Goal: Task Accomplishment & Management: Use online tool/utility

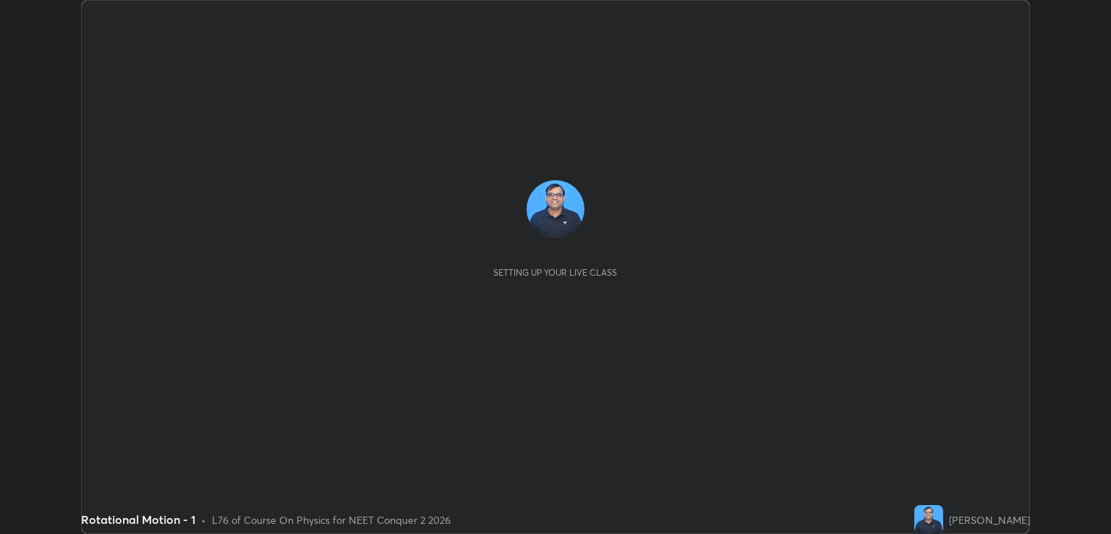
scroll to position [534, 1111]
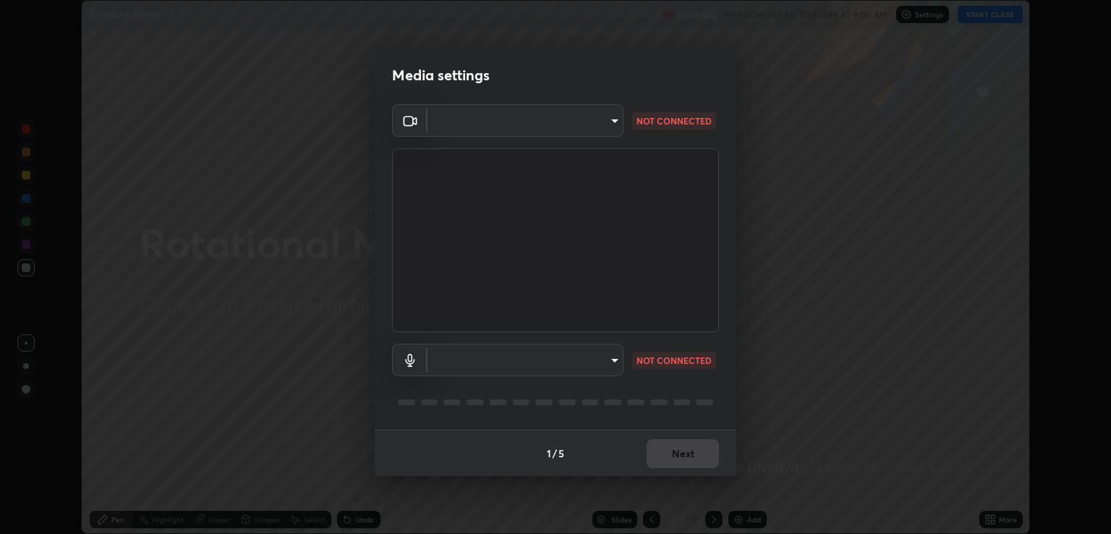
type input "ecbdbd44a66272db987f9f12271ef5319a85e28cdf2a8e5dd884bc8ad31297da"
type input "641fb1797ef8f9550b7f0158b383ff89036df526a4b0c4fe678c68e459c52791"
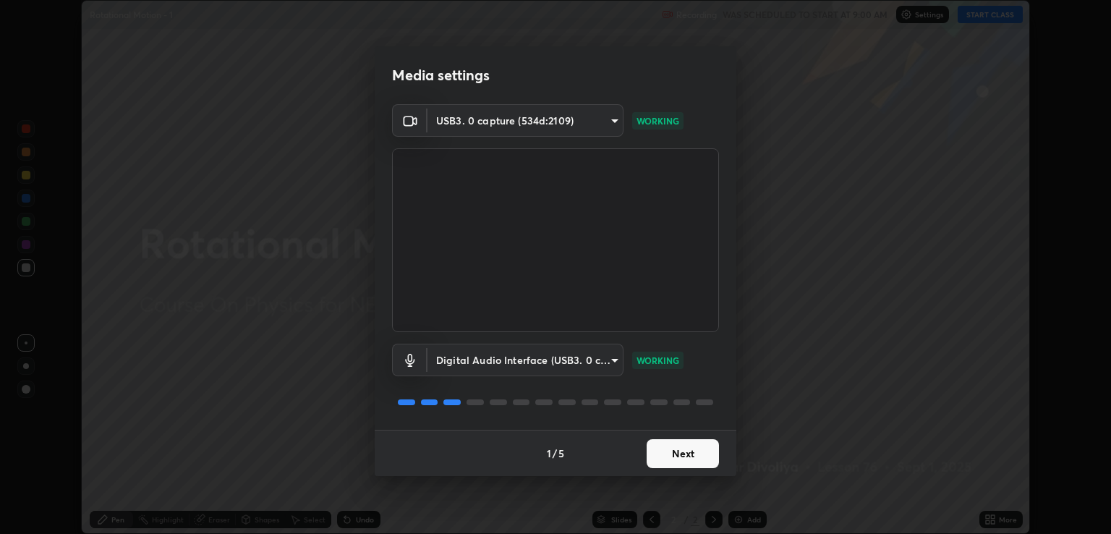
click at [698, 459] on button "Next" at bounding box center [683, 453] width 72 height 29
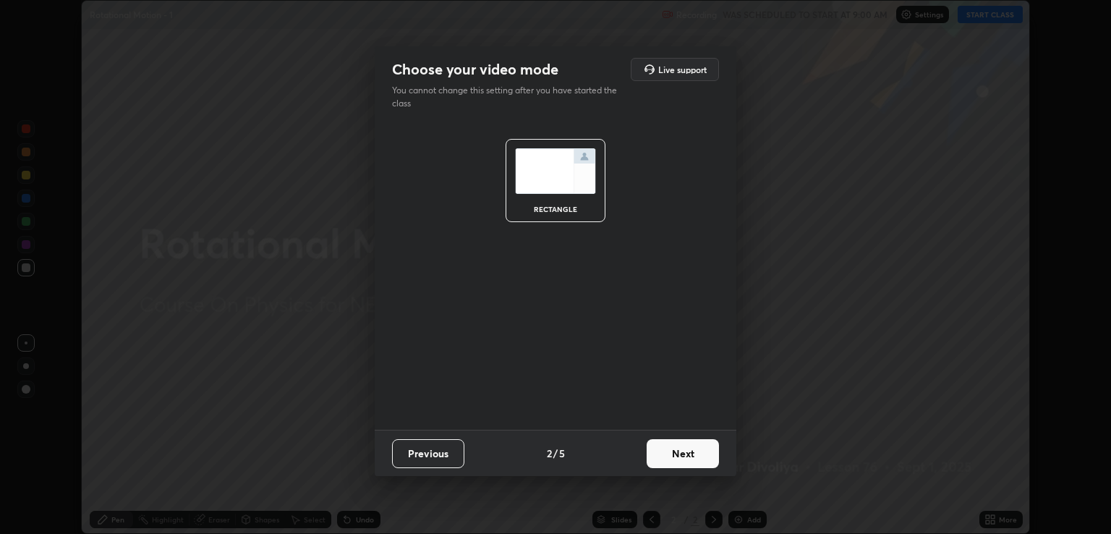
click at [697, 456] on button "Next" at bounding box center [683, 453] width 72 height 29
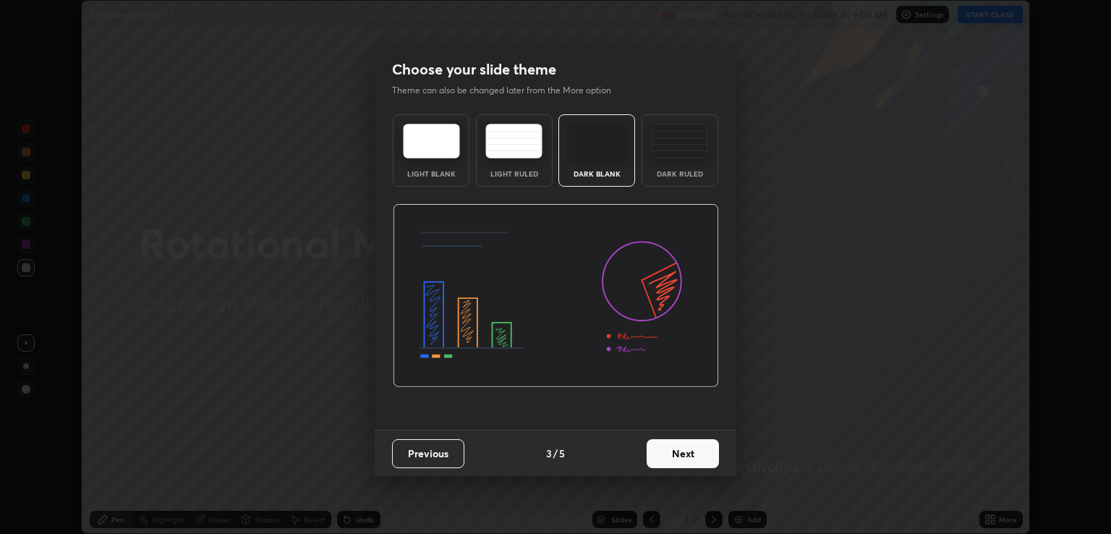
click at [710, 456] on button "Next" at bounding box center [683, 453] width 72 height 29
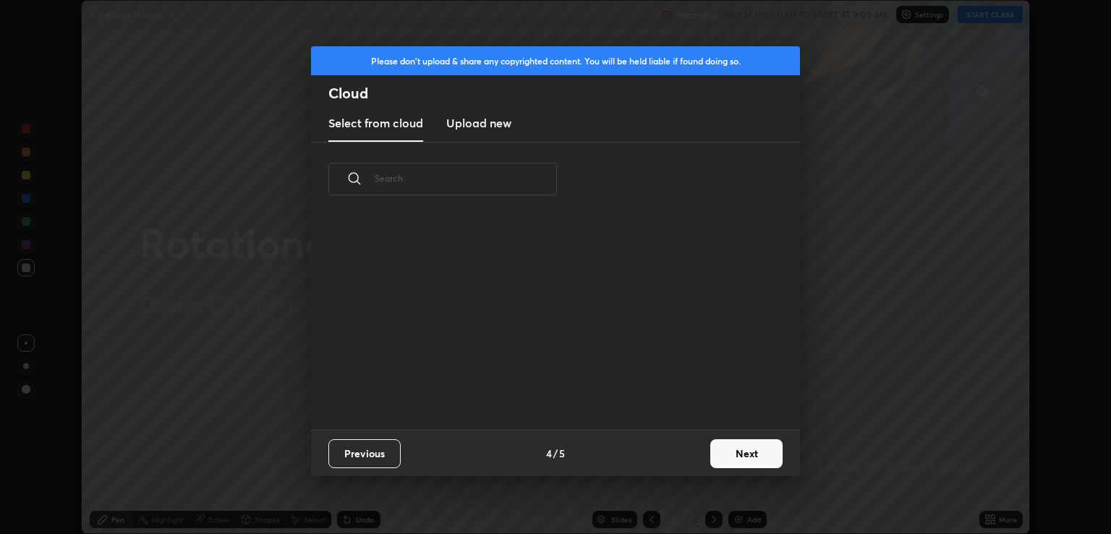
click at [725, 451] on button "Next" at bounding box center [746, 453] width 72 height 29
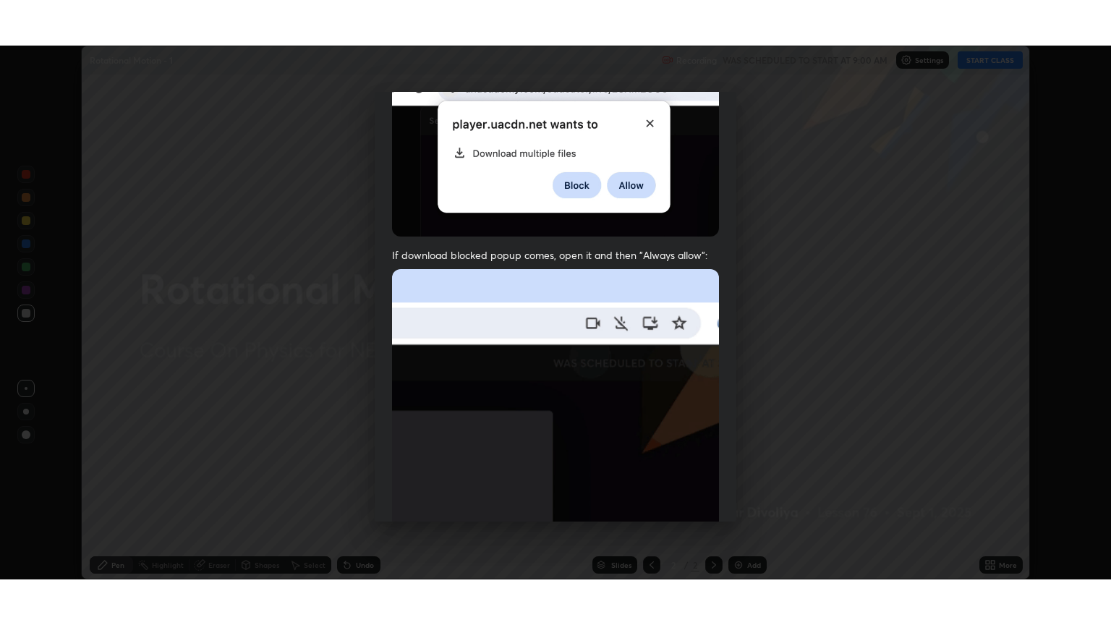
scroll to position [293, 0]
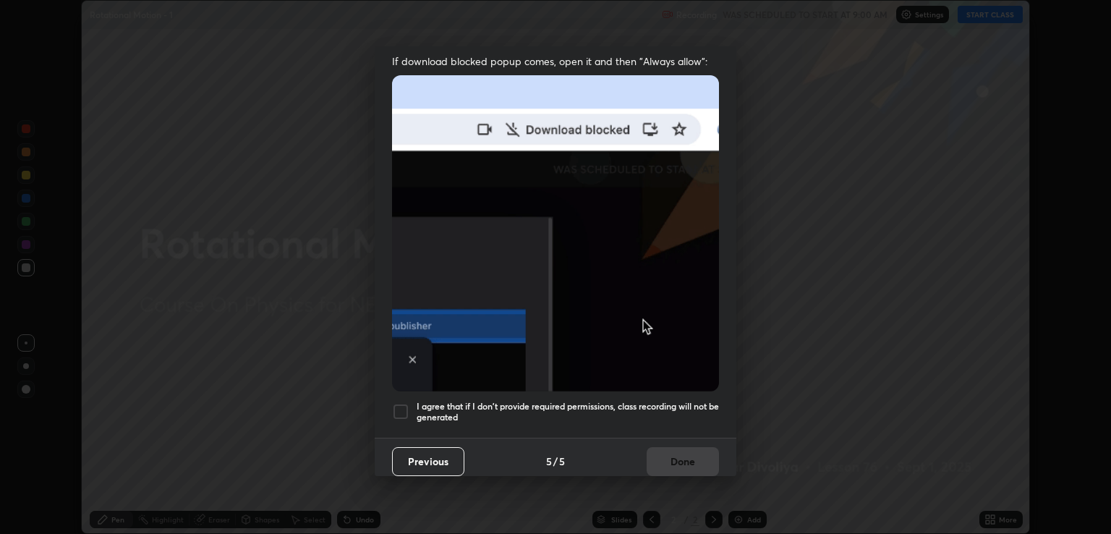
click at [609, 412] on h5 "I agree that if I don't provide required permissions, class recording will not …" at bounding box center [568, 412] width 302 height 22
click at [682, 453] on button "Done" at bounding box center [683, 461] width 72 height 29
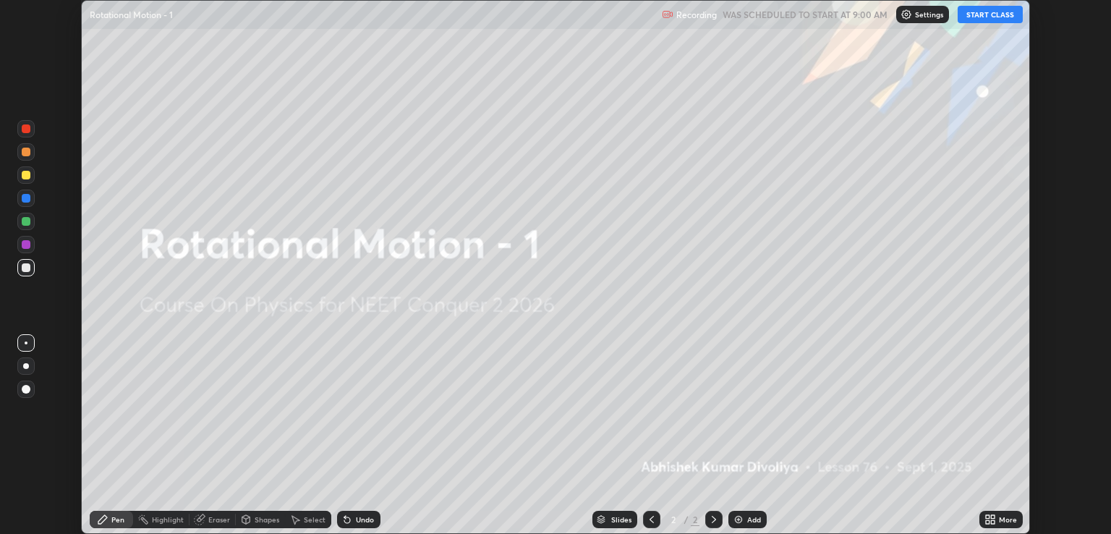
click at [991, 517] on icon at bounding box center [993, 517] width 4 height 4
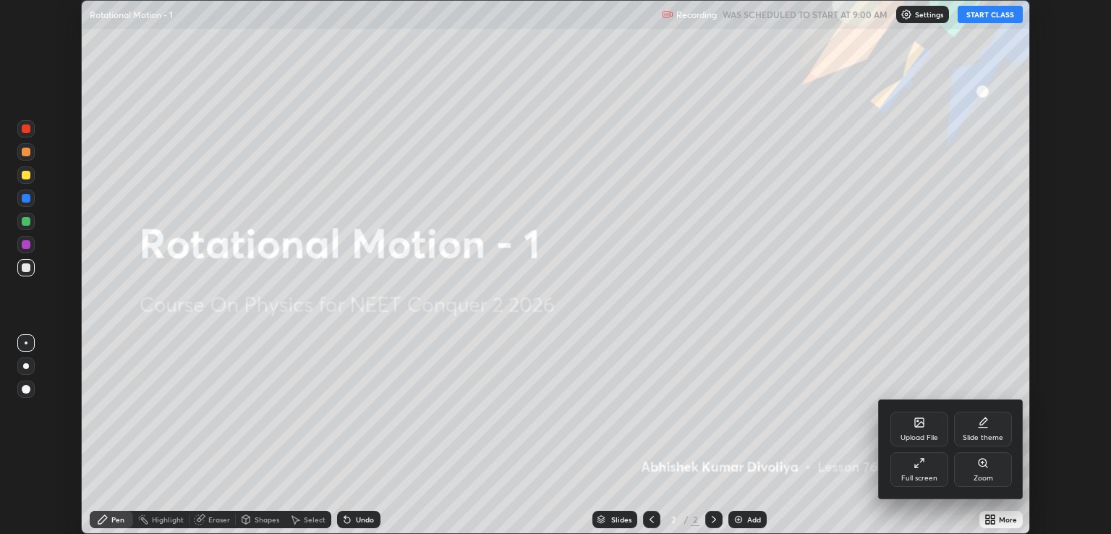
click at [914, 471] on div "Full screen" at bounding box center [919, 469] width 58 height 35
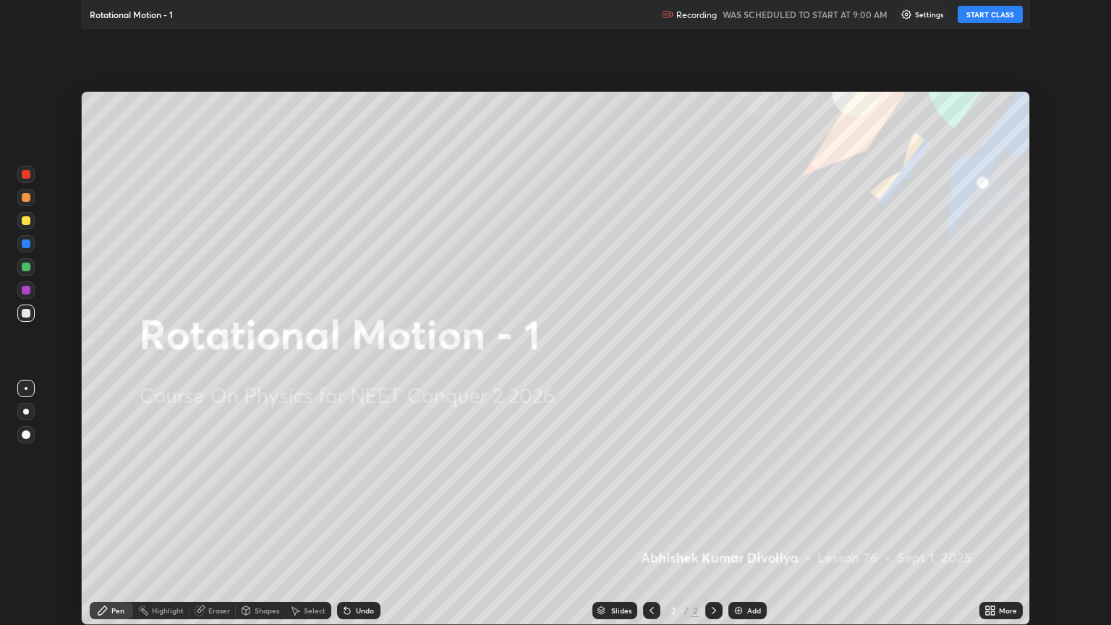
scroll to position [625, 1111]
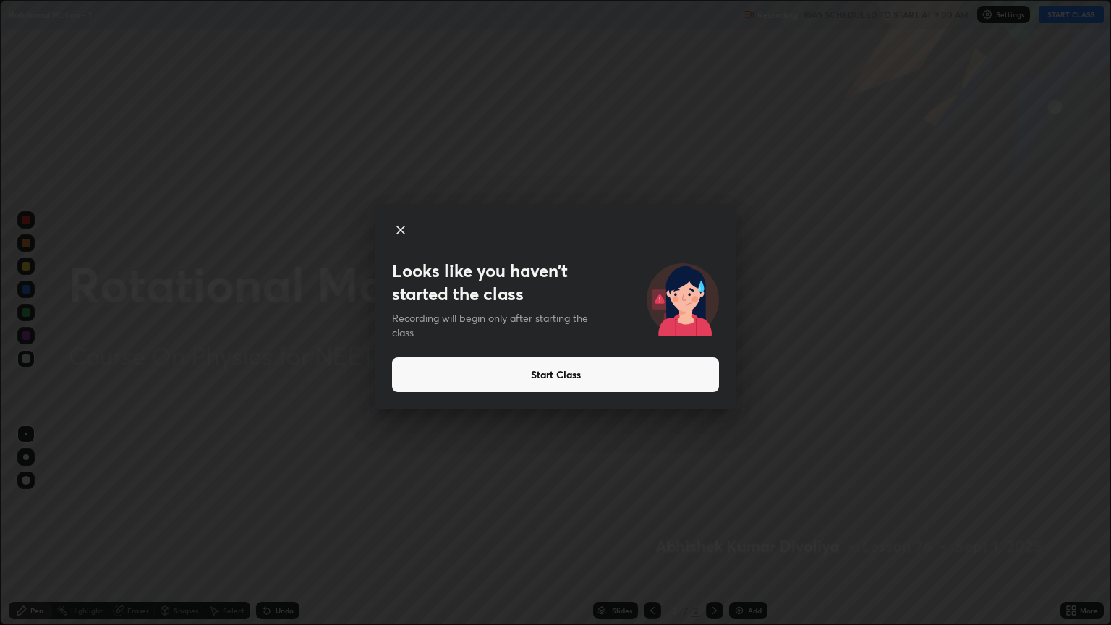
click at [636, 371] on button "Start Class" at bounding box center [555, 374] width 327 height 35
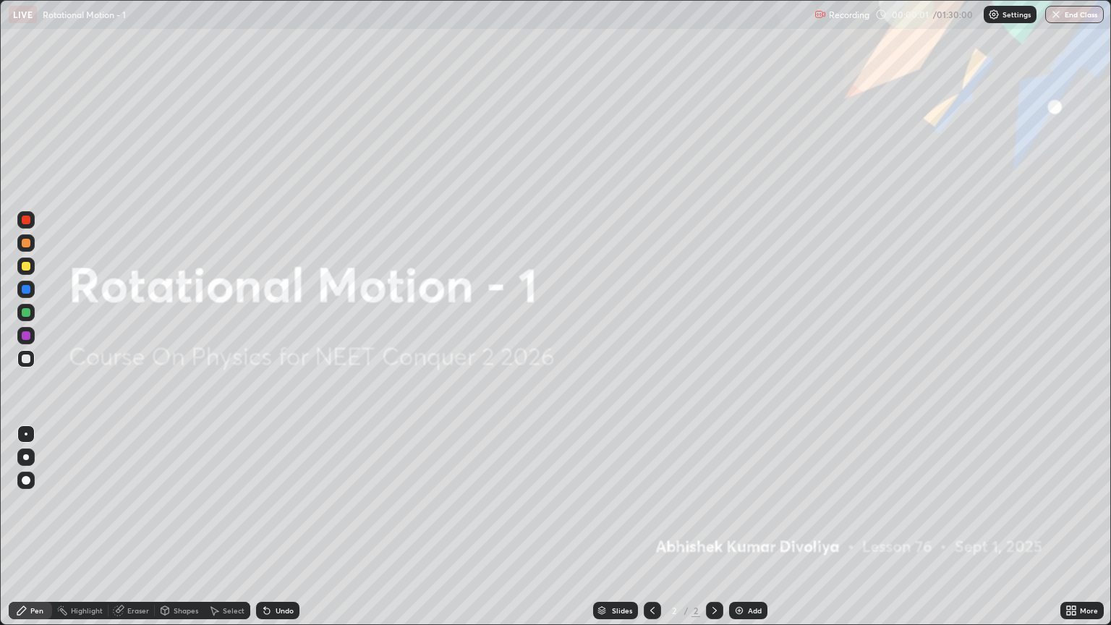
click at [748, 533] on div "Add" at bounding box center [755, 610] width 14 height 7
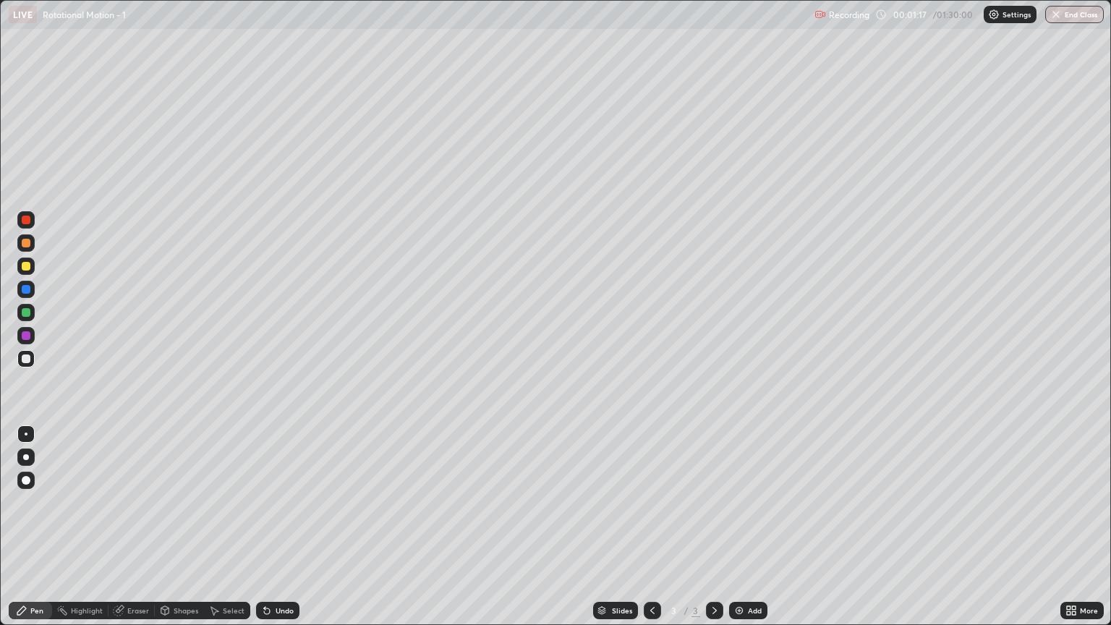
click at [26, 480] on div at bounding box center [26, 480] width 9 height 9
click at [24, 268] on div at bounding box center [26, 266] width 9 height 9
click at [22, 359] on div at bounding box center [26, 358] width 9 height 9
click at [182, 533] on div "Shapes" at bounding box center [186, 610] width 25 height 7
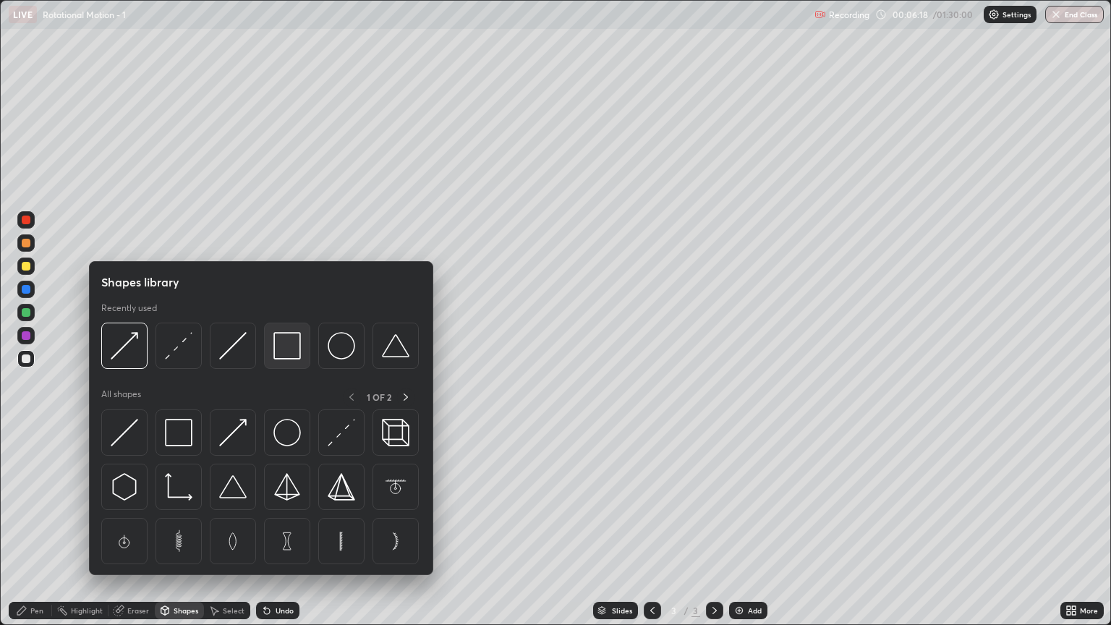
click at [292, 353] on img at bounding box center [286, 345] width 27 height 27
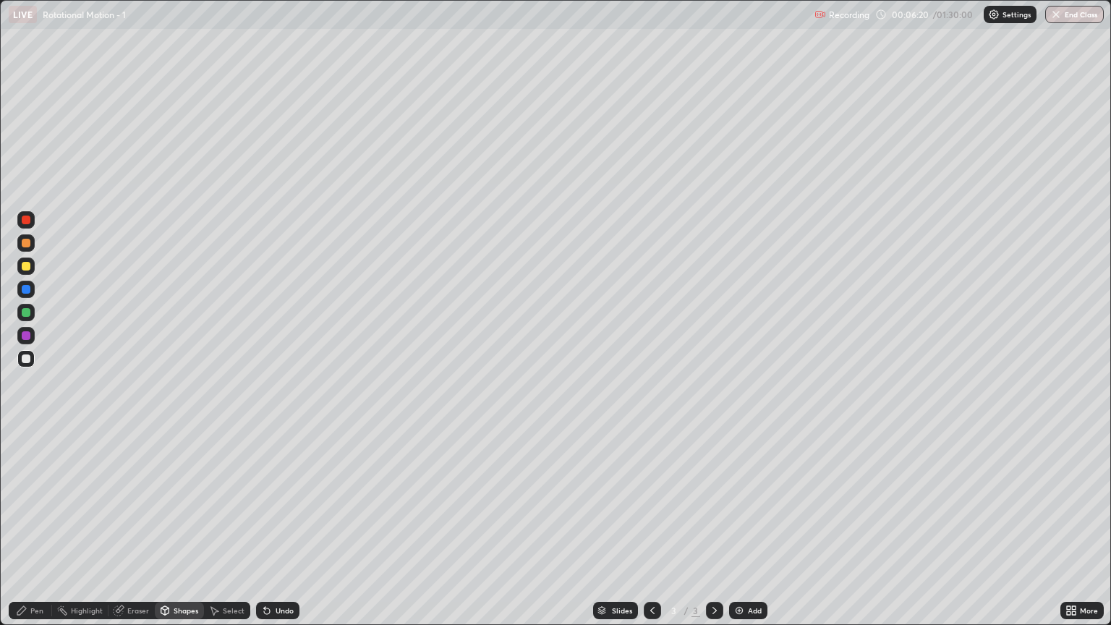
click at [184, 533] on div "Shapes" at bounding box center [186, 610] width 25 height 7
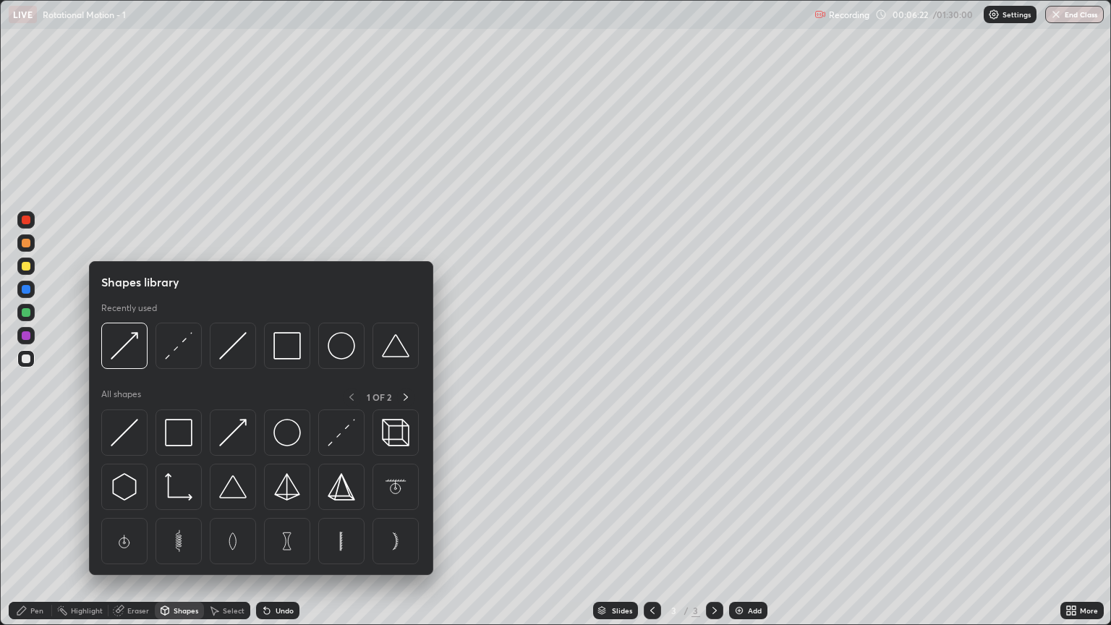
click at [286, 353] on img at bounding box center [286, 345] width 27 height 27
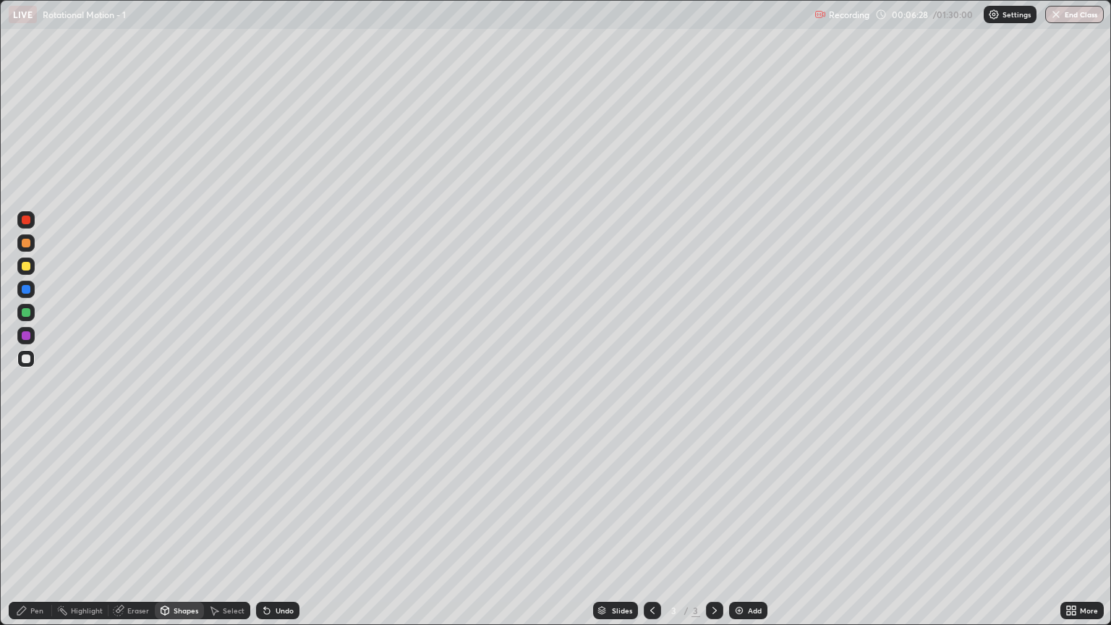
click at [183, 533] on div "Shapes" at bounding box center [179, 610] width 49 height 17
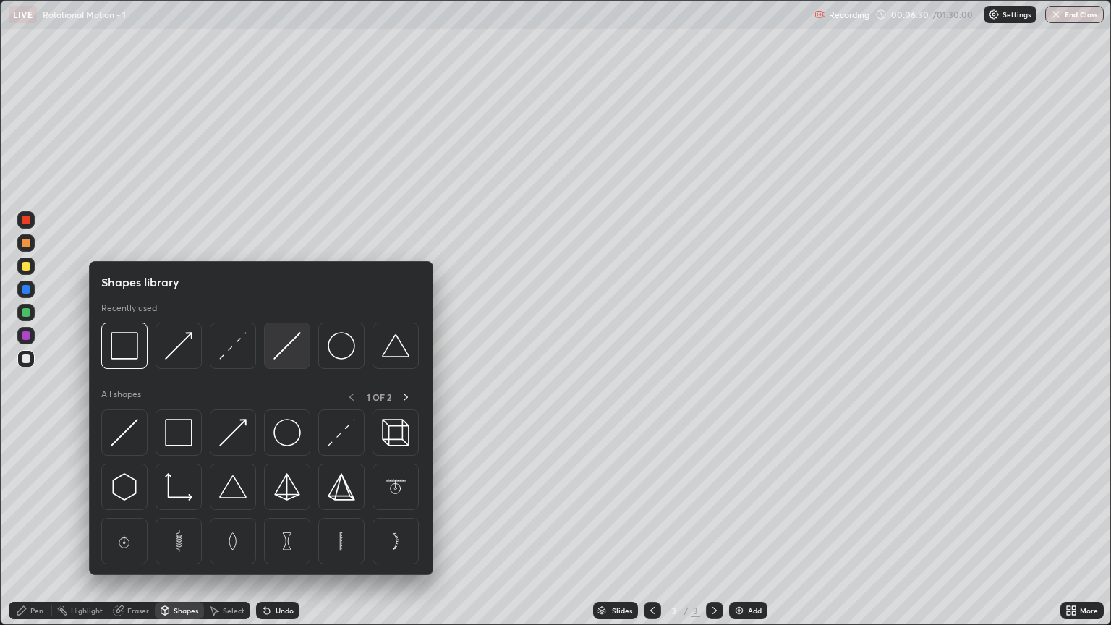
click at [285, 353] on img at bounding box center [286, 345] width 27 height 27
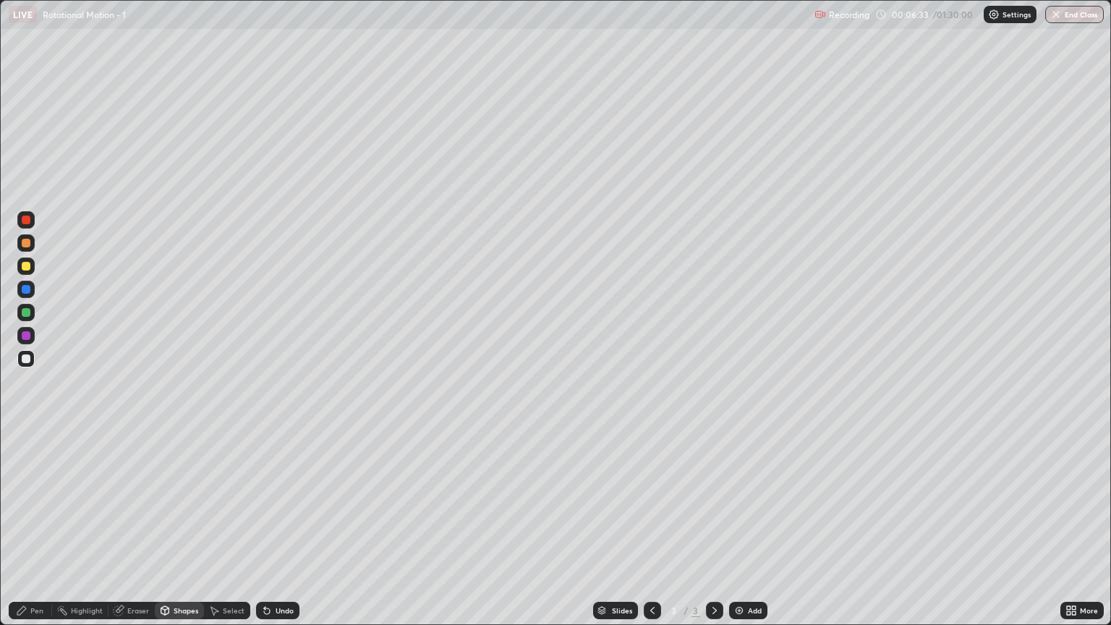
click at [25, 270] on div at bounding box center [26, 266] width 9 height 9
click at [39, 533] on div "Pen" at bounding box center [36, 610] width 13 height 7
click at [27, 312] on div at bounding box center [26, 312] width 9 height 9
click at [174, 533] on div "Shapes" at bounding box center [186, 610] width 25 height 7
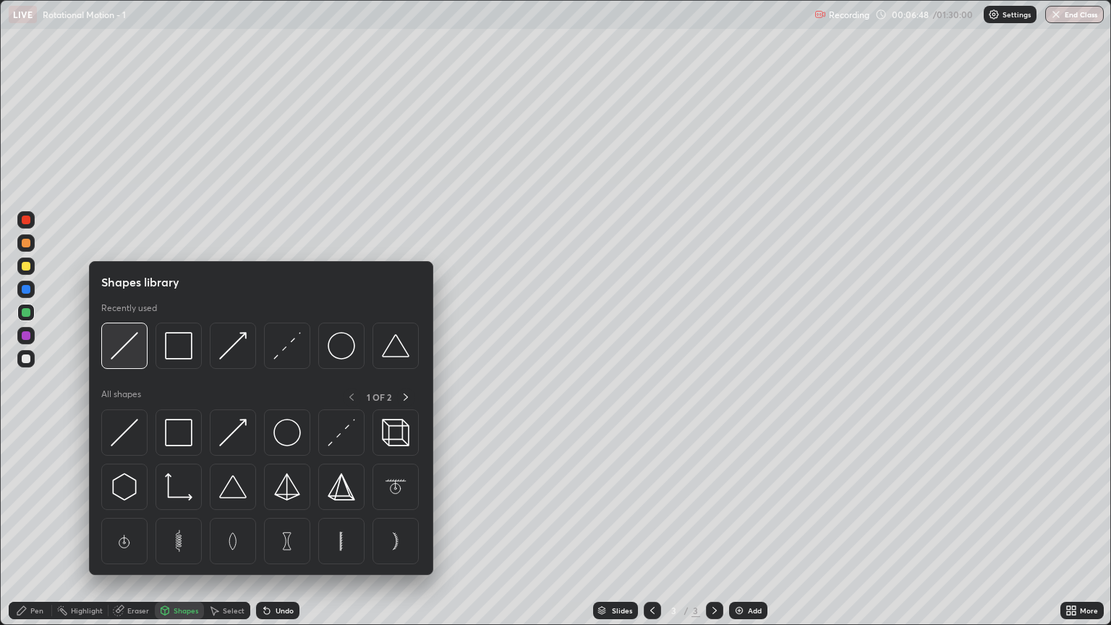
click at [122, 359] on div at bounding box center [124, 346] width 46 height 46
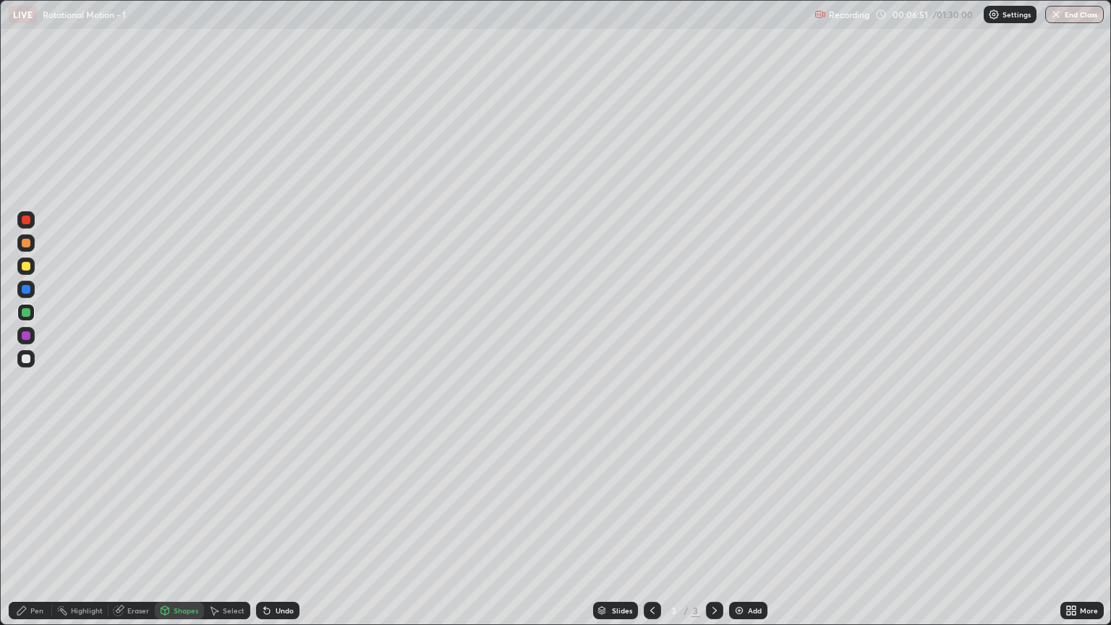
click at [41, 533] on div "Pen" at bounding box center [36, 610] width 13 height 7
click at [182, 533] on div "Shapes" at bounding box center [179, 610] width 49 height 17
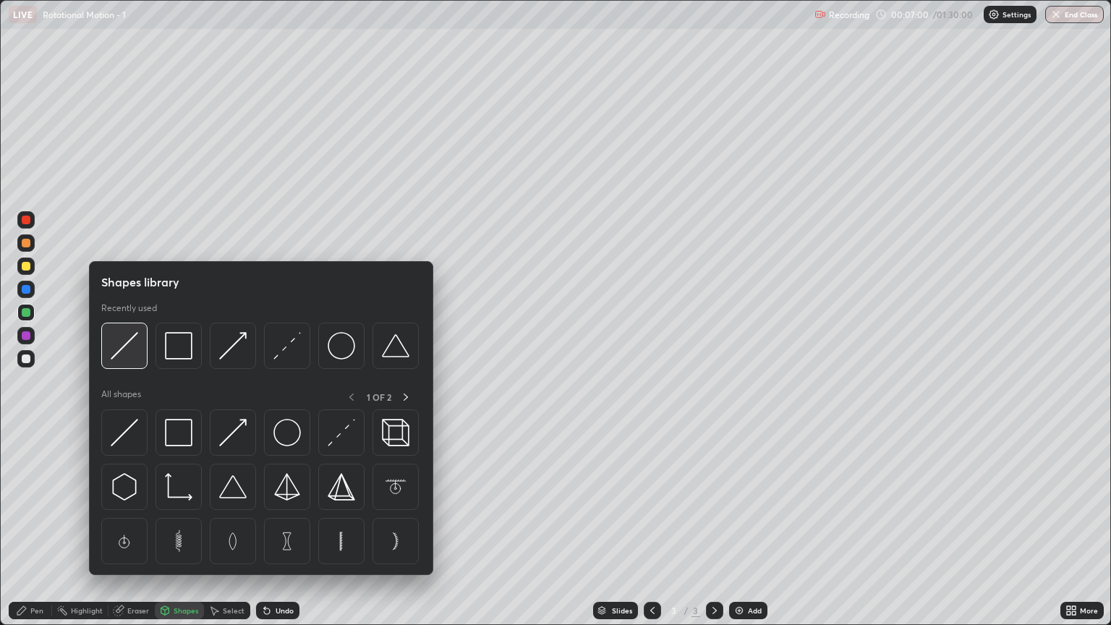
click at [130, 352] on img at bounding box center [124, 345] width 27 height 27
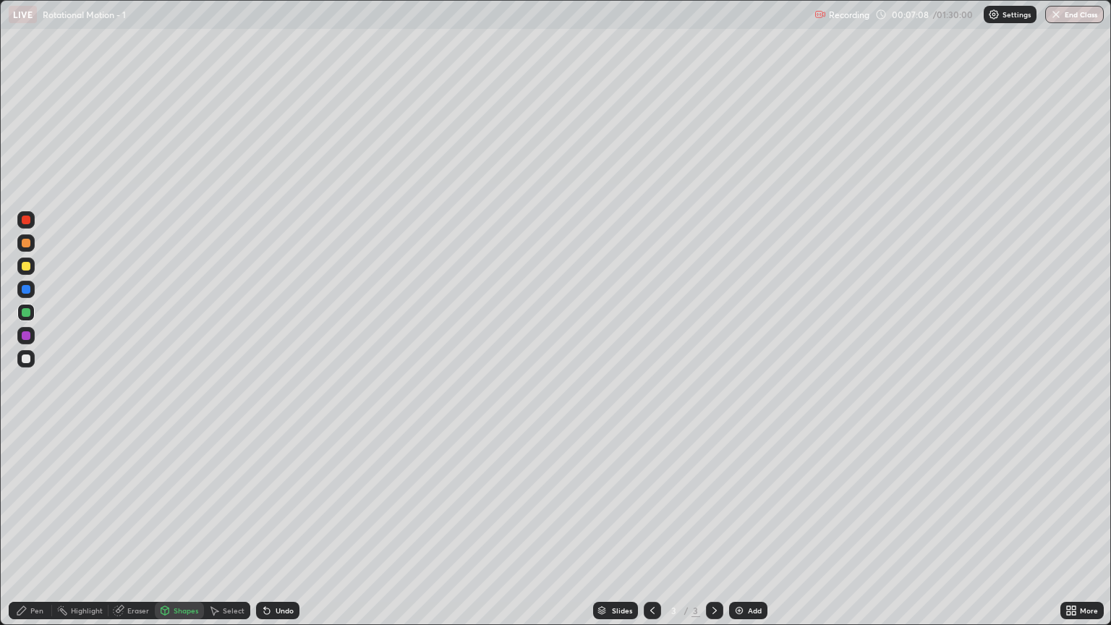
click at [49, 533] on div "Pen" at bounding box center [30, 610] width 43 height 17
click at [180, 533] on div "Shapes" at bounding box center [186, 610] width 25 height 7
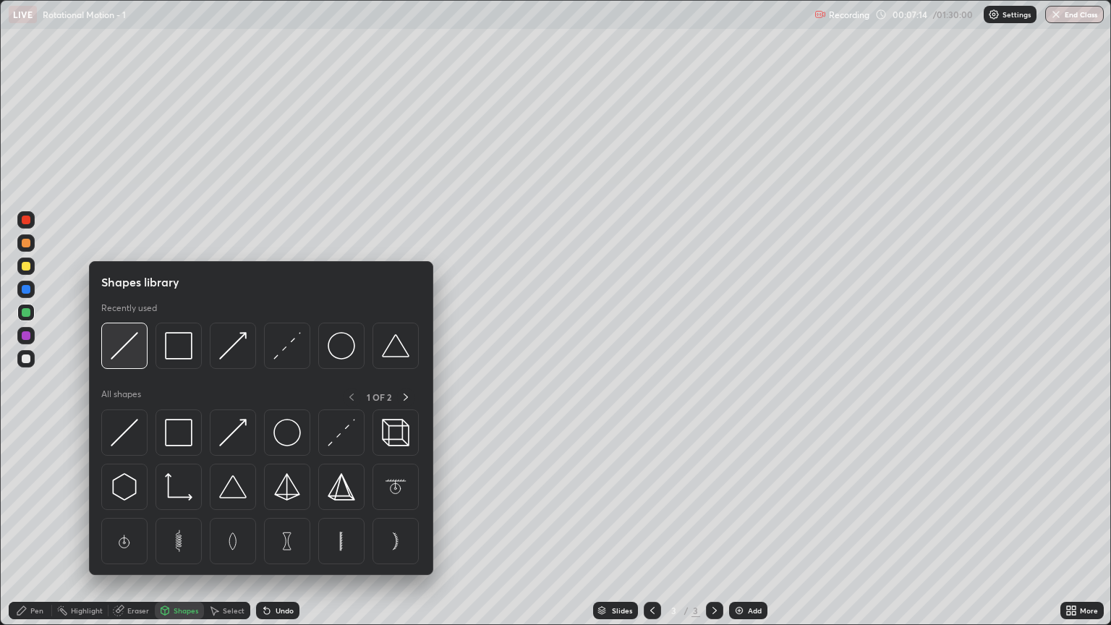
click at [126, 346] on img at bounding box center [124, 345] width 27 height 27
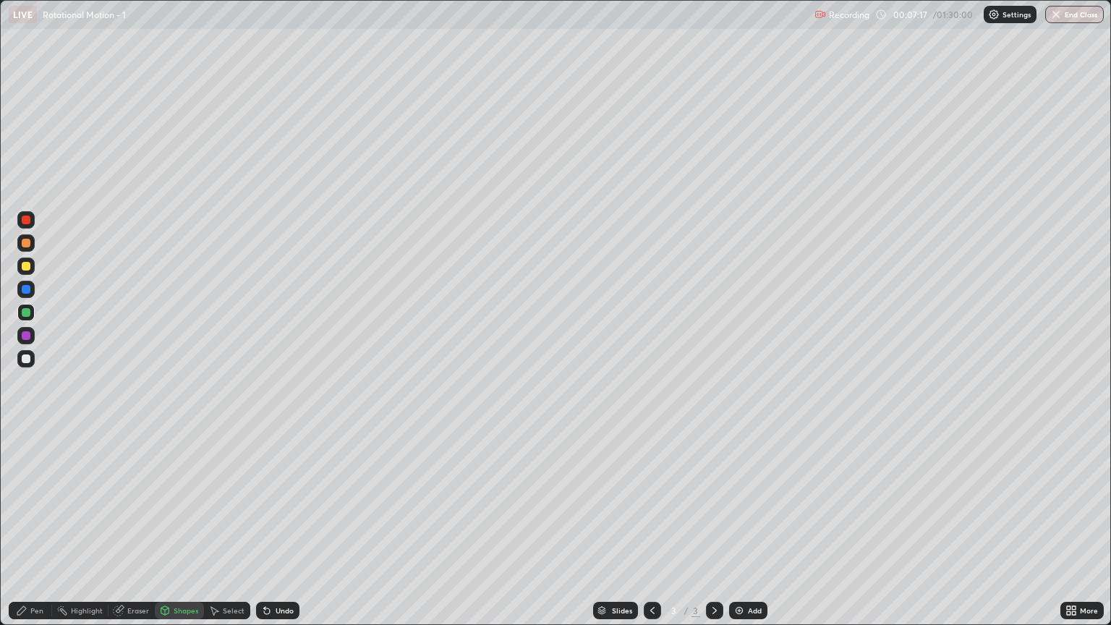
click at [37, 533] on div "Pen" at bounding box center [30, 610] width 43 height 17
click at [25, 247] on div at bounding box center [26, 243] width 9 height 9
click at [25, 333] on div at bounding box center [26, 335] width 9 height 9
click at [29, 310] on div at bounding box center [26, 312] width 9 height 9
click at [26, 359] on div at bounding box center [26, 358] width 9 height 9
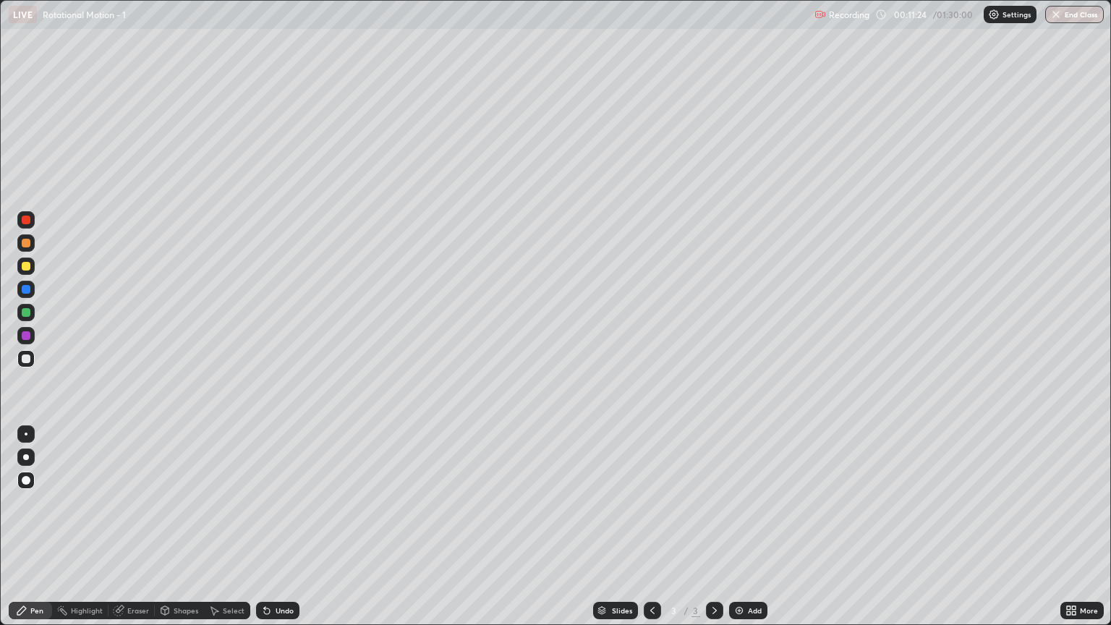
click at [25, 289] on div at bounding box center [26, 289] width 9 height 9
click at [750, 533] on div "Add" at bounding box center [755, 610] width 14 height 7
click at [27, 270] on div at bounding box center [26, 266] width 9 height 9
click at [32, 310] on div at bounding box center [25, 312] width 17 height 17
click at [26, 359] on div at bounding box center [26, 358] width 9 height 9
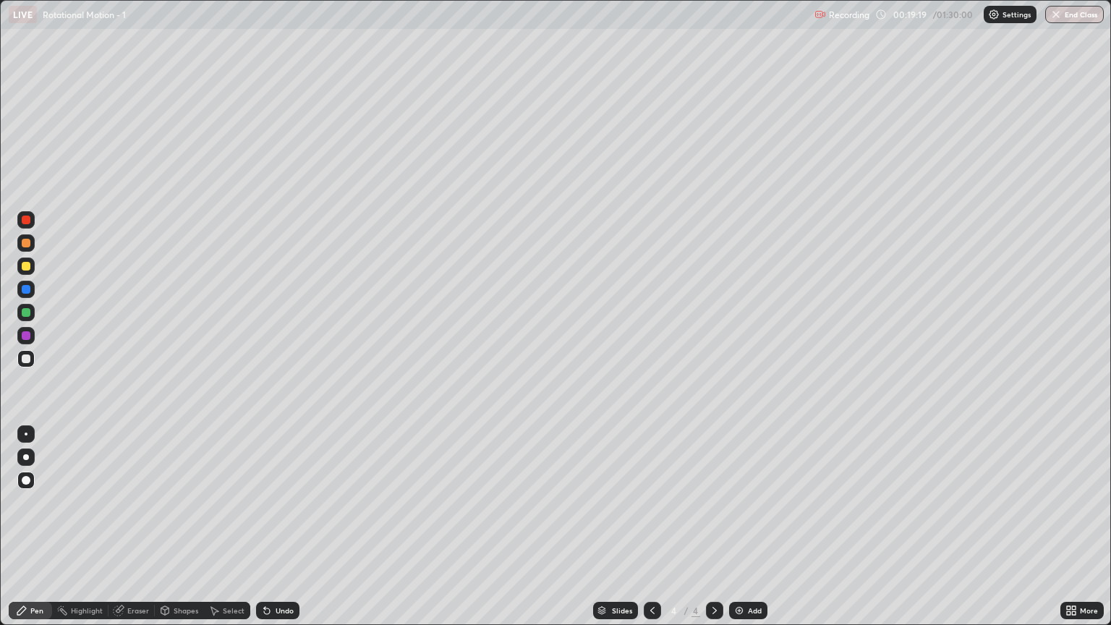
click at [182, 533] on div "Shapes" at bounding box center [179, 610] width 49 height 17
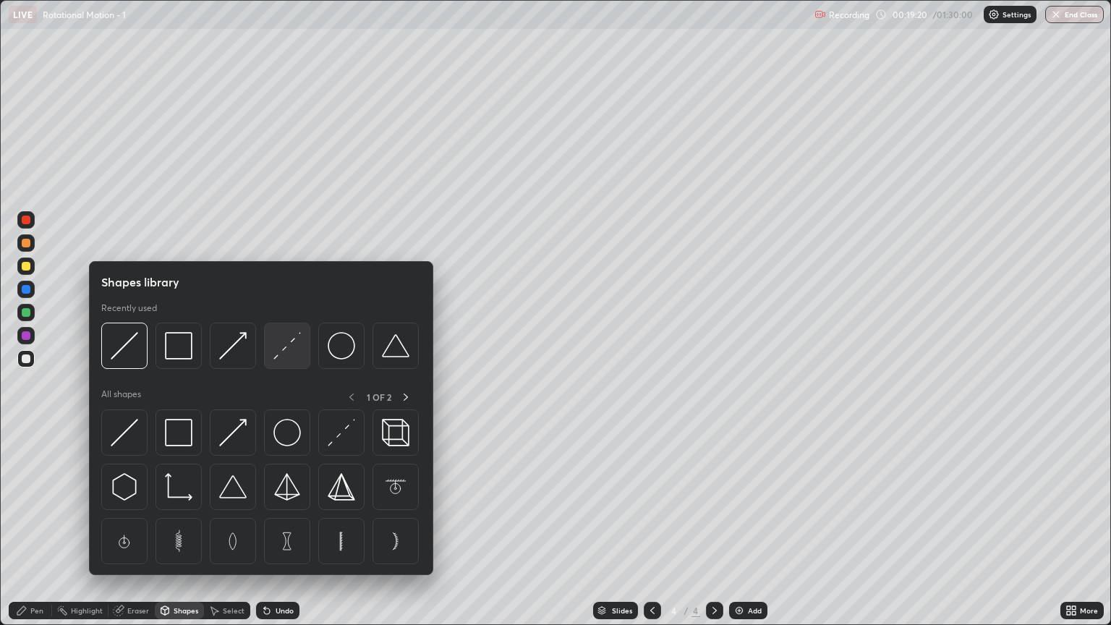
click at [288, 361] on div at bounding box center [287, 346] width 46 height 46
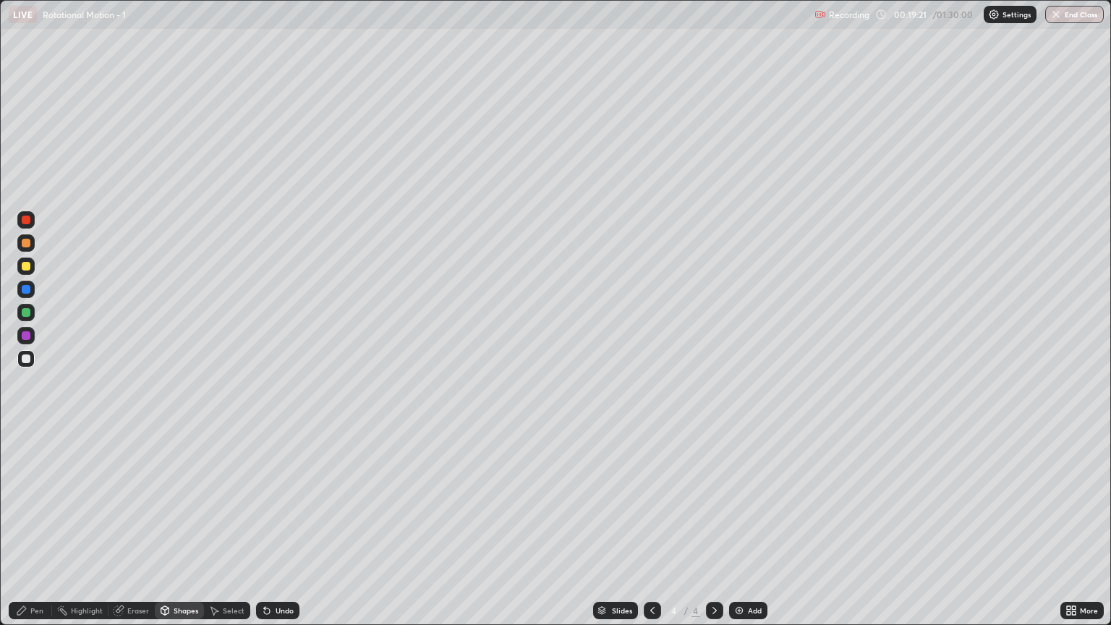
click at [30, 272] on div at bounding box center [25, 265] width 17 height 17
click at [34, 533] on div "Pen" at bounding box center [30, 610] width 43 height 17
click at [184, 533] on div "Shapes" at bounding box center [186, 610] width 25 height 7
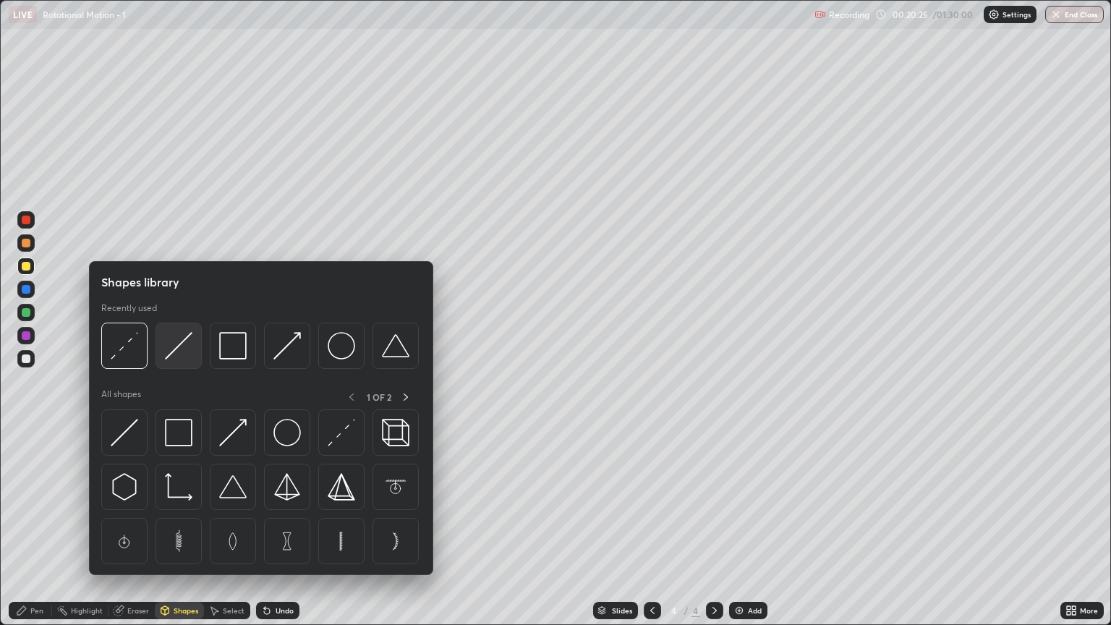
click at [185, 353] on img at bounding box center [178, 345] width 27 height 27
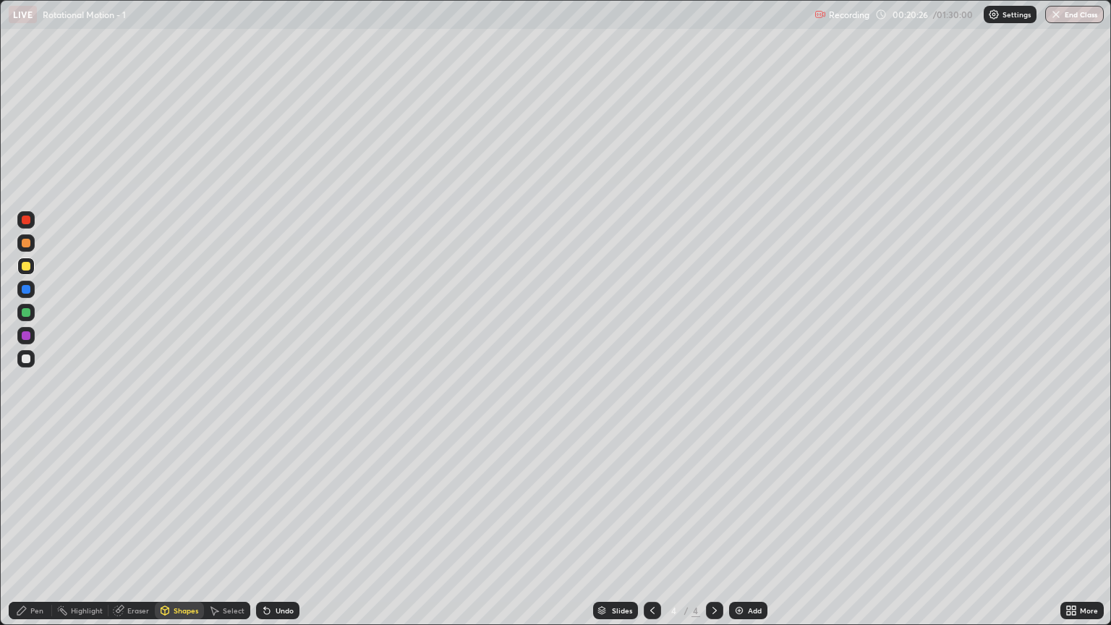
click at [26, 242] on div at bounding box center [26, 243] width 9 height 9
click at [26, 359] on div at bounding box center [26, 358] width 9 height 9
click at [183, 533] on div "Shapes" at bounding box center [186, 610] width 25 height 7
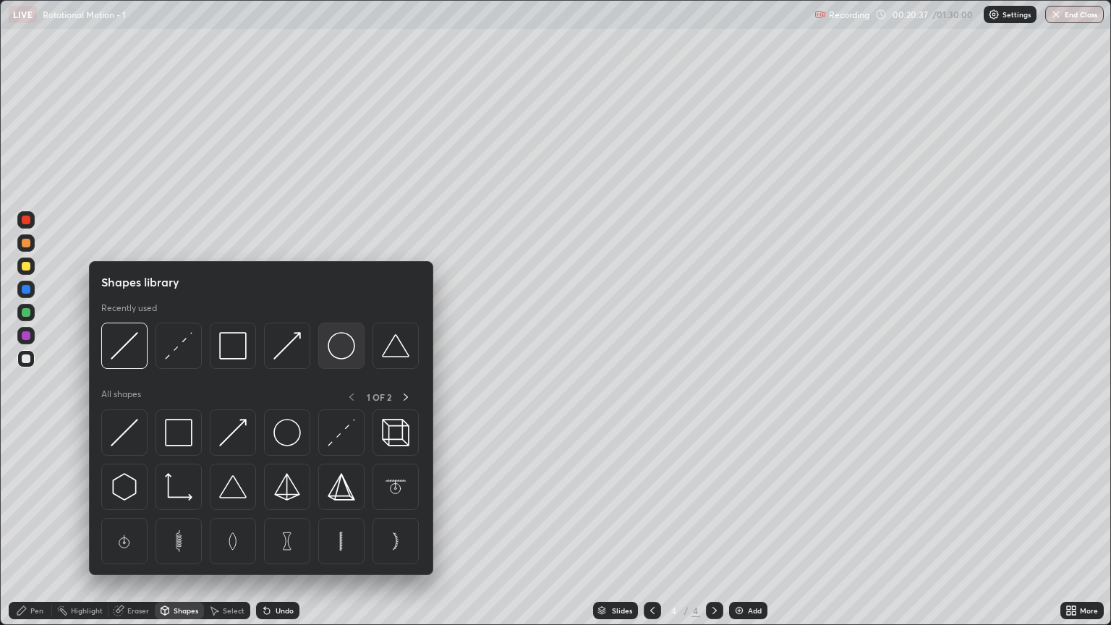
click at [341, 352] on img at bounding box center [341, 345] width 27 height 27
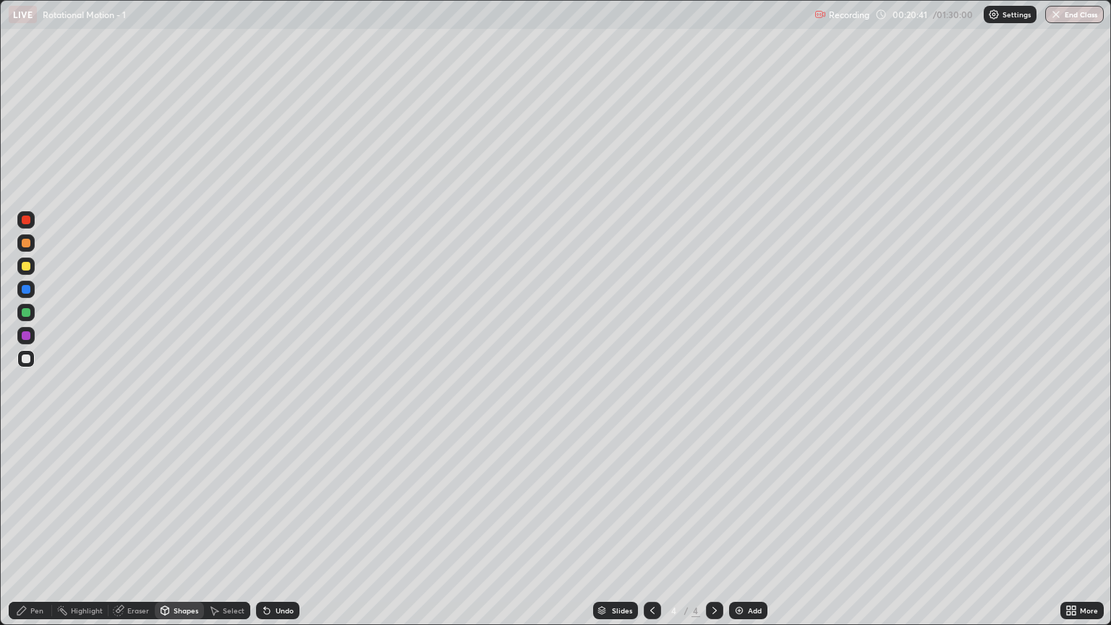
click at [184, 533] on div "Shapes" at bounding box center [186, 610] width 25 height 7
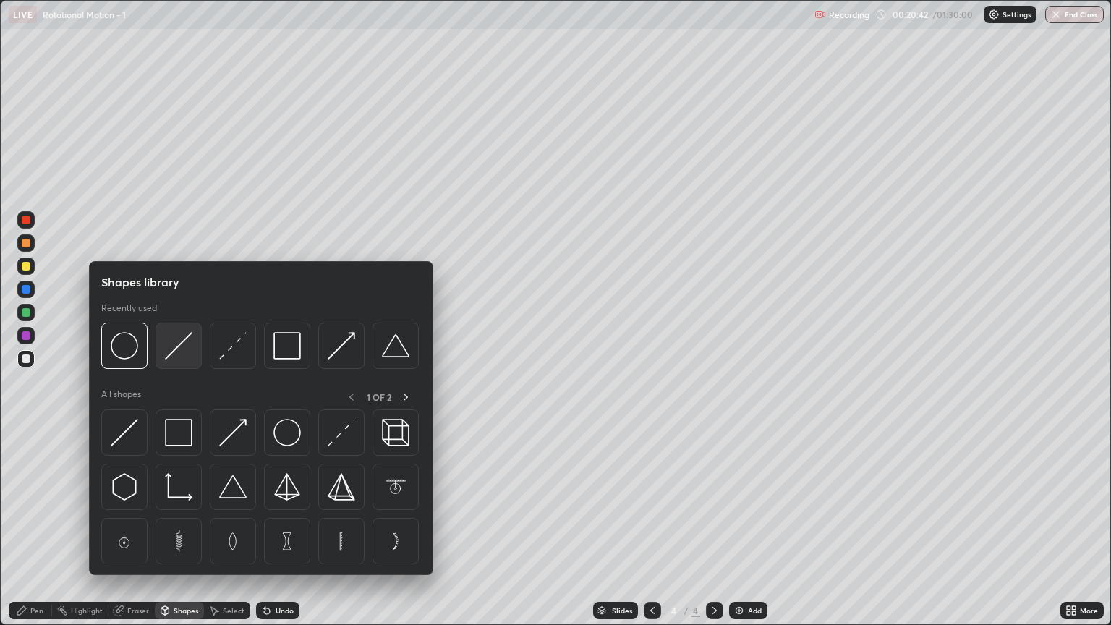
click at [179, 353] on img at bounding box center [178, 345] width 27 height 27
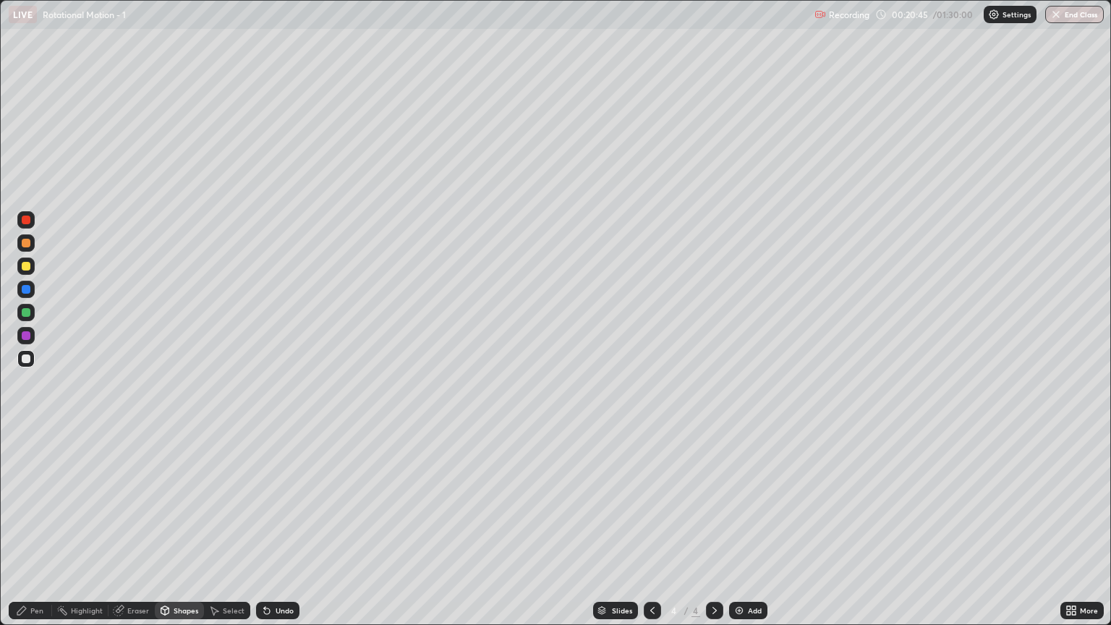
click at [40, 533] on div "Pen" at bounding box center [36, 610] width 13 height 7
click at [26, 313] on div at bounding box center [26, 312] width 9 height 9
click at [748, 533] on div "Add" at bounding box center [755, 610] width 14 height 7
click at [184, 533] on div "Shapes" at bounding box center [186, 610] width 25 height 7
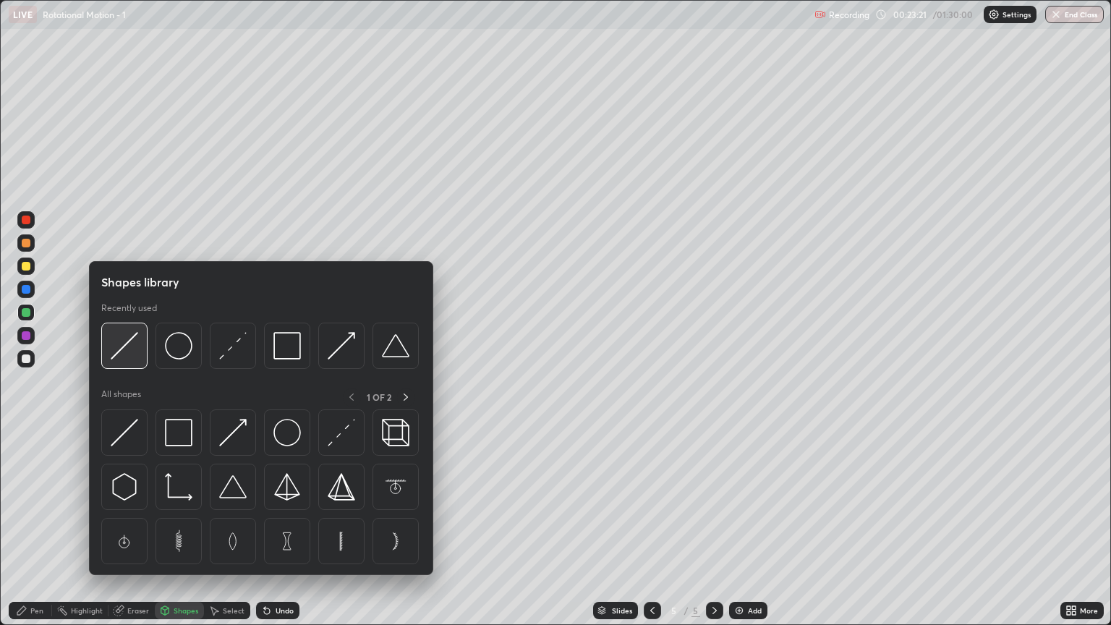
click at [134, 356] on img at bounding box center [124, 345] width 27 height 27
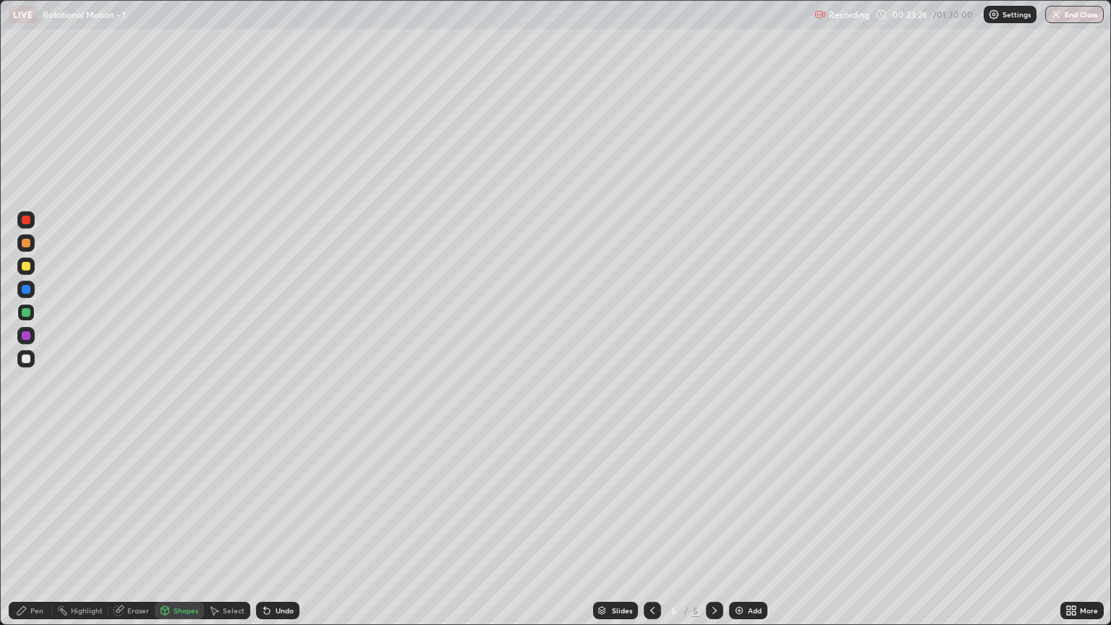
click at [26, 270] on div at bounding box center [26, 266] width 9 height 9
click at [38, 533] on div "Pen" at bounding box center [36, 610] width 13 height 7
click at [25, 357] on div at bounding box center [26, 358] width 9 height 9
click at [140, 533] on div "Eraser" at bounding box center [138, 610] width 22 height 7
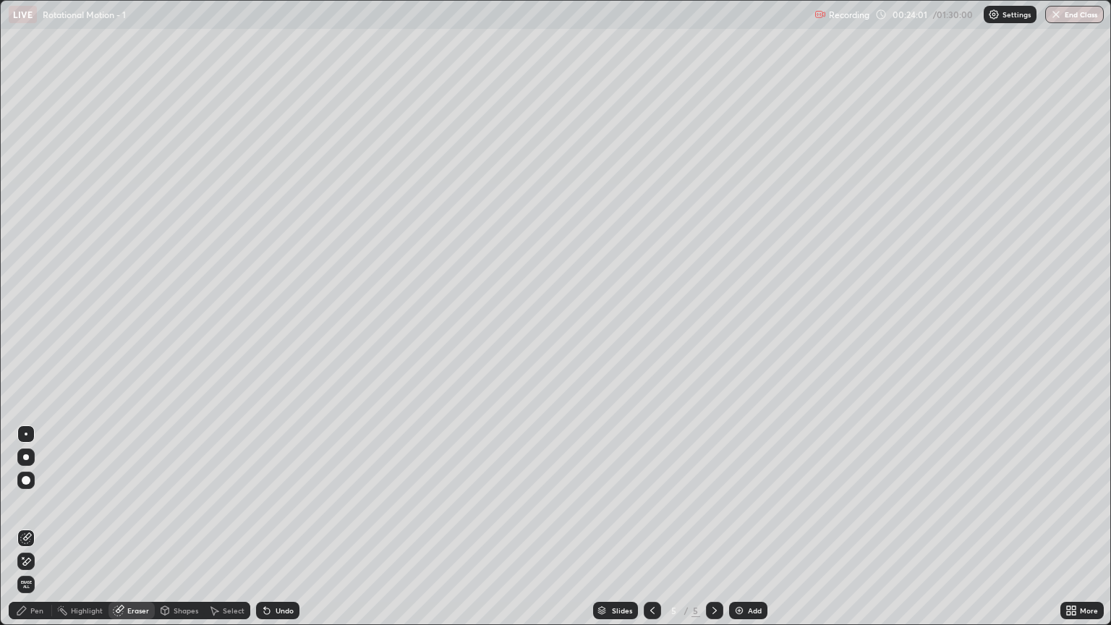
click at [35, 533] on div "Pen" at bounding box center [36, 610] width 13 height 7
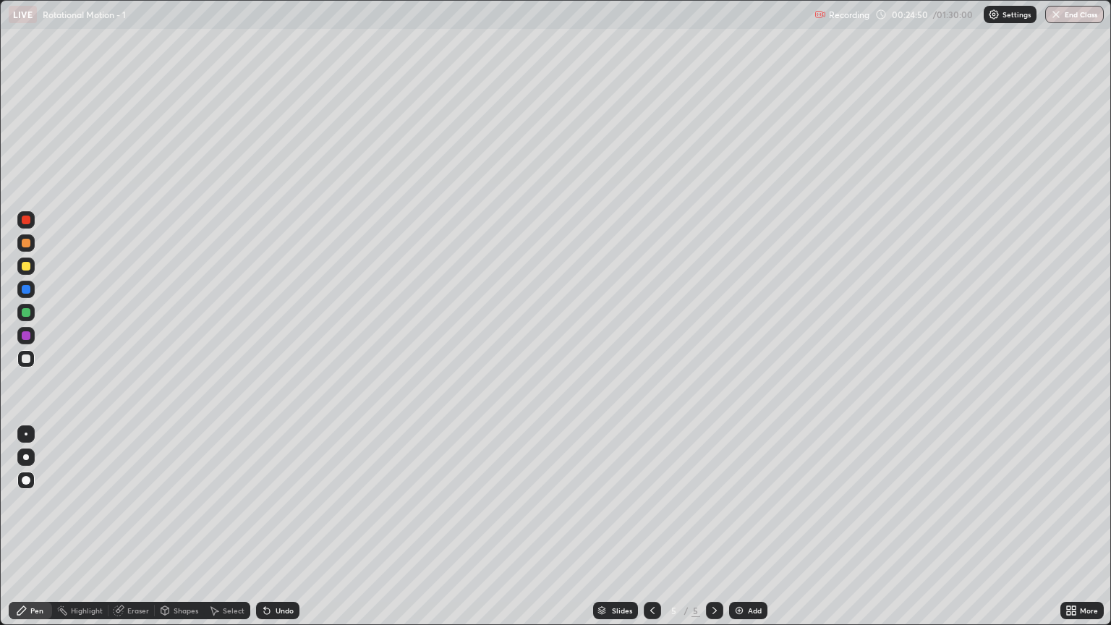
click at [26, 243] on div at bounding box center [26, 243] width 9 height 9
click at [26, 359] on div at bounding box center [26, 358] width 9 height 9
click at [748, 533] on div "Add" at bounding box center [755, 610] width 14 height 7
click at [191, 533] on div "Shapes" at bounding box center [186, 610] width 25 height 7
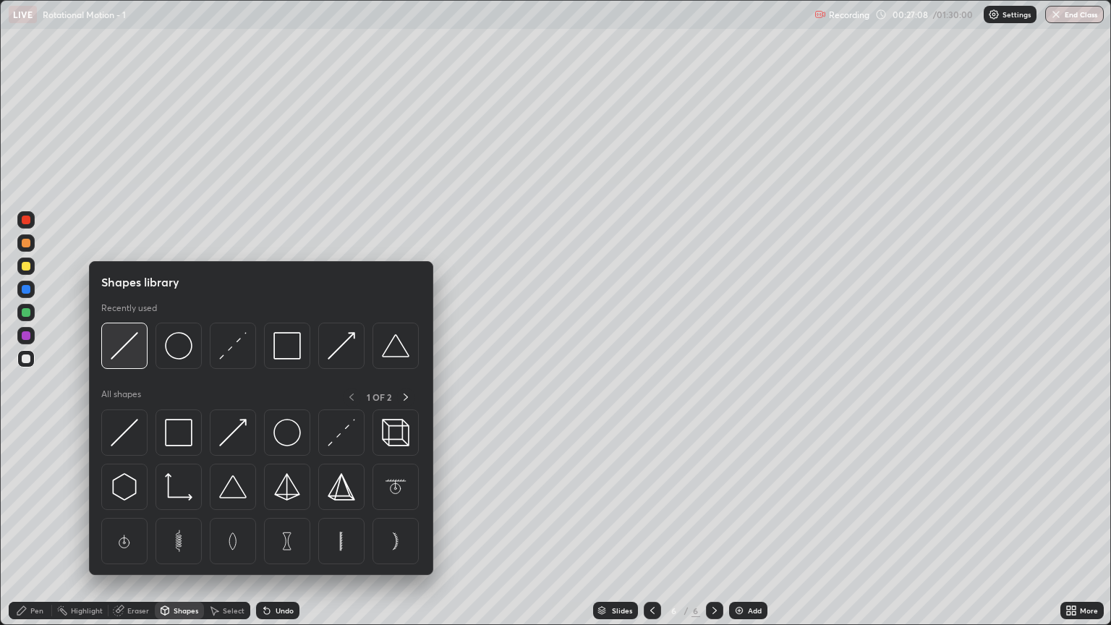
click at [140, 354] on div at bounding box center [124, 346] width 46 height 46
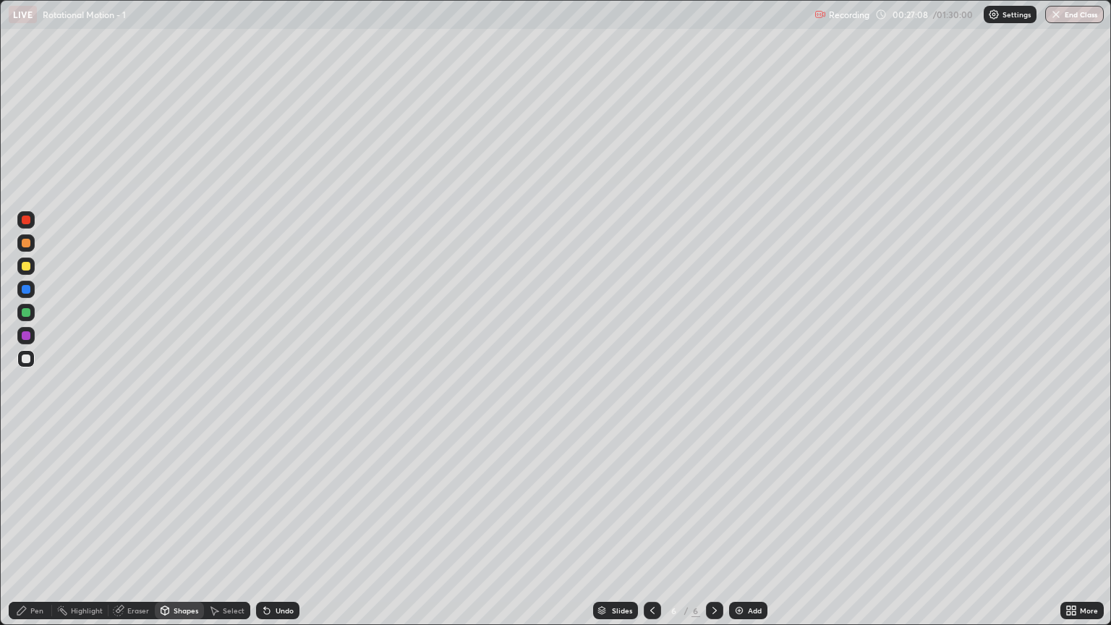
click at [29, 268] on div at bounding box center [26, 266] width 9 height 9
click at [46, 533] on div "Pen" at bounding box center [30, 610] width 43 height 17
click at [26, 312] on div at bounding box center [26, 312] width 9 height 9
click at [281, 533] on div "Undo" at bounding box center [277, 610] width 43 height 17
click at [194, 533] on div "Shapes" at bounding box center [186, 610] width 25 height 7
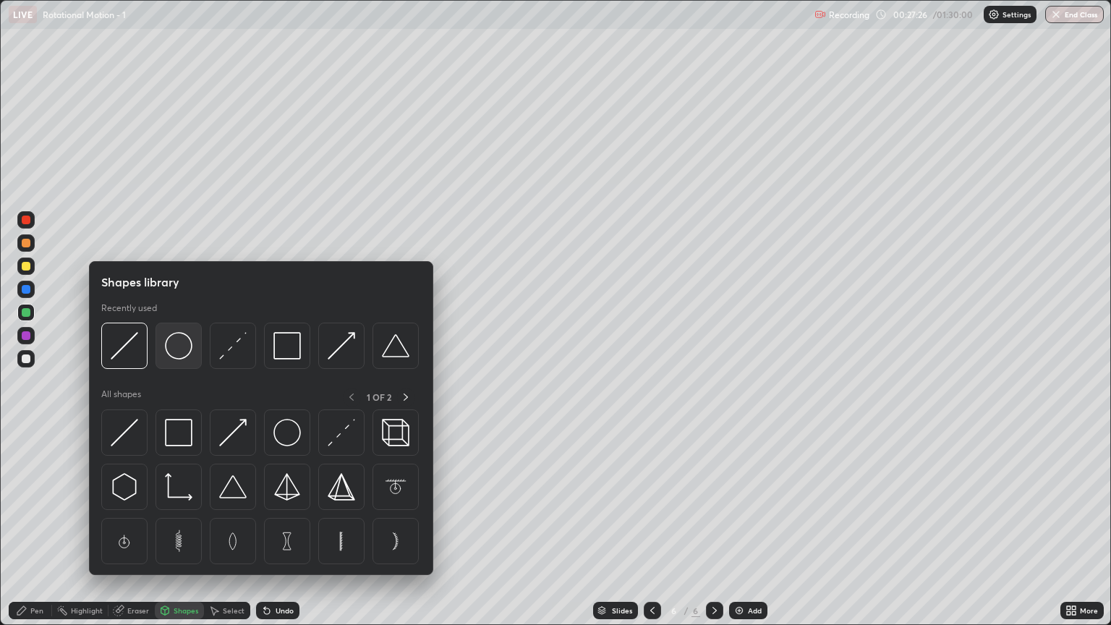
click at [179, 355] on img at bounding box center [178, 345] width 27 height 27
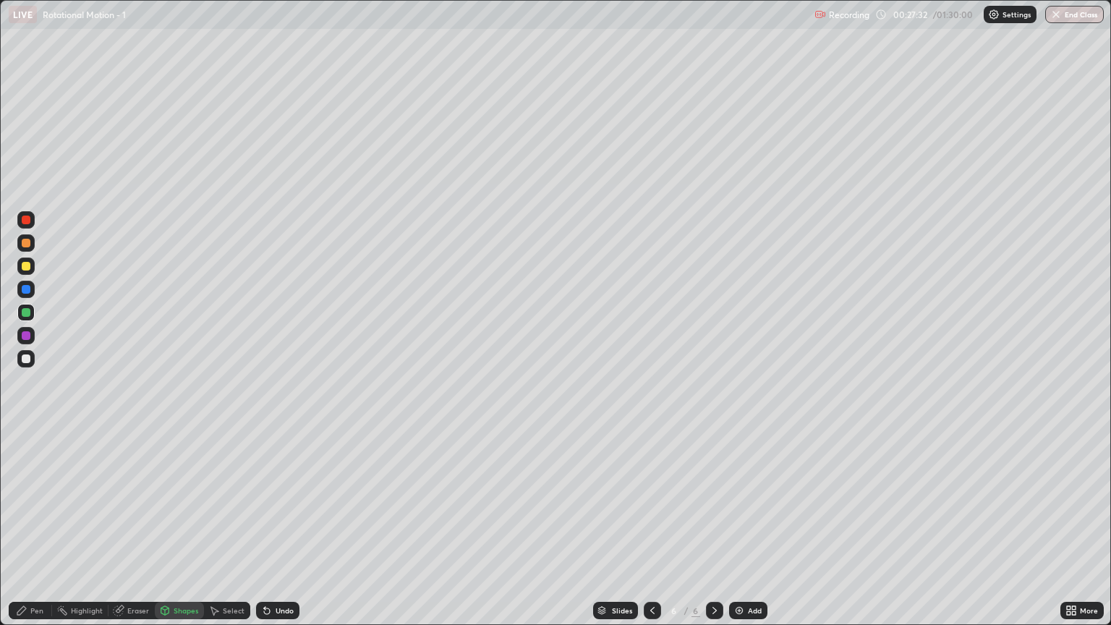
click at [41, 533] on div "Pen" at bounding box center [30, 610] width 43 height 17
click at [278, 533] on div "Undo" at bounding box center [285, 610] width 18 height 7
click at [284, 533] on div "Undo" at bounding box center [285, 610] width 18 height 7
click at [649, 533] on icon at bounding box center [653, 611] width 12 height 12
click at [712, 533] on icon at bounding box center [715, 611] width 12 height 12
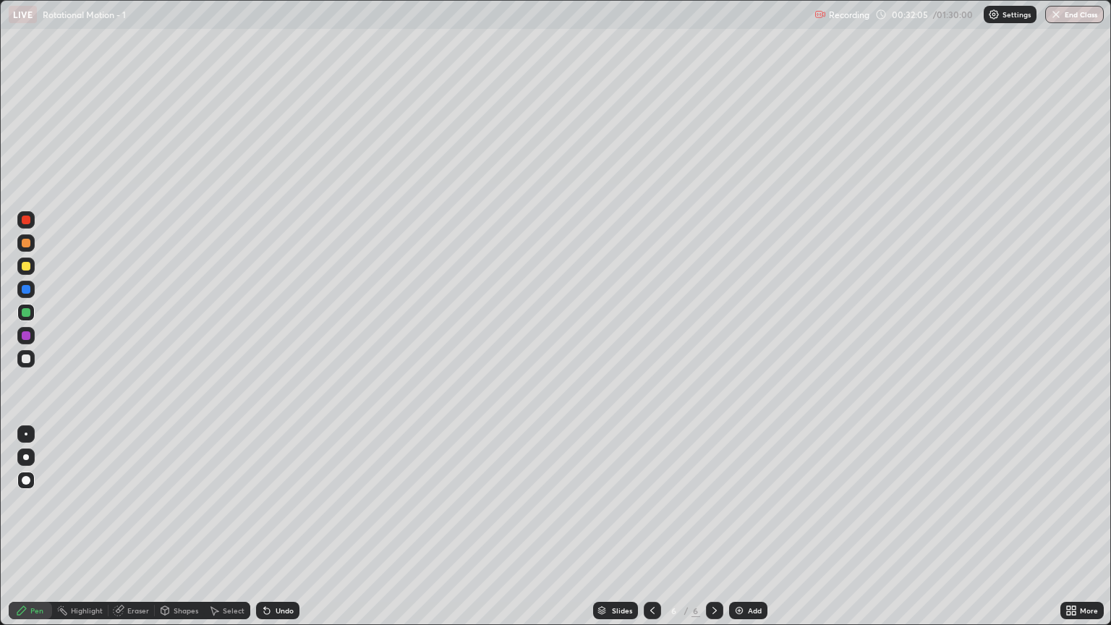
click at [431, 533] on div "Slides 6 / 6 Add" at bounding box center [679, 610] width 761 height 29
click at [26, 359] on div at bounding box center [26, 358] width 9 height 9
click at [174, 533] on div "Shapes" at bounding box center [179, 610] width 49 height 17
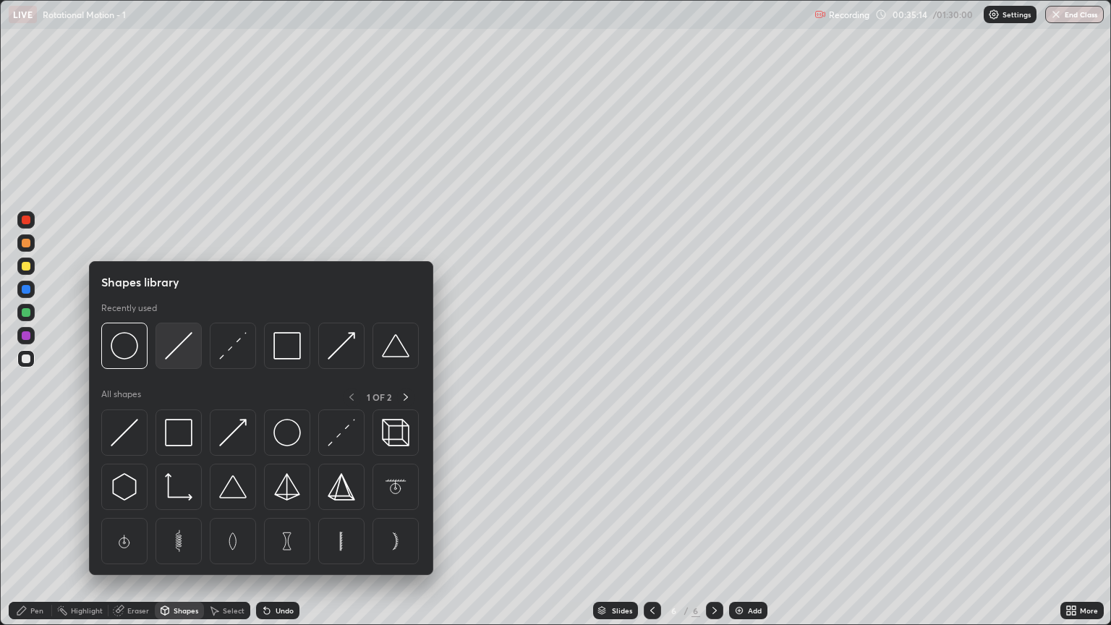
click at [174, 344] on img at bounding box center [178, 345] width 27 height 27
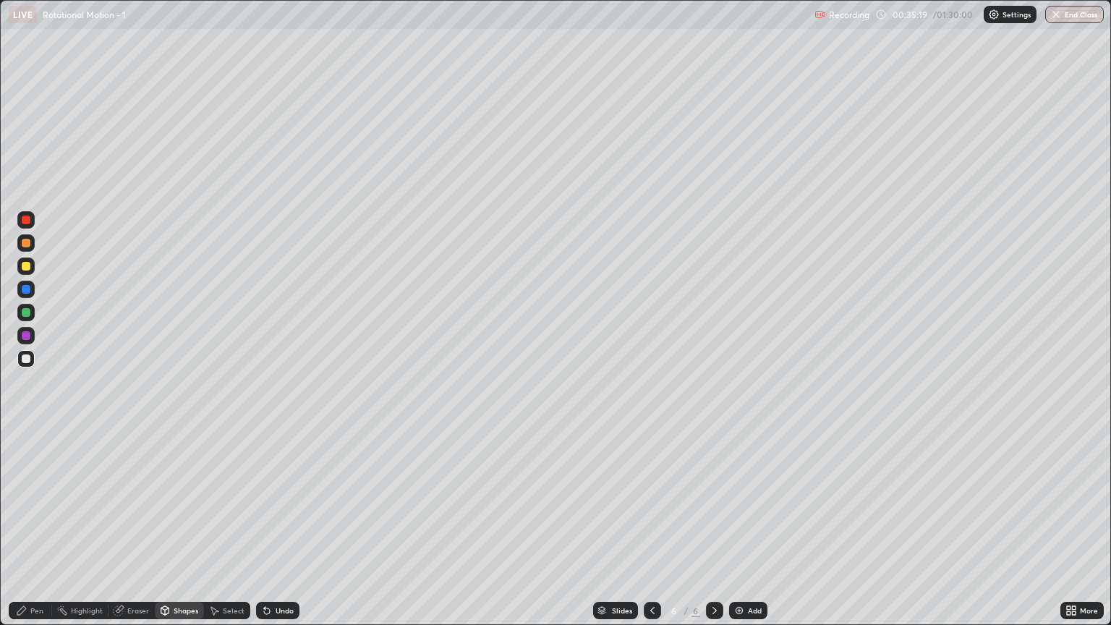
click at [25, 312] on div at bounding box center [26, 312] width 9 height 9
click at [188, 533] on div "Shapes" at bounding box center [186, 610] width 25 height 7
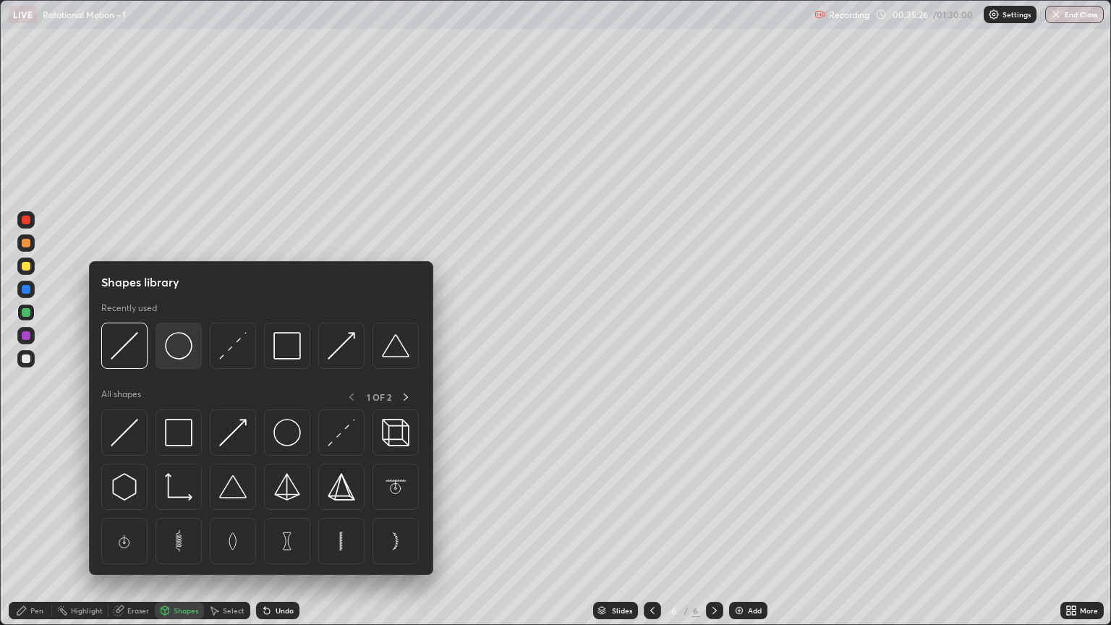
click at [180, 350] on img at bounding box center [178, 345] width 27 height 27
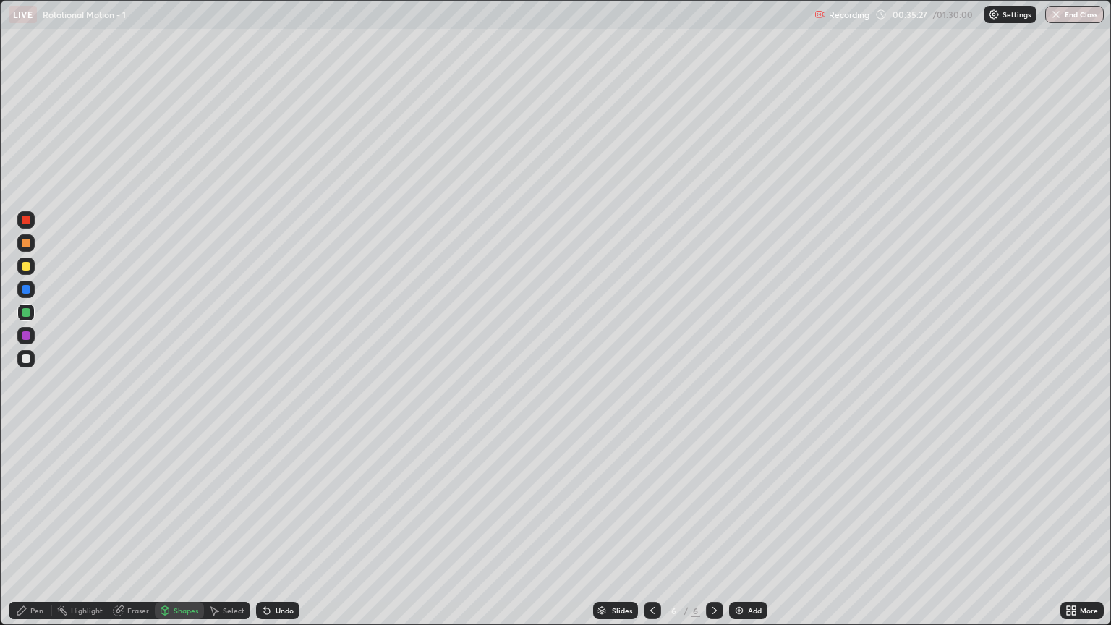
click at [24, 239] on div at bounding box center [26, 243] width 9 height 9
click at [192, 533] on div "Shapes" at bounding box center [186, 610] width 25 height 7
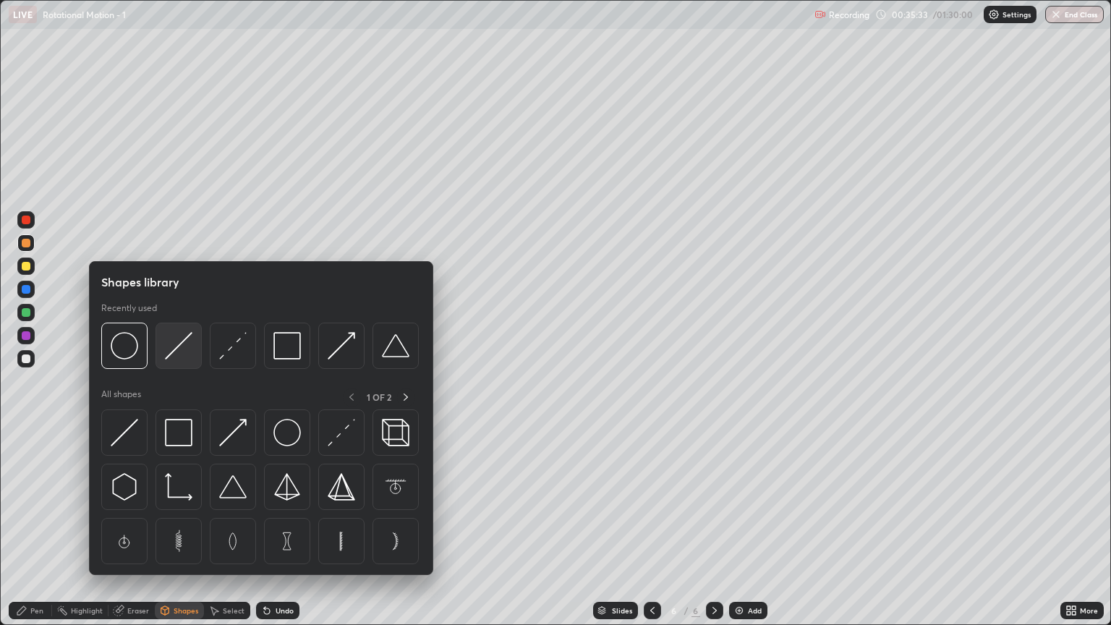
click at [178, 350] on img at bounding box center [178, 345] width 27 height 27
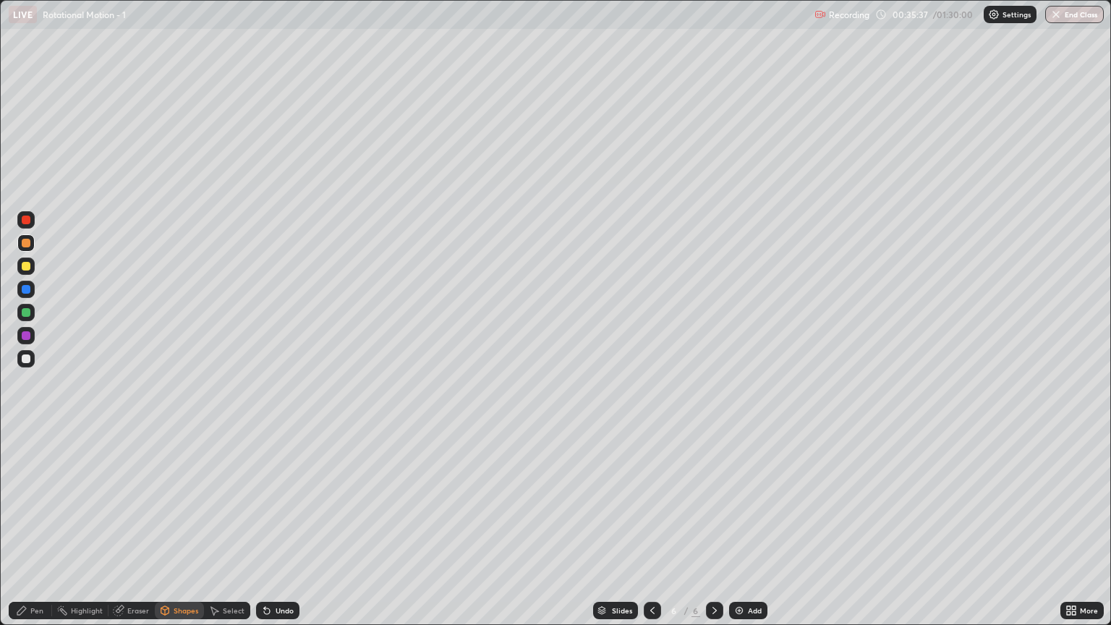
click at [39, 533] on div "Pen" at bounding box center [36, 610] width 13 height 7
click at [30, 266] on div at bounding box center [26, 266] width 9 height 9
click at [182, 533] on div "Shapes" at bounding box center [179, 610] width 49 height 17
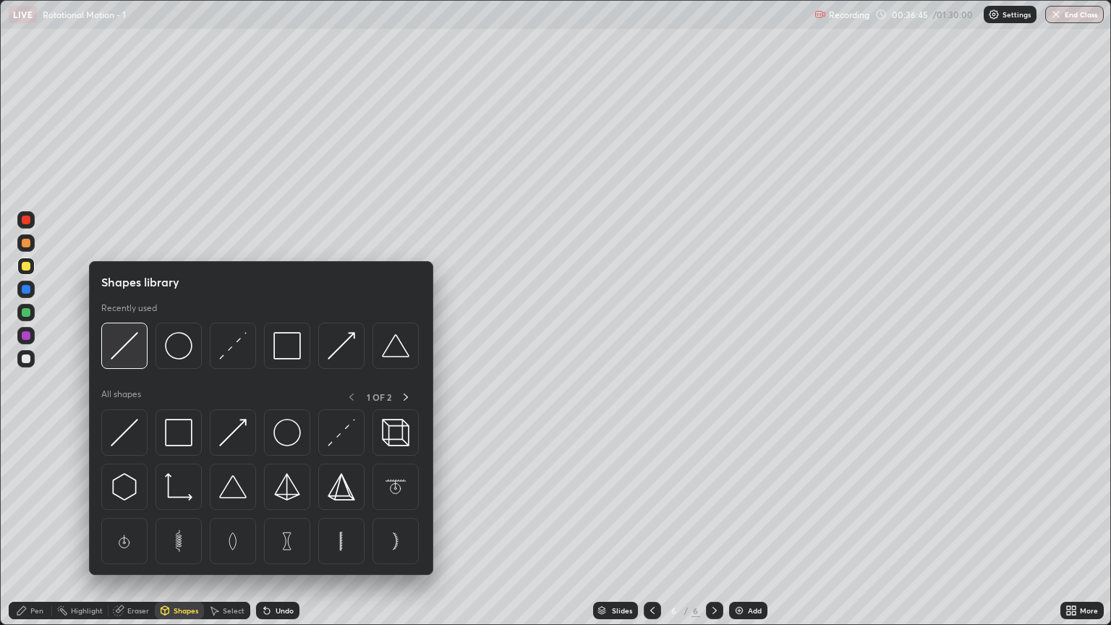
click at [137, 357] on img at bounding box center [124, 345] width 27 height 27
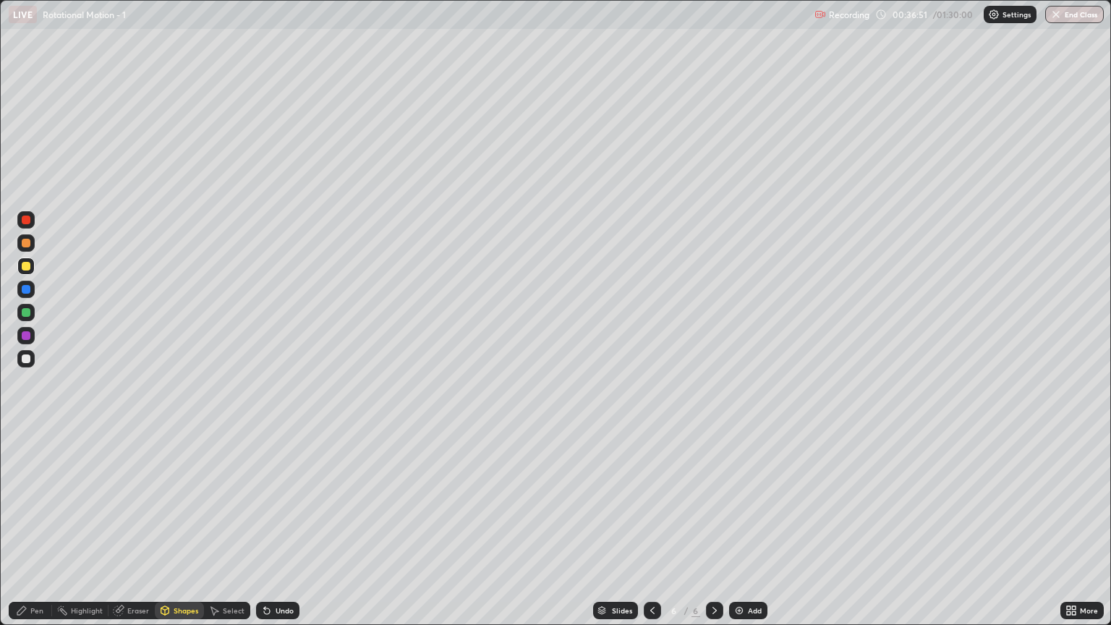
click at [46, 533] on div "Pen" at bounding box center [30, 610] width 43 height 17
click at [737, 533] on img at bounding box center [739, 611] width 12 height 12
click at [182, 533] on div "Shapes" at bounding box center [186, 610] width 25 height 7
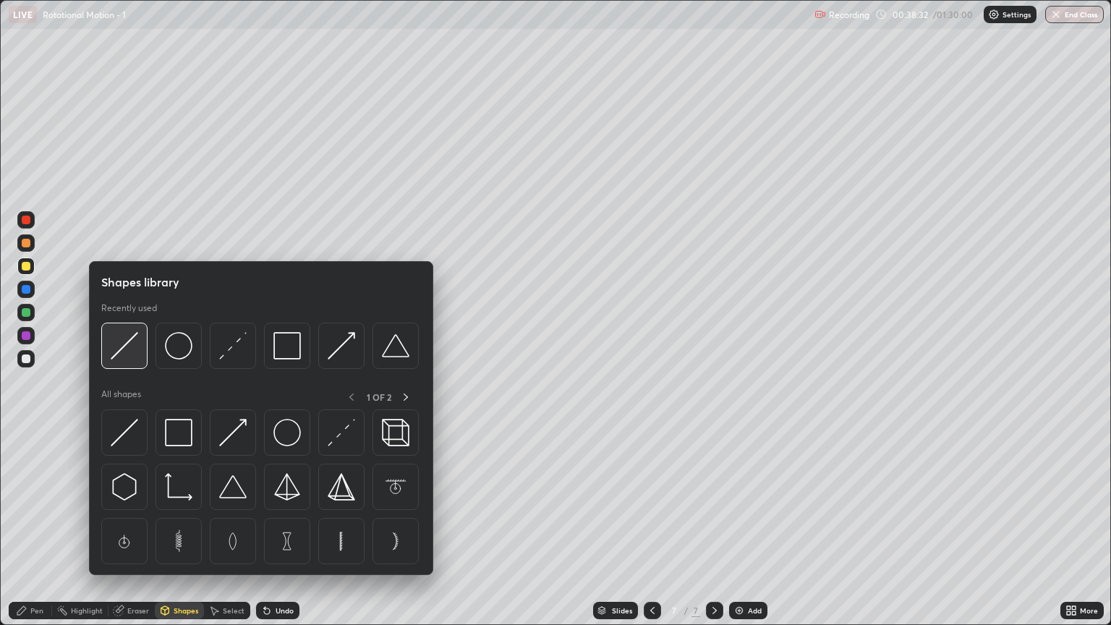
click at [140, 349] on div at bounding box center [124, 346] width 46 height 46
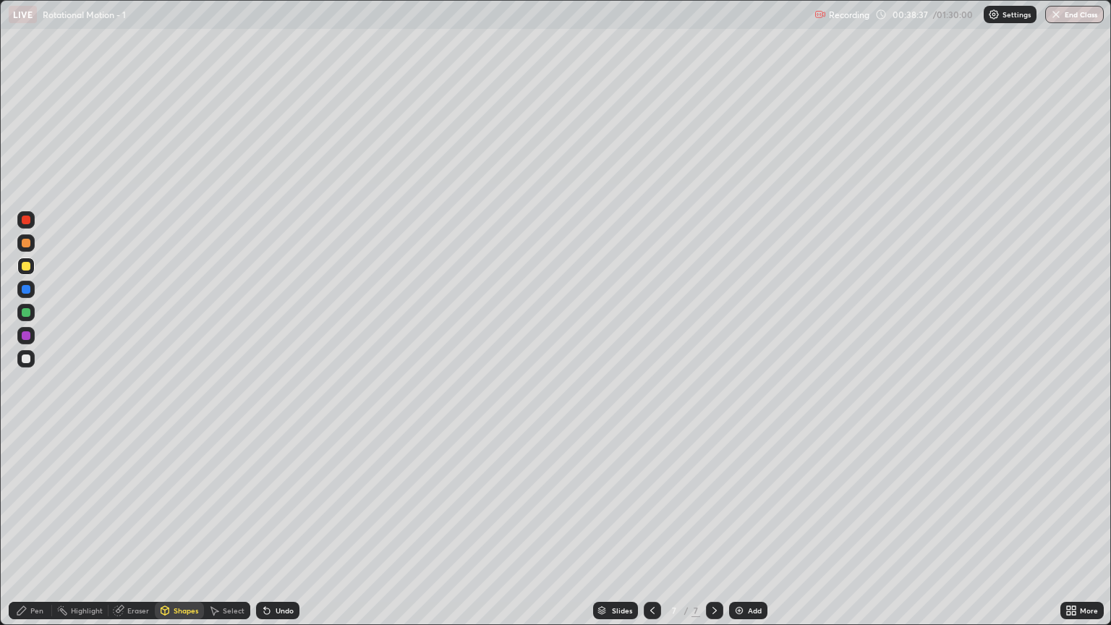
click at [27, 315] on div at bounding box center [26, 312] width 9 height 9
click at [38, 533] on div "Pen" at bounding box center [36, 610] width 13 height 7
click at [182, 533] on div "Shapes" at bounding box center [179, 610] width 49 height 17
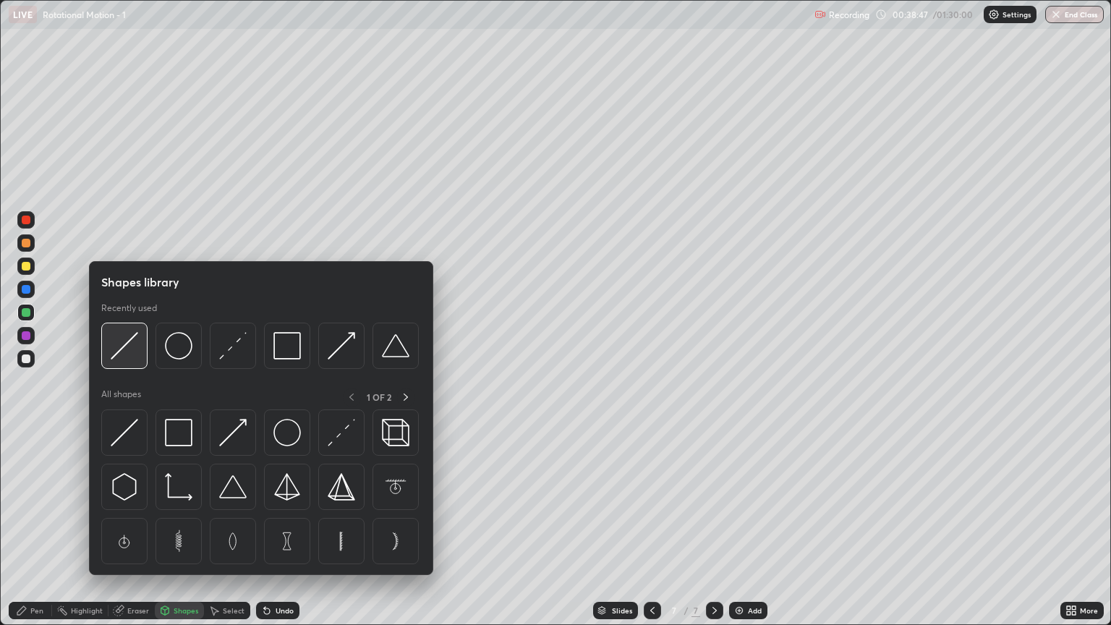
click at [133, 356] on img at bounding box center [124, 345] width 27 height 27
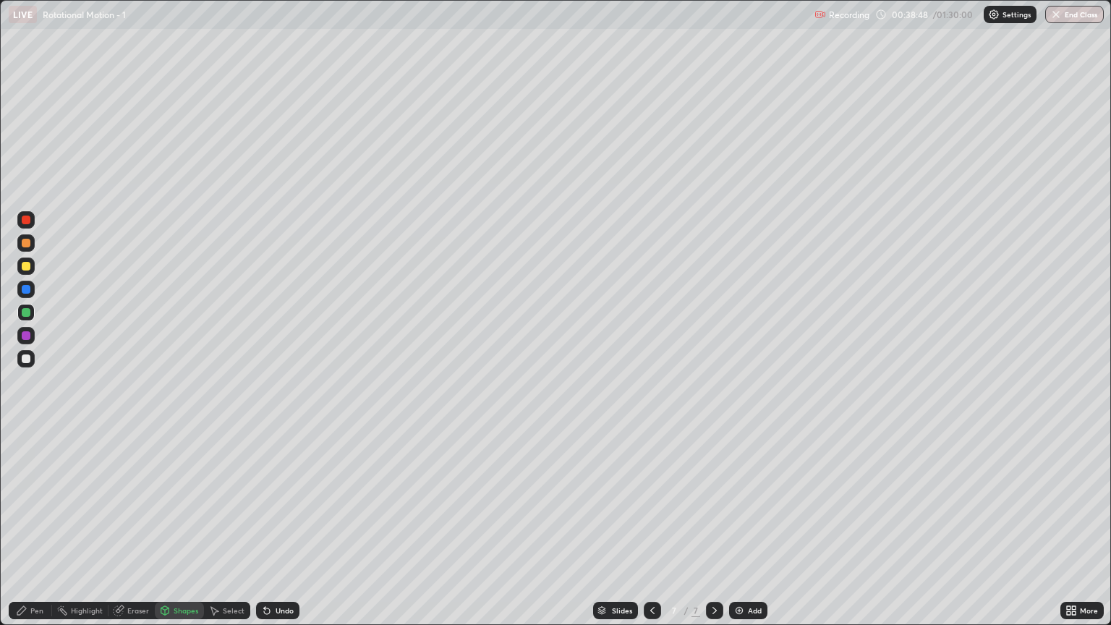
click at [30, 259] on div at bounding box center [25, 265] width 17 height 17
click at [36, 533] on div "Pen" at bounding box center [36, 610] width 13 height 7
click at [187, 533] on div "Shapes" at bounding box center [186, 610] width 25 height 7
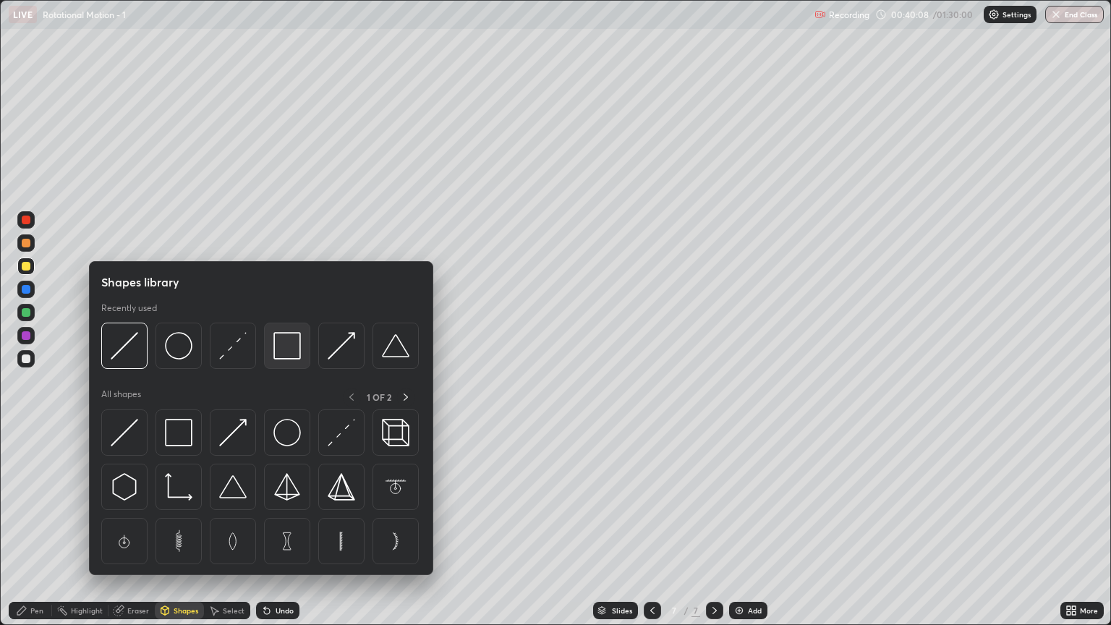
click at [288, 350] on img at bounding box center [286, 345] width 27 height 27
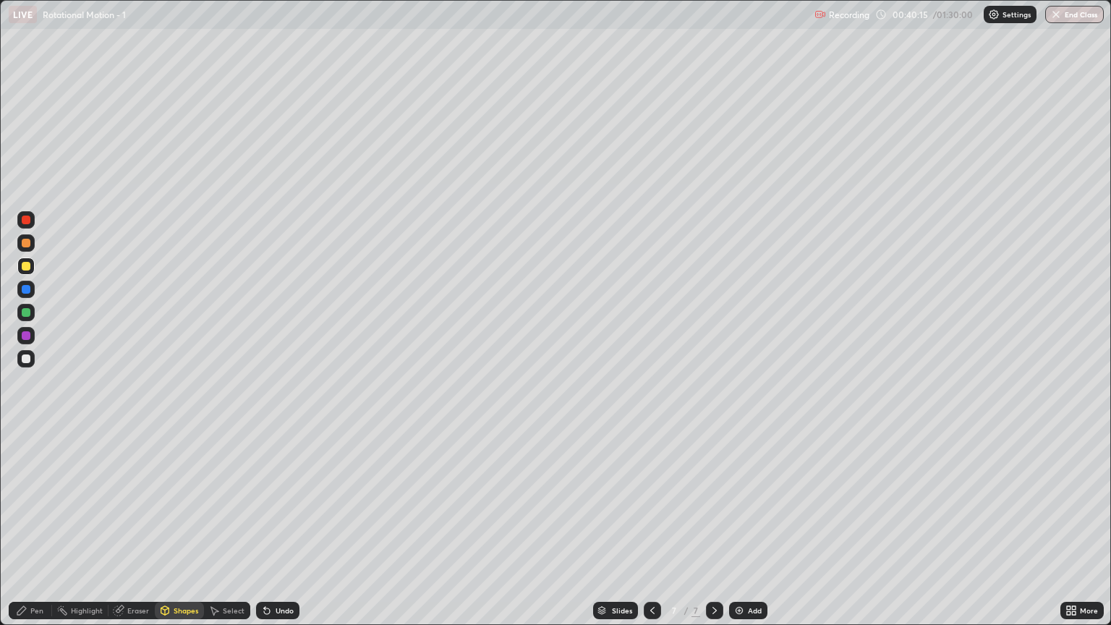
click at [181, 533] on div "Shapes" at bounding box center [186, 610] width 25 height 7
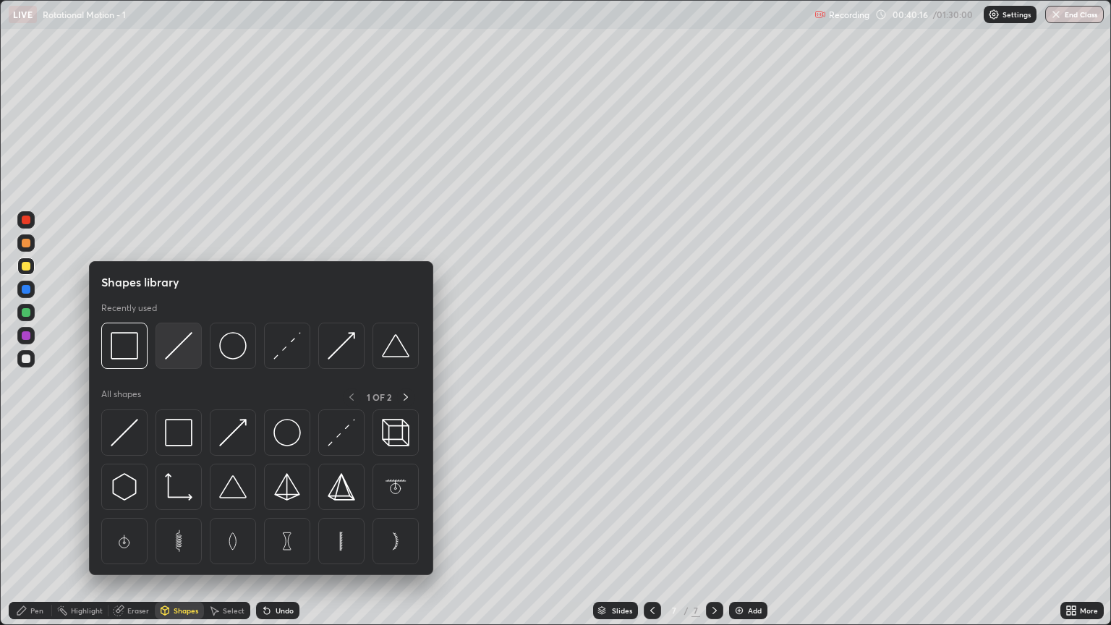
click at [173, 356] on img at bounding box center [178, 345] width 27 height 27
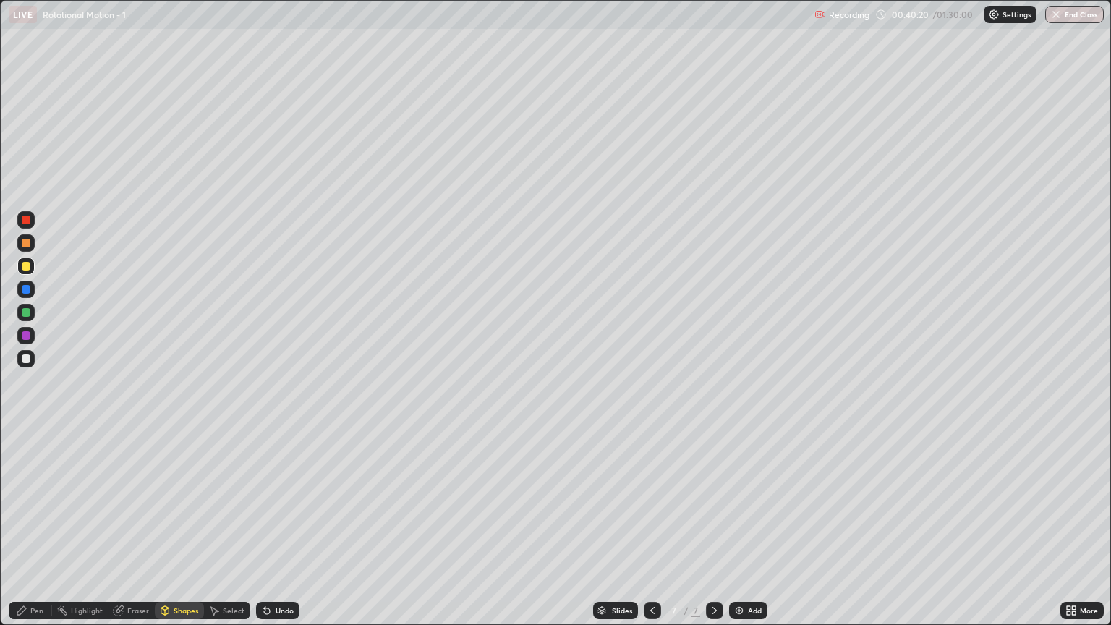
click at [39, 533] on div "Pen" at bounding box center [30, 610] width 43 height 17
click at [183, 533] on div "Shapes" at bounding box center [186, 610] width 25 height 7
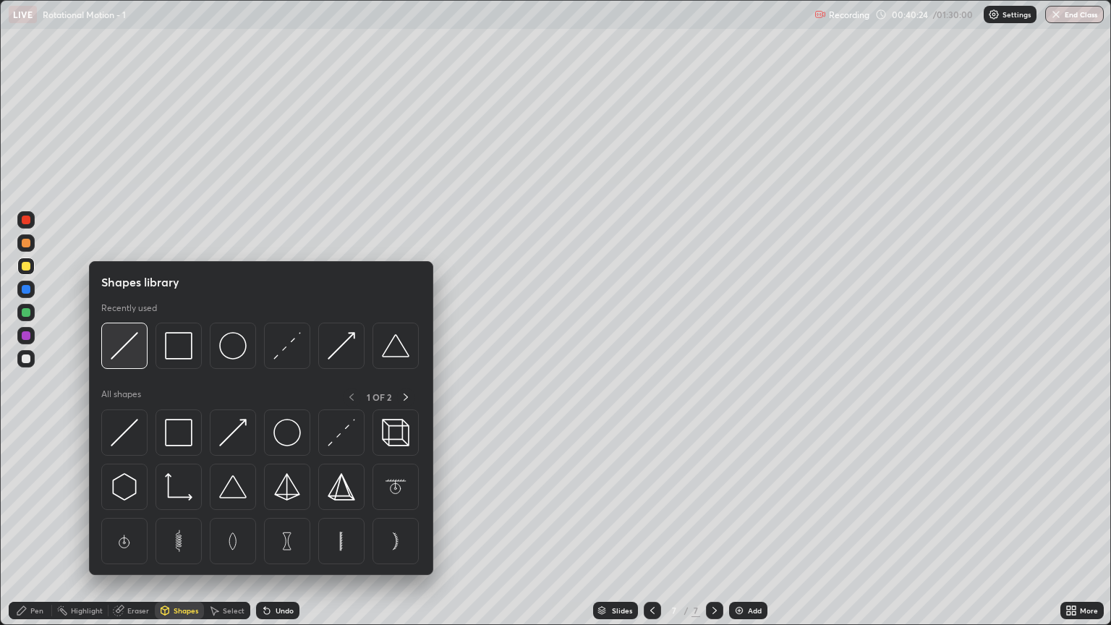
click at [137, 349] on img at bounding box center [124, 345] width 27 height 27
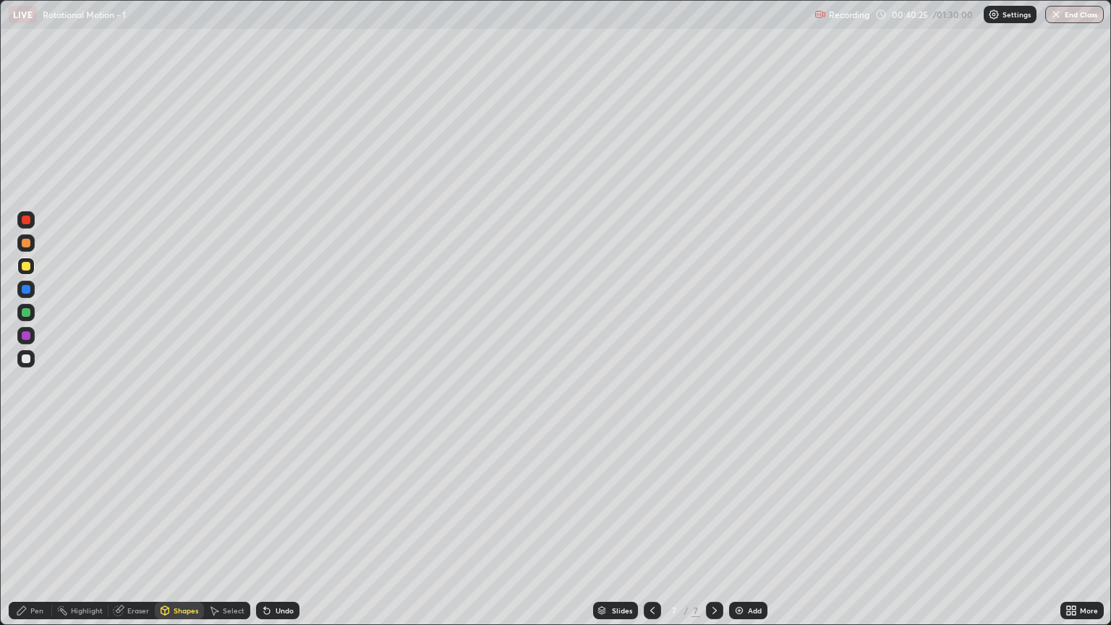
click at [26, 362] on div at bounding box center [26, 358] width 9 height 9
click at [32, 533] on div "Pen" at bounding box center [36, 610] width 13 height 7
click at [182, 533] on div "Shapes" at bounding box center [179, 610] width 49 height 17
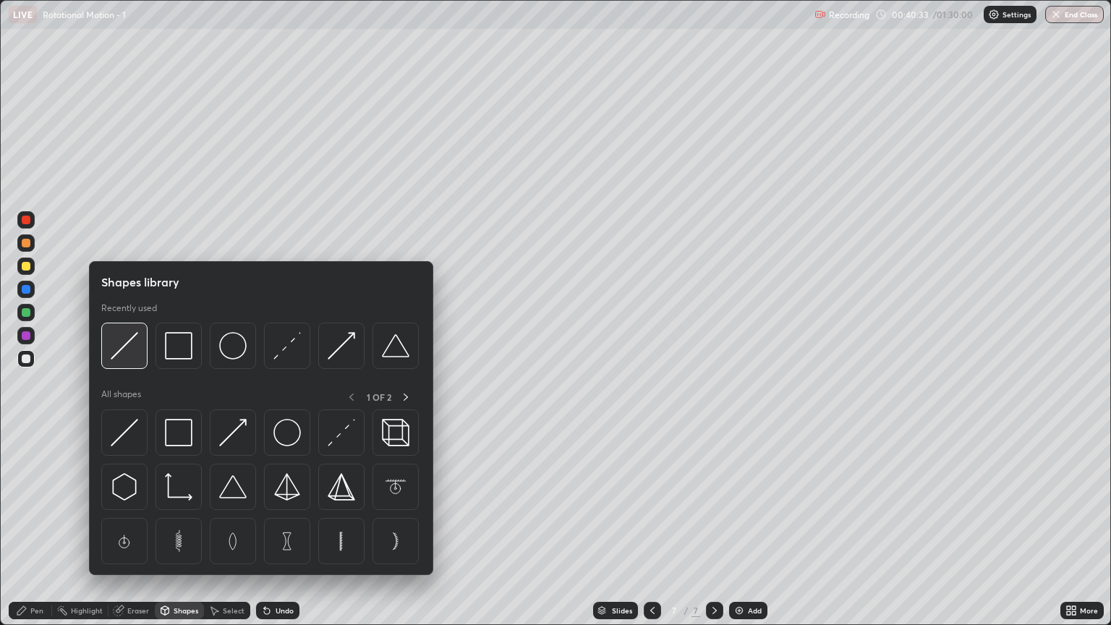
click at [130, 358] on img at bounding box center [124, 345] width 27 height 27
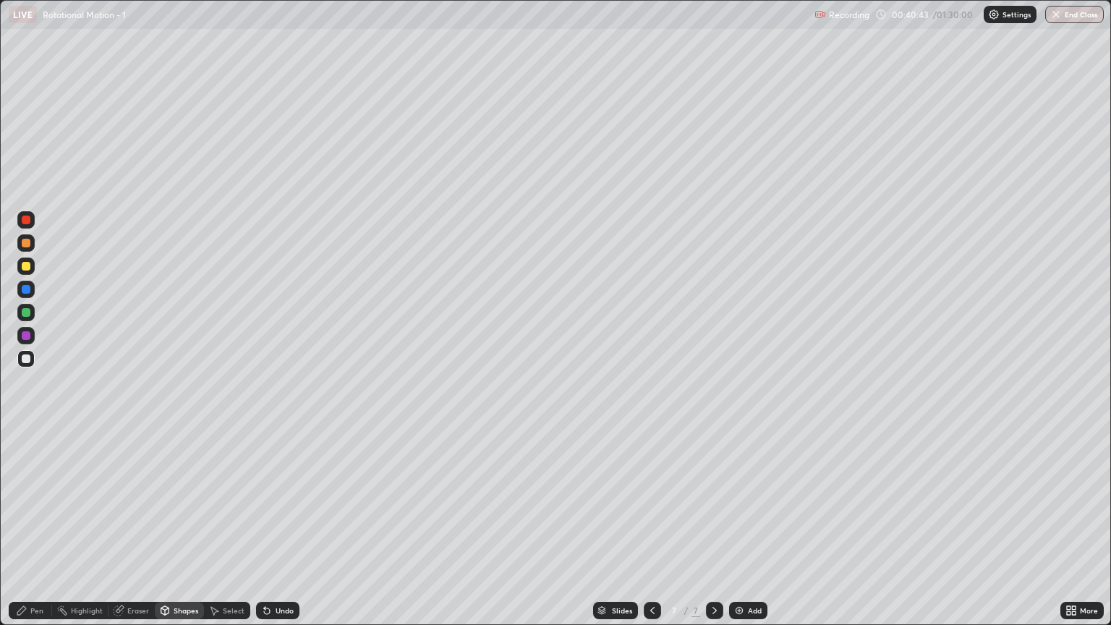
click at [46, 533] on div "Pen" at bounding box center [30, 610] width 43 height 17
click at [177, 533] on div "Shapes" at bounding box center [186, 610] width 25 height 7
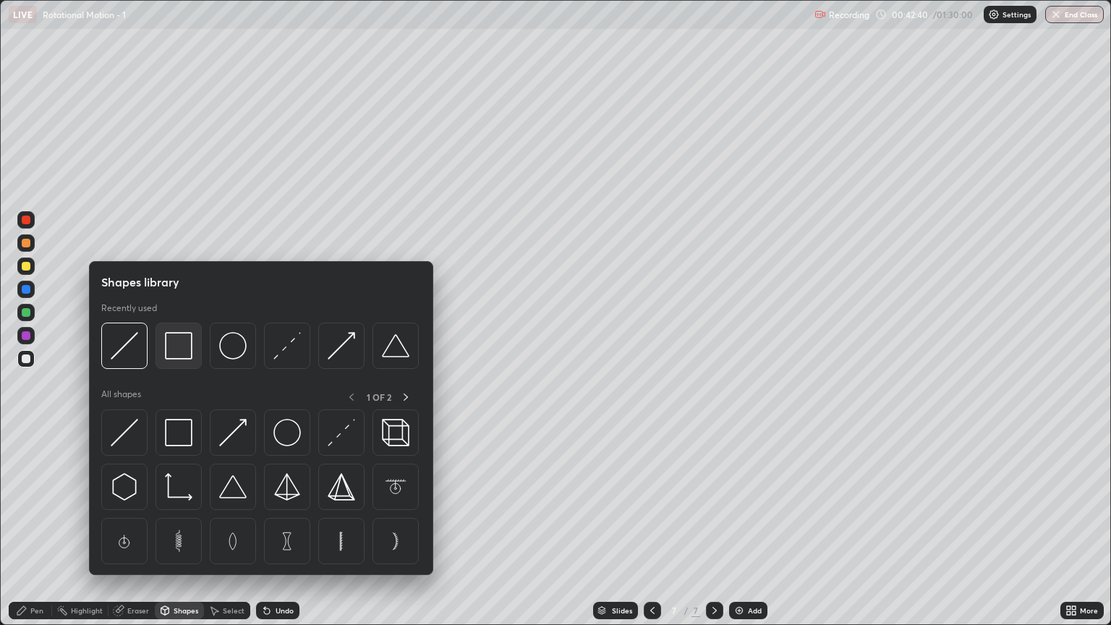
click at [177, 350] on img at bounding box center [178, 345] width 27 height 27
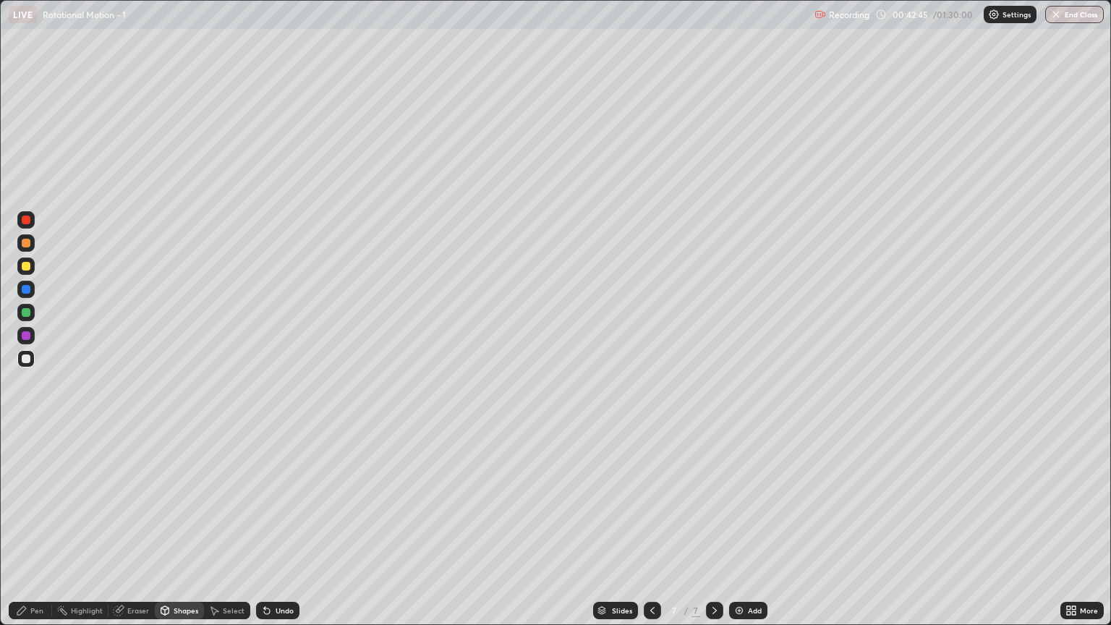
click at [179, 533] on div "Shapes" at bounding box center [186, 610] width 25 height 7
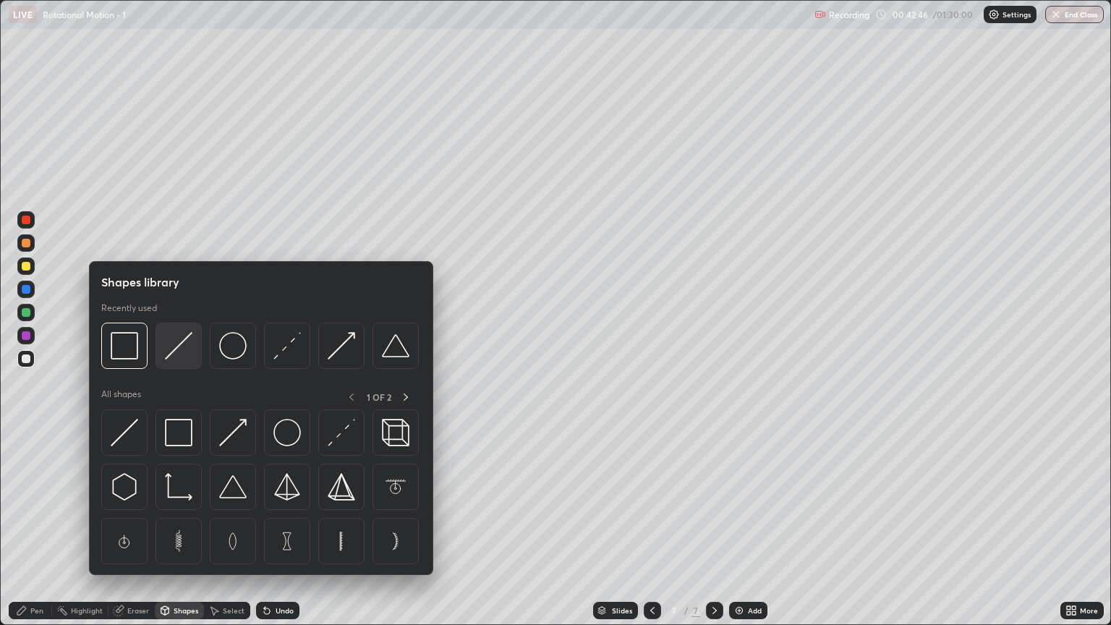
click at [174, 356] on img at bounding box center [178, 345] width 27 height 27
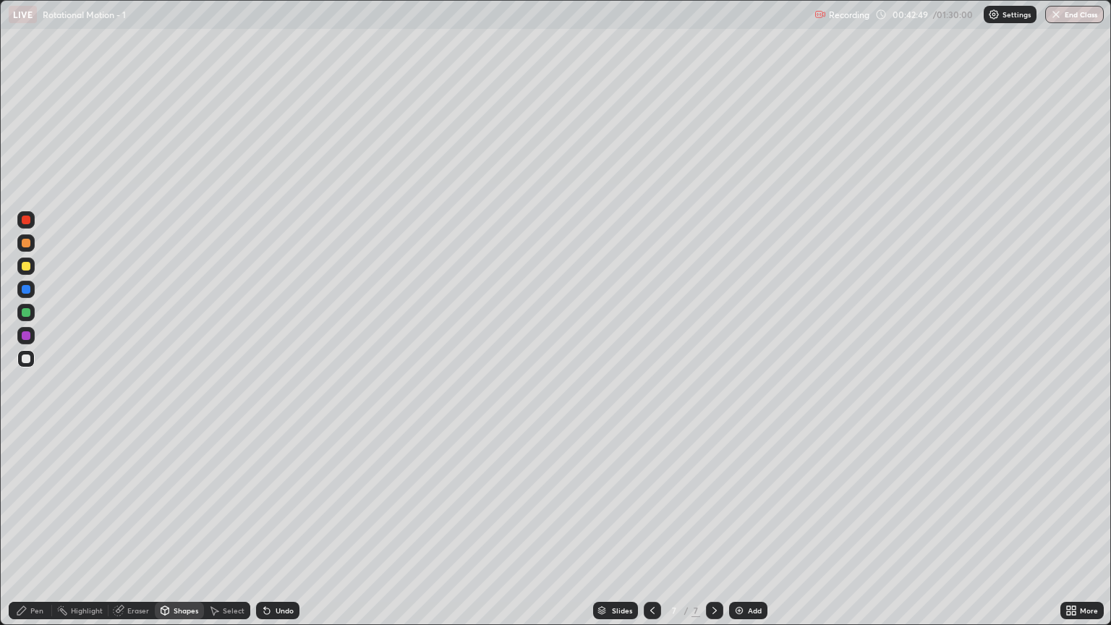
click at [31, 533] on div "Pen" at bounding box center [36, 610] width 13 height 7
click at [26, 244] on div at bounding box center [26, 243] width 9 height 9
click at [194, 533] on div "Shapes" at bounding box center [186, 610] width 25 height 7
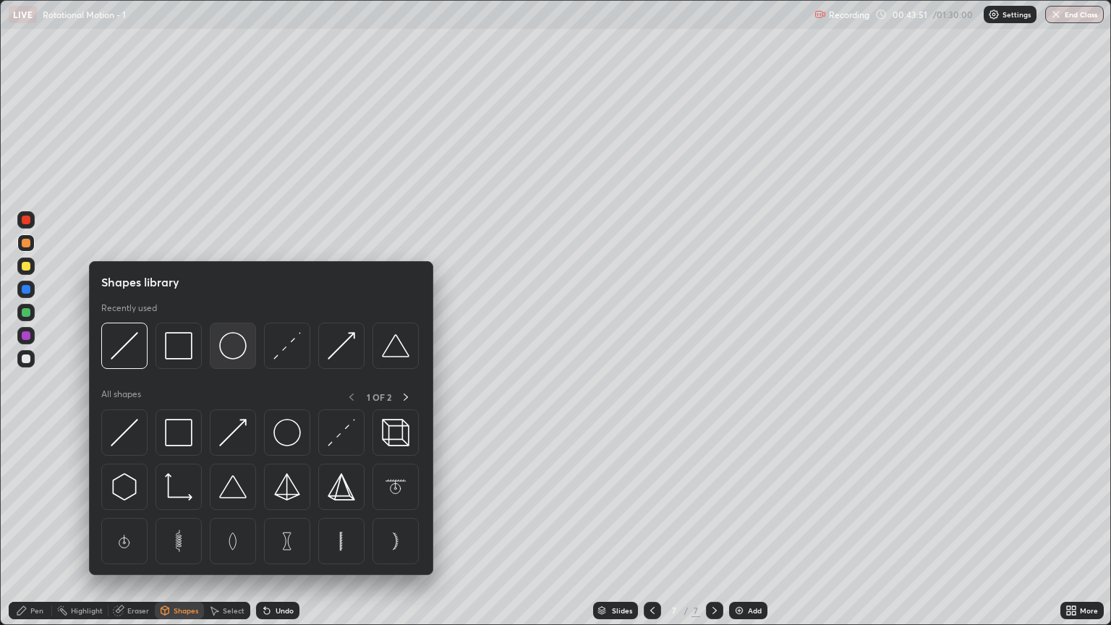
click at [228, 348] on img at bounding box center [232, 345] width 27 height 27
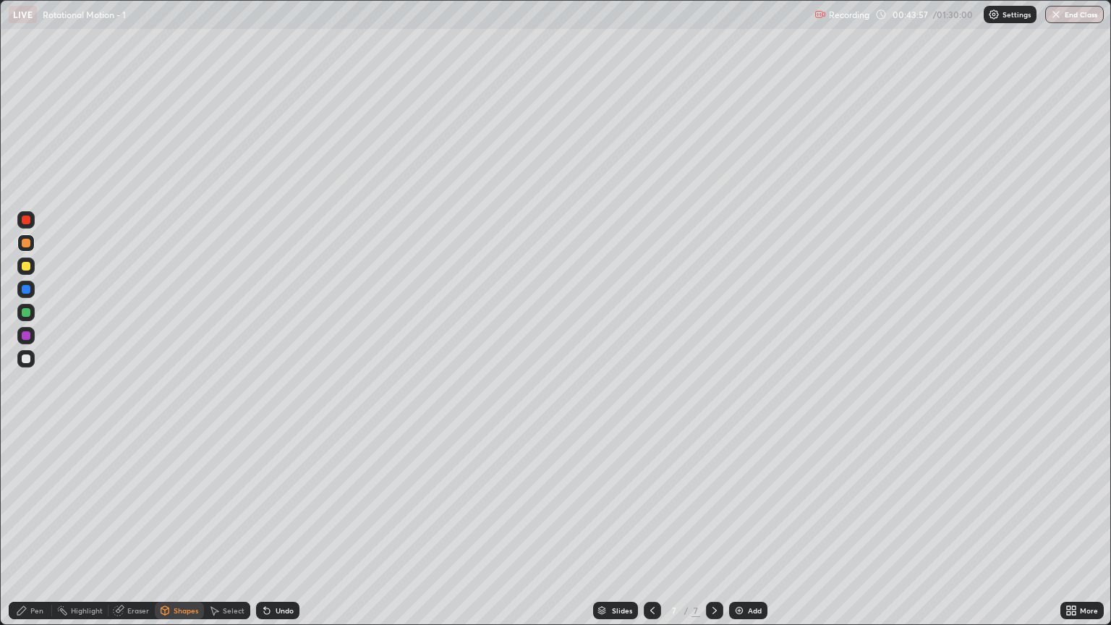
click at [185, 533] on div "Shapes" at bounding box center [186, 610] width 25 height 7
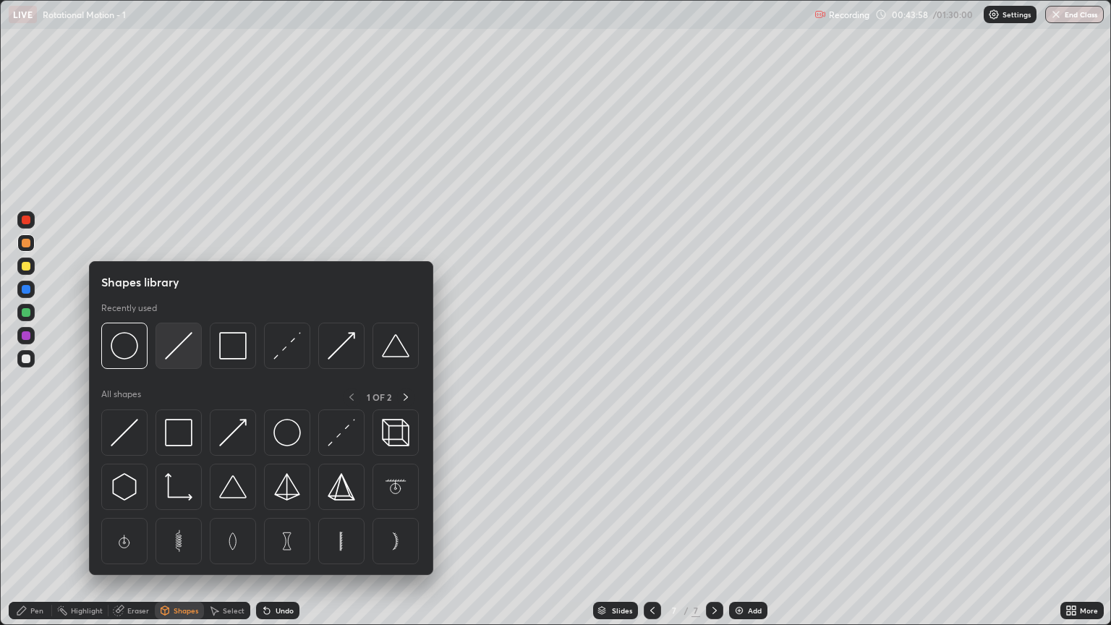
click at [182, 351] on img at bounding box center [178, 345] width 27 height 27
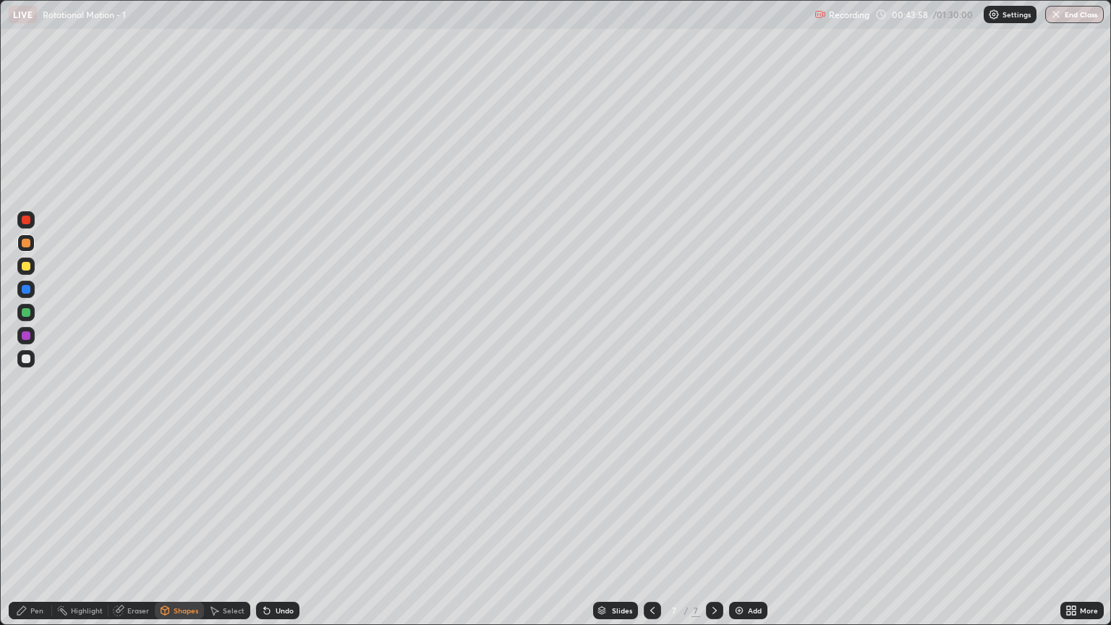
click at [26, 313] on div at bounding box center [26, 312] width 9 height 9
click at [38, 533] on div "Pen" at bounding box center [36, 610] width 13 height 7
click at [30, 357] on div at bounding box center [26, 358] width 9 height 9
click at [176, 533] on div "Shapes" at bounding box center [186, 610] width 25 height 7
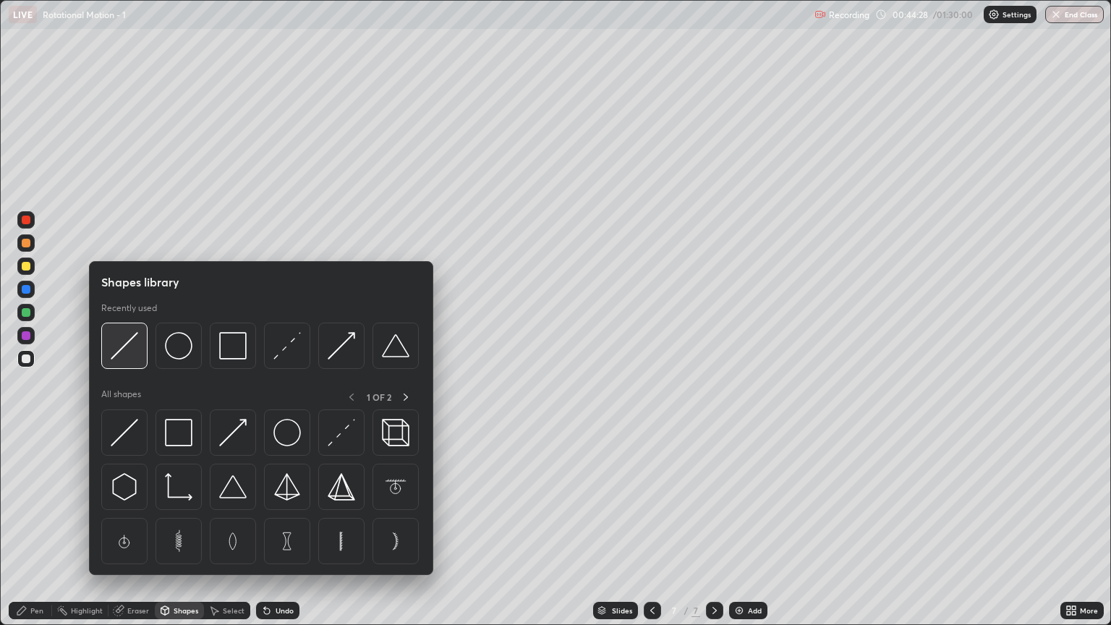
click at [135, 357] on img at bounding box center [124, 345] width 27 height 27
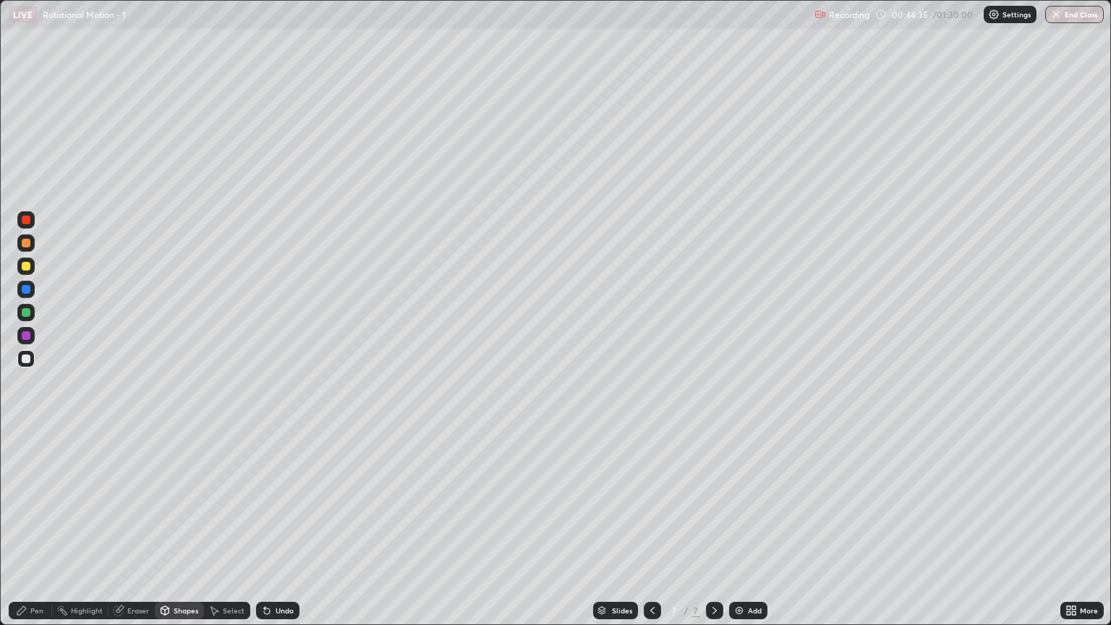
click at [34, 533] on div "Pen" at bounding box center [36, 610] width 13 height 7
click at [30, 315] on div at bounding box center [26, 312] width 9 height 9
click at [738, 533] on img at bounding box center [739, 611] width 12 height 12
click at [29, 268] on div at bounding box center [26, 266] width 9 height 9
click at [184, 533] on div "Shapes" at bounding box center [179, 610] width 49 height 17
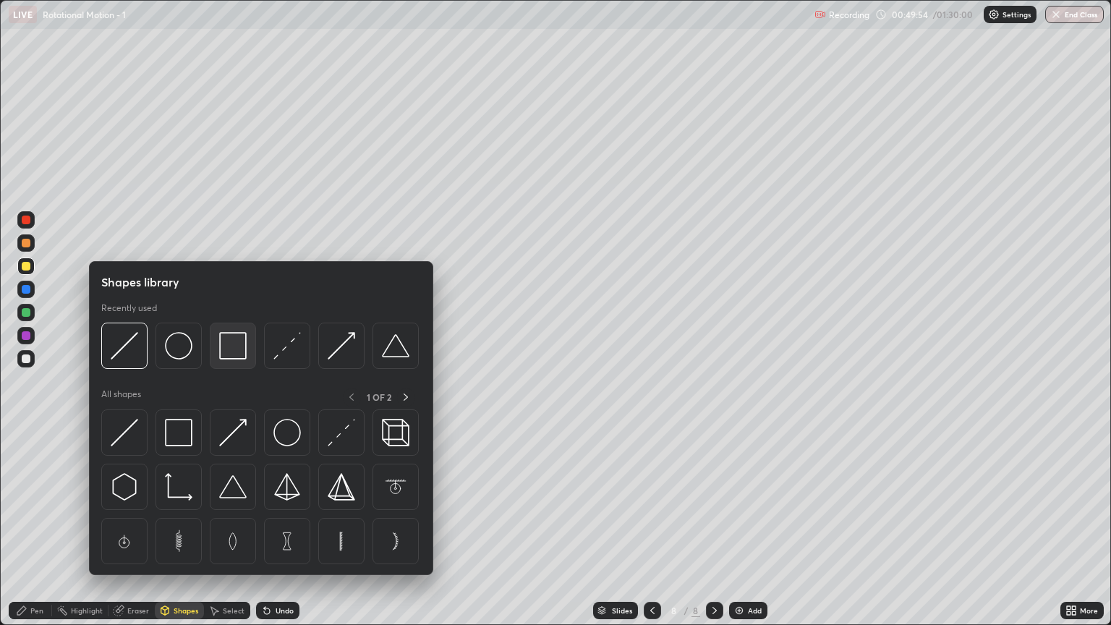
click at [228, 354] on img at bounding box center [232, 345] width 27 height 27
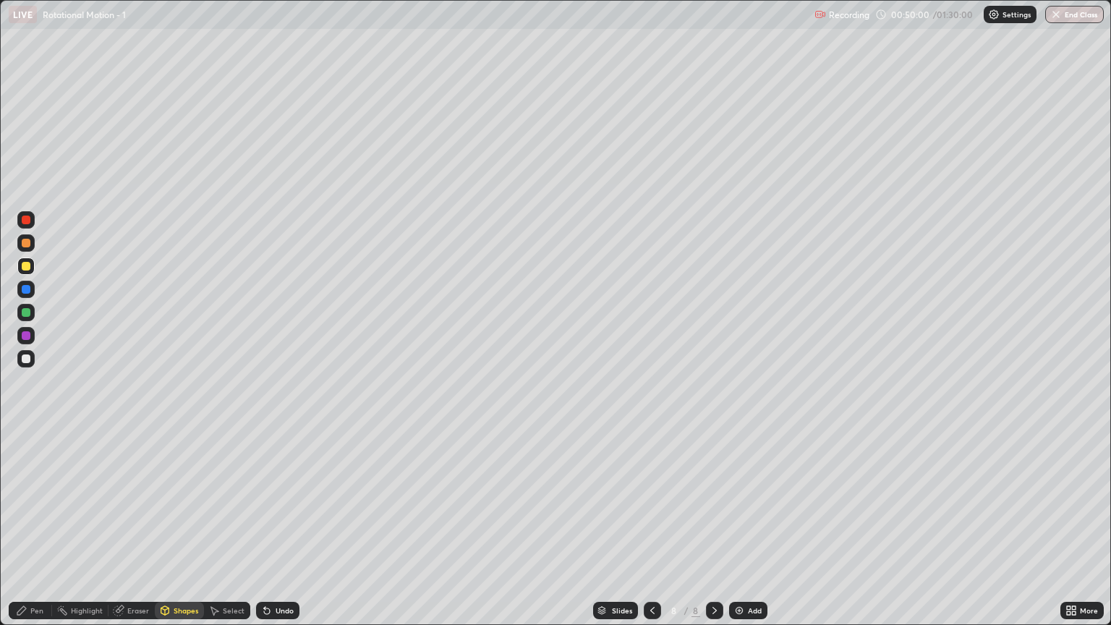
click at [179, 533] on div "Shapes" at bounding box center [179, 610] width 49 height 17
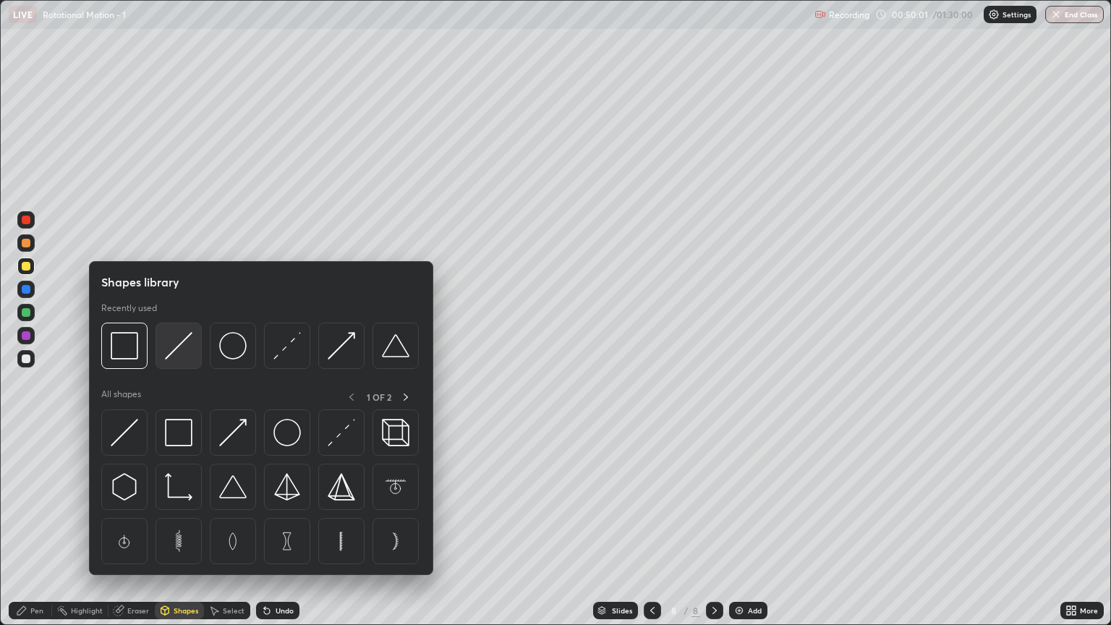
click at [176, 350] on img at bounding box center [178, 345] width 27 height 27
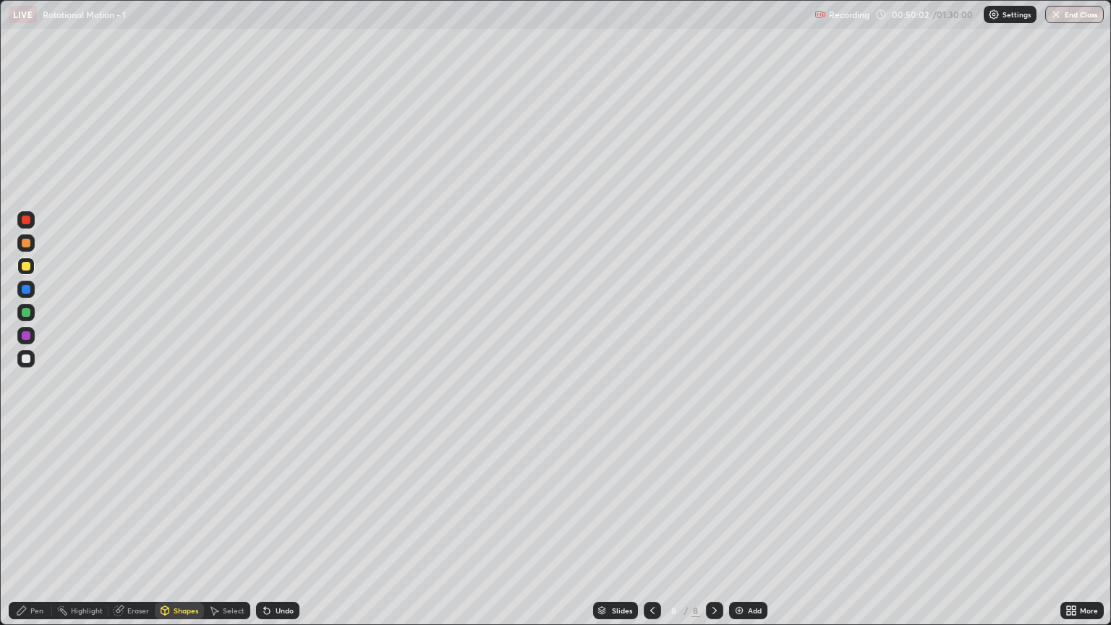
click at [26, 312] on div at bounding box center [26, 312] width 9 height 9
click at [276, 533] on div "Undo" at bounding box center [285, 610] width 18 height 7
click at [32, 533] on div "Pen" at bounding box center [30, 610] width 43 height 17
click at [183, 533] on div "Shapes" at bounding box center [186, 610] width 25 height 7
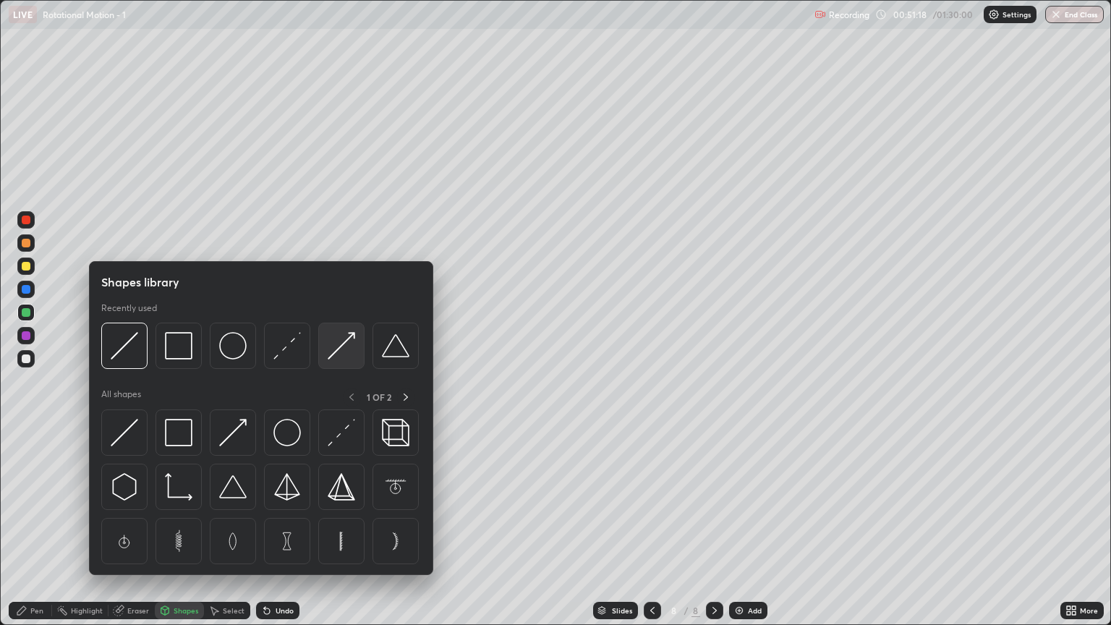
click at [350, 347] on img at bounding box center [341, 345] width 27 height 27
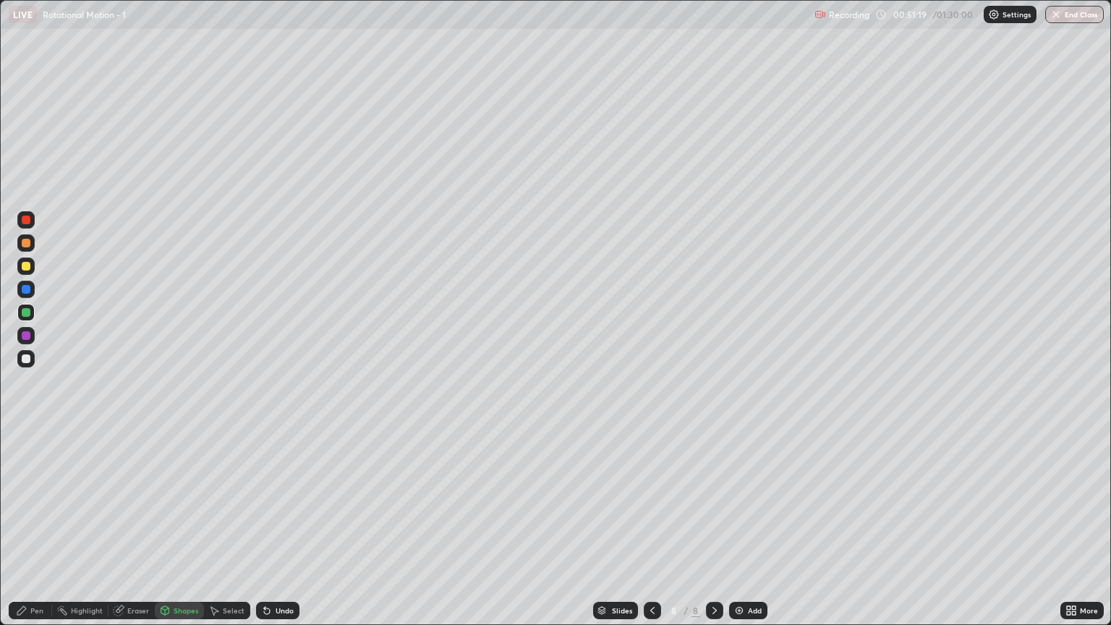
click at [26, 243] on div at bounding box center [26, 243] width 9 height 9
click at [180, 533] on div "Shapes" at bounding box center [186, 610] width 25 height 7
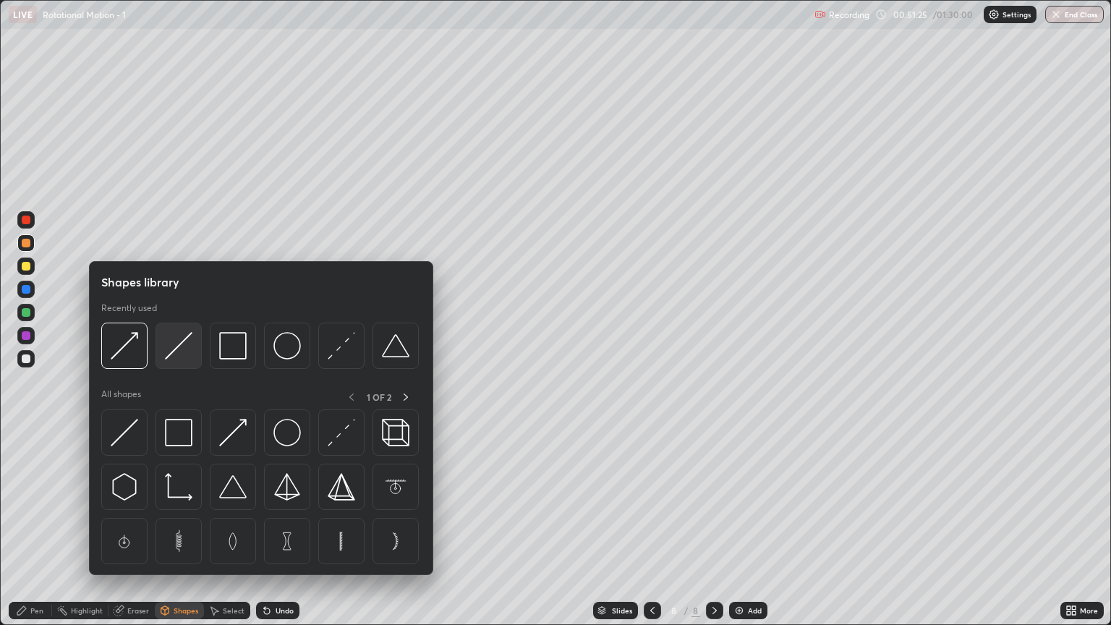
click at [171, 353] on img at bounding box center [178, 345] width 27 height 27
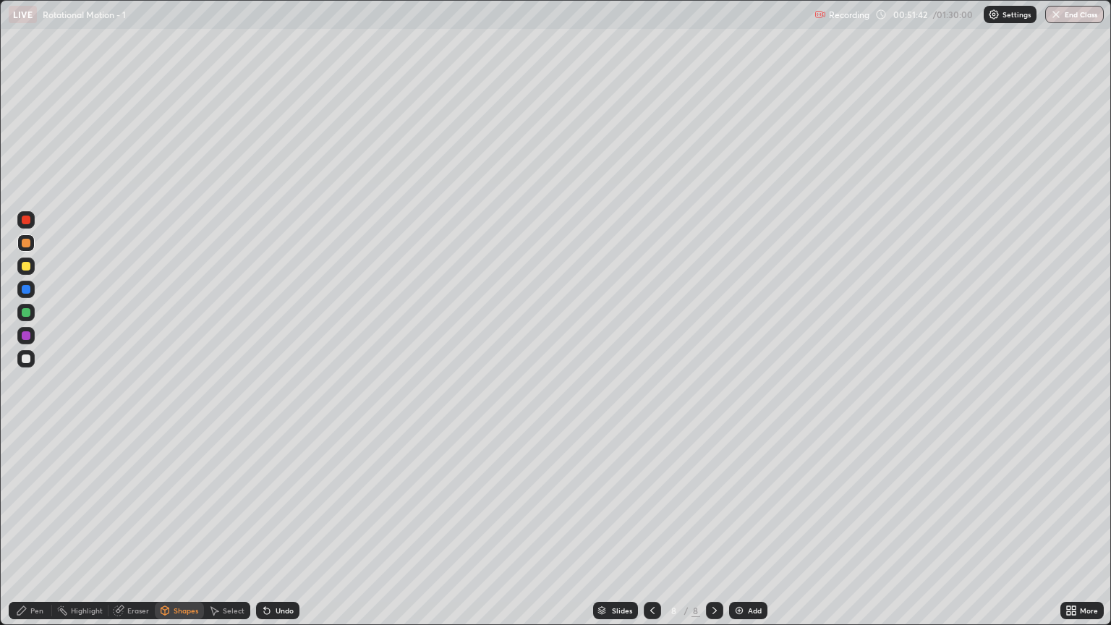
click at [41, 533] on div "Pen" at bounding box center [36, 610] width 13 height 7
click at [185, 533] on div "Shapes" at bounding box center [186, 610] width 25 height 7
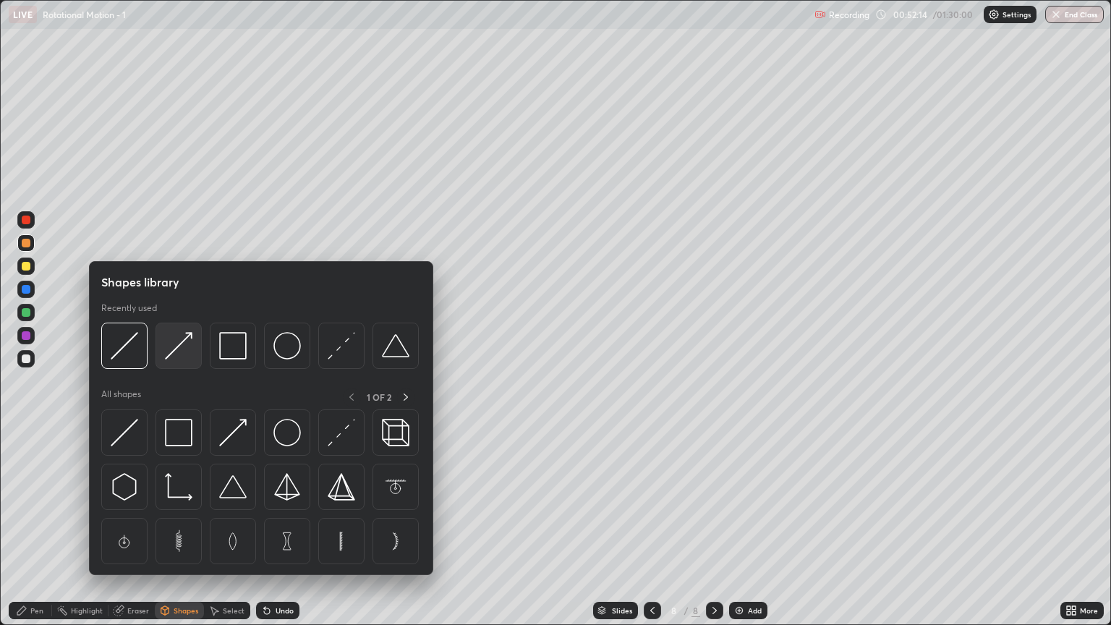
click at [174, 353] on img at bounding box center [178, 345] width 27 height 27
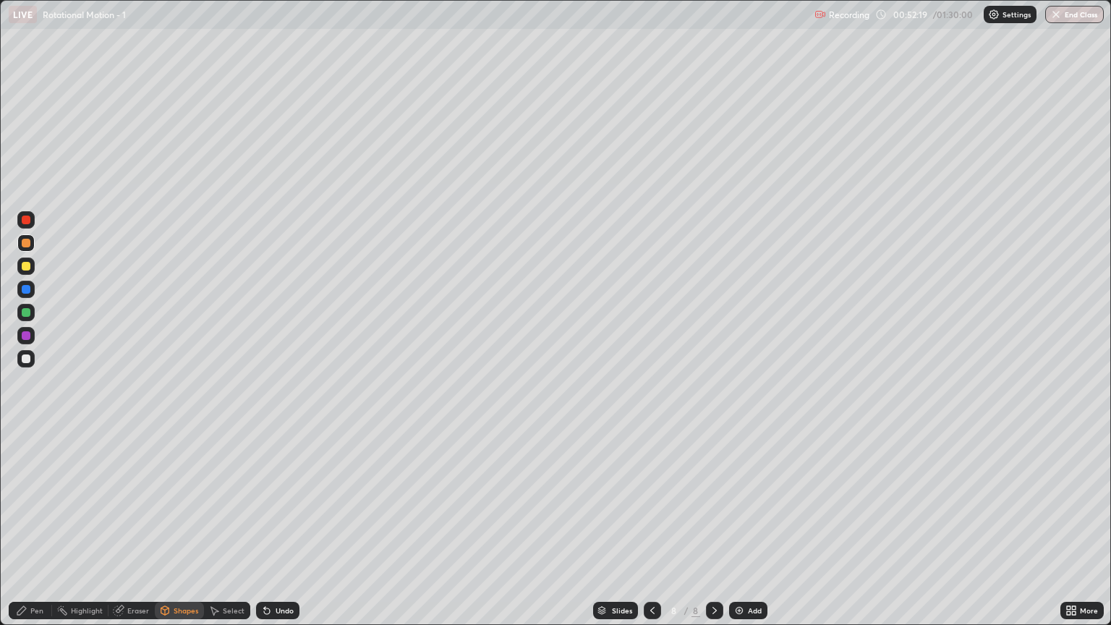
click at [182, 533] on div "Shapes" at bounding box center [186, 610] width 25 height 7
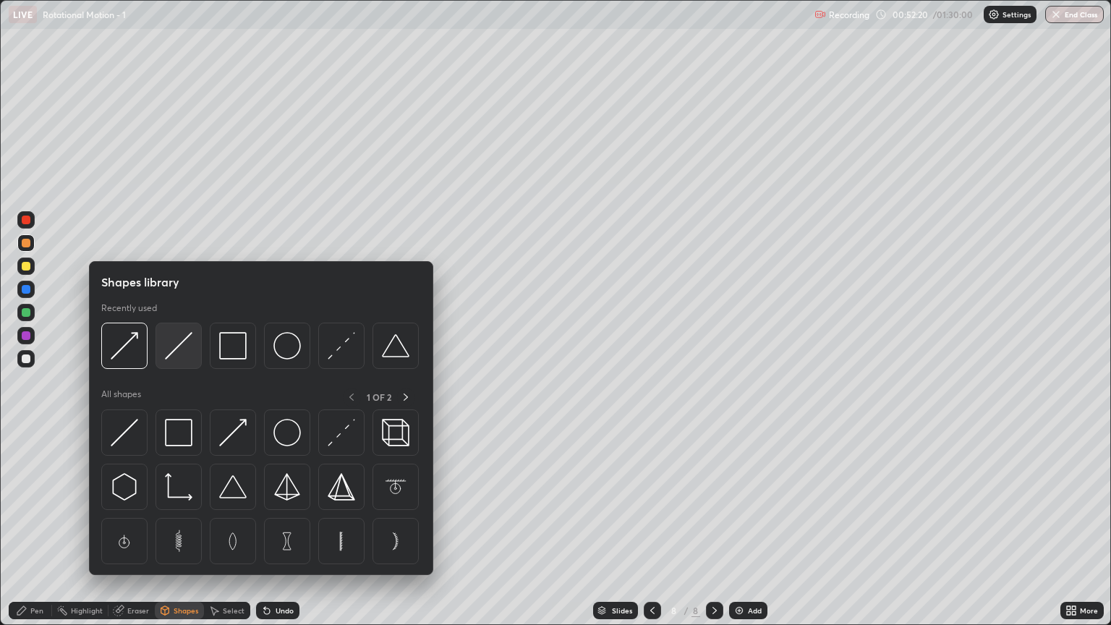
click at [171, 355] on img at bounding box center [178, 345] width 27 height 27
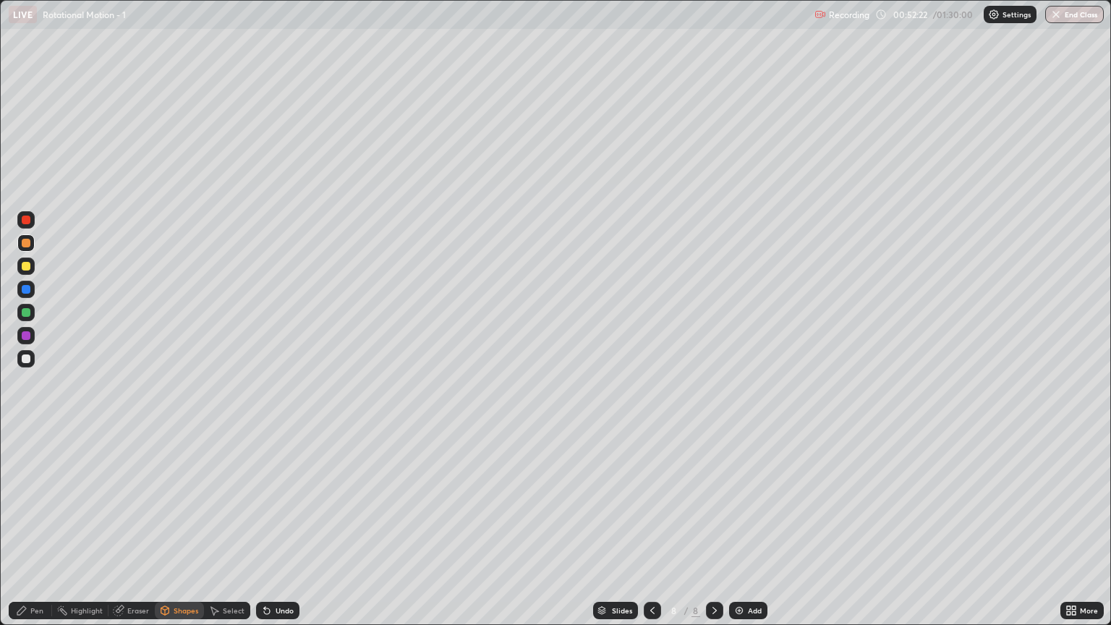
click at [36, 533] on div "Pen" at bounding box center [36, 610] width 13 height 7
click at [29, 359] on div at bounding box center [26, 358] width 9 height 9
click at [735, 533] on img at bounding box center [739, 611] width 12 height 12
click at [28, 269] on div at bounding box center [26, 266] width 9 height 9
click at [276, 533] on div "Undo" at bounding box center [277, 610] width 43 height 17
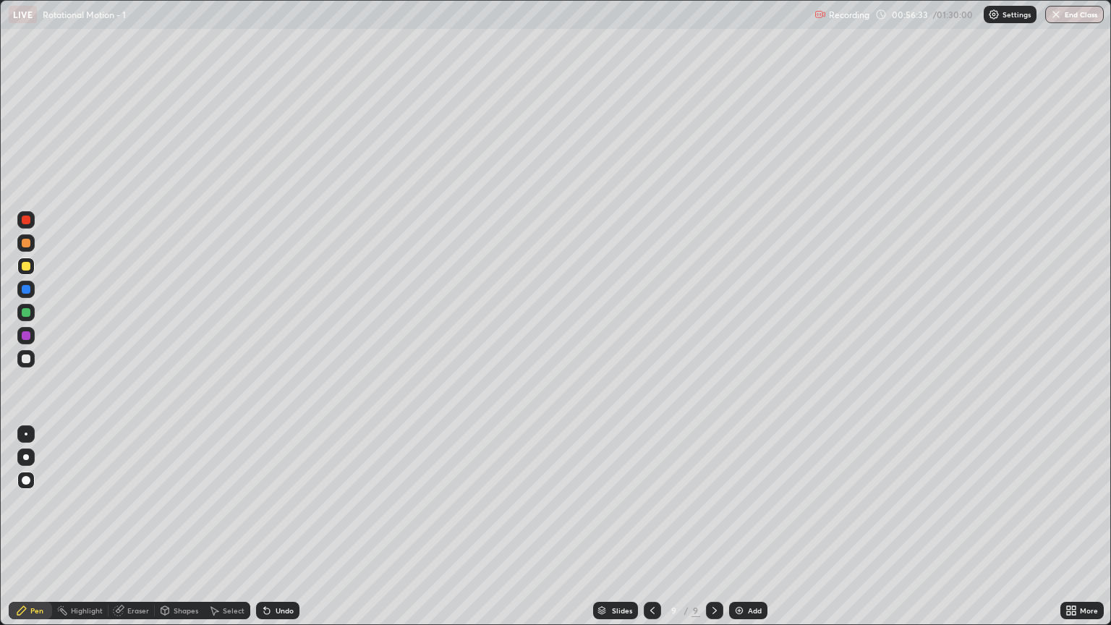
click at [284, 533] on div "Undo" at bounding box center [285, 610] width 18 height 7
click at [279, 533] on div "Undo" at bounding box center [285, 610] width 18 height 7
click at [276, 533] on div "Undo" at bounding box center [285, 610] width 18 height 7
click at [270, 533] on icon at bounding box center [267, 611] width 12 height 12
click at [186, 533] on div "Shapes" at bounding box center [186, 610] width 25 height 7
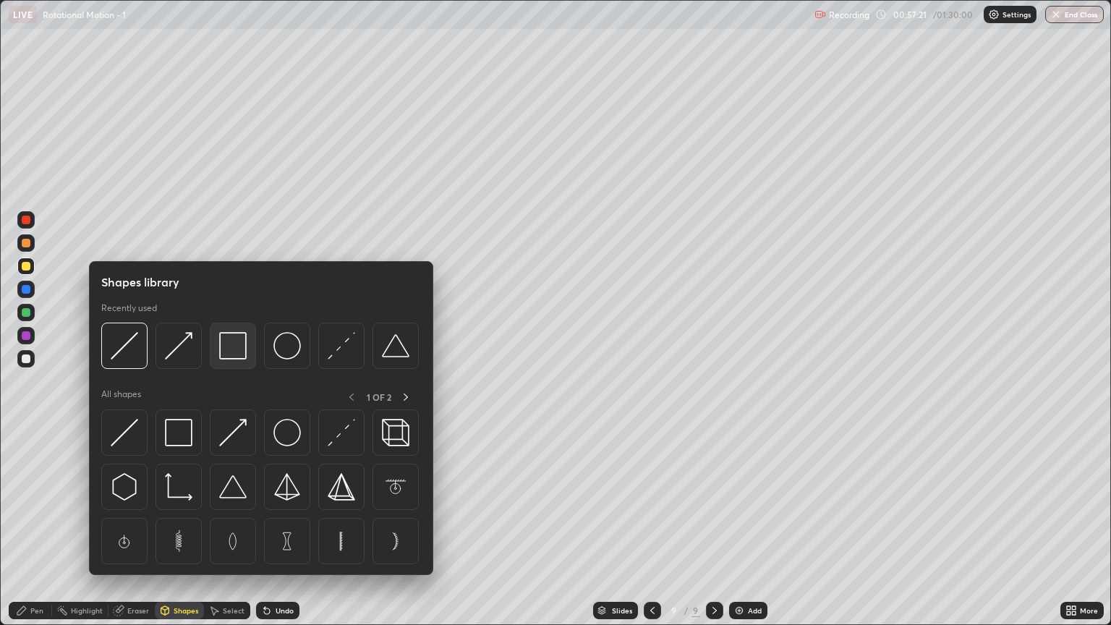
click at [237, 351] on img at bounding box center [232, 345] width 27 height 27
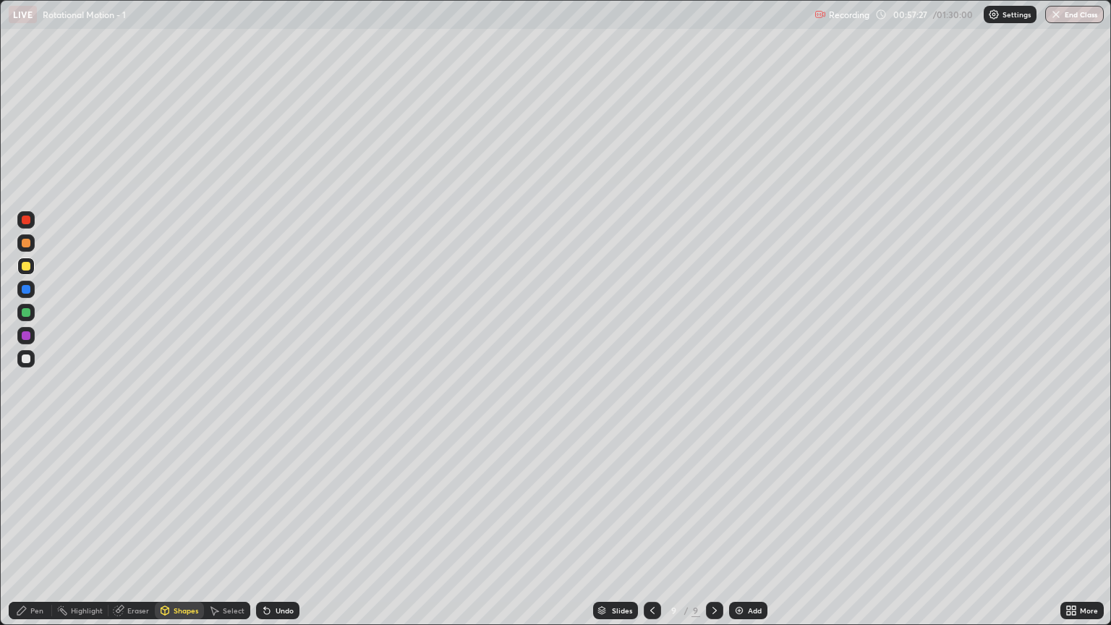
click at [179, 533] on div "Shapes" at bounding box center [186, 610] width 25 height 7
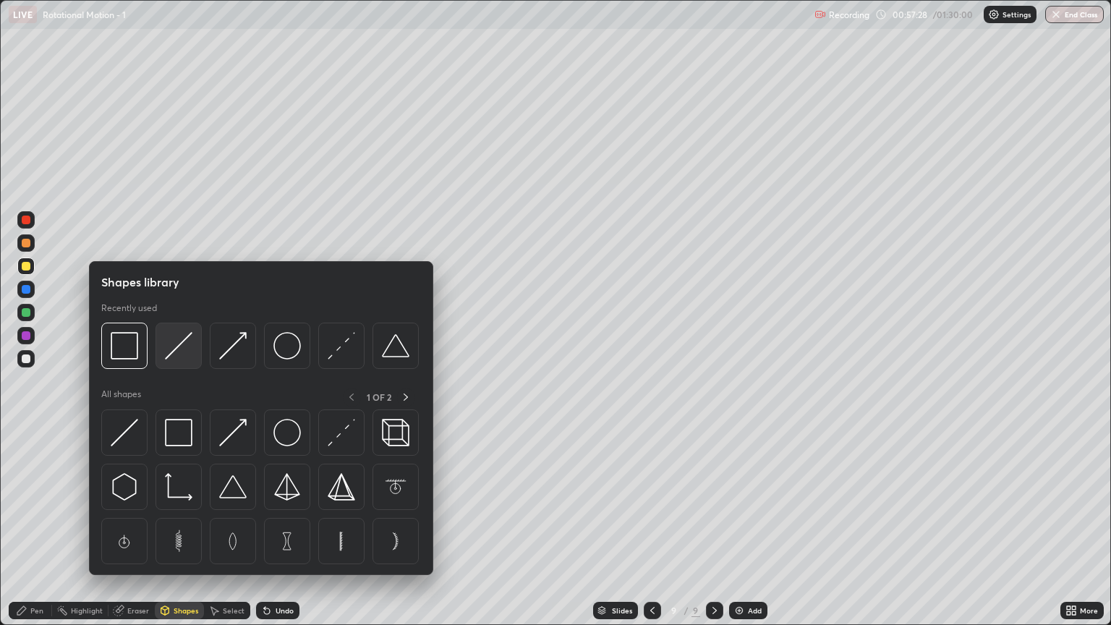
click at [175, 349] on img at bounding box center [178, 345] width 27 height 27
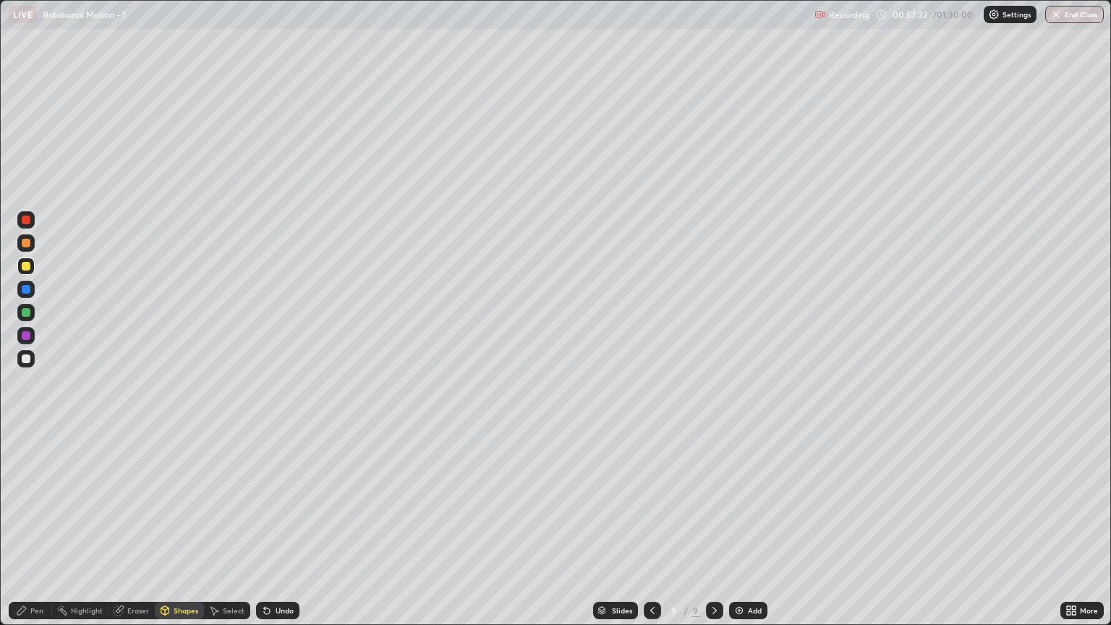
click at [30, 312] on div at bounding box center [26, 312] width 9 height 9
click at [182, 533] on div "Shapes" at bounding box center [186, 610] width 25 height 7
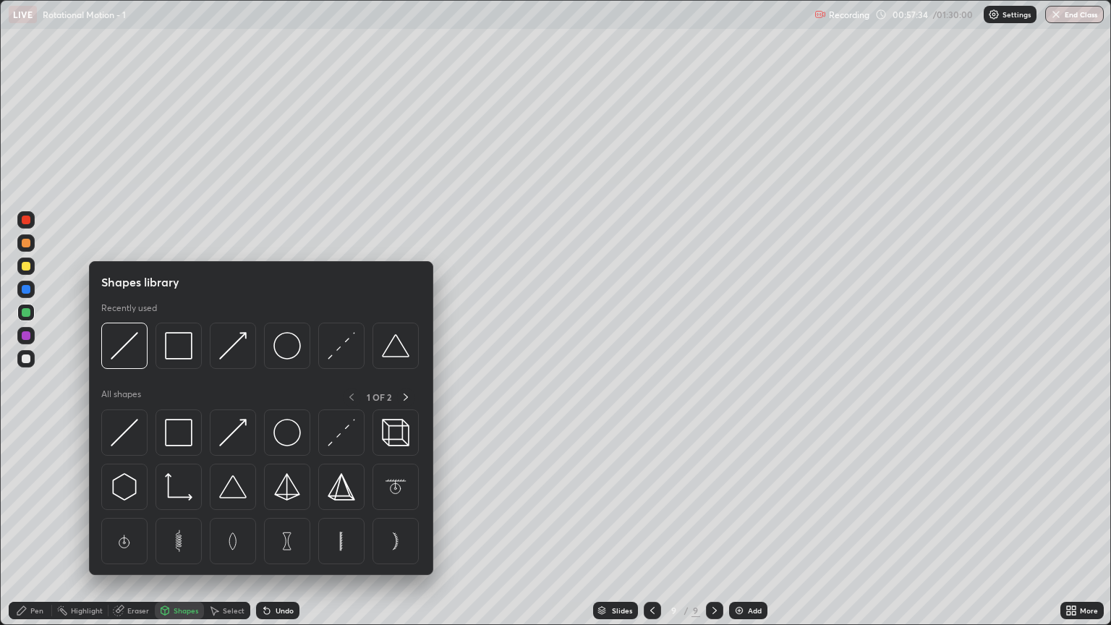
click at [136, 351] on img at bounding box center [124, 345] width 27 height 27
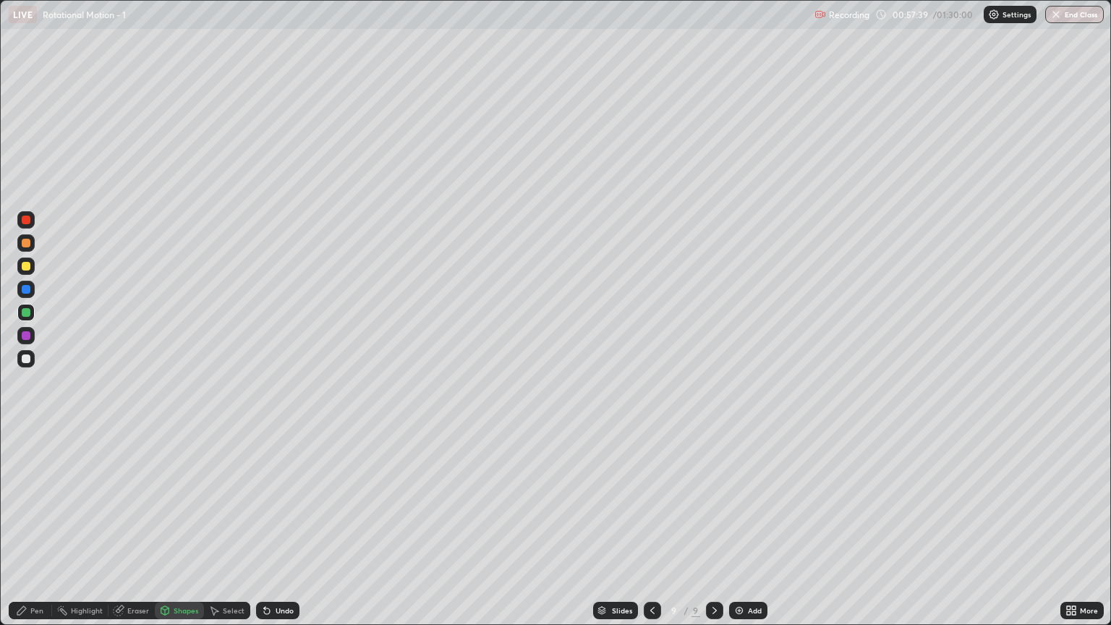
click at [38, 533] on div "Pen" at bounding box center [36, 610] width 13 height 7
click at [182, 533] on div "Shapes" at bounding box center [186, 610] width 25 height 7
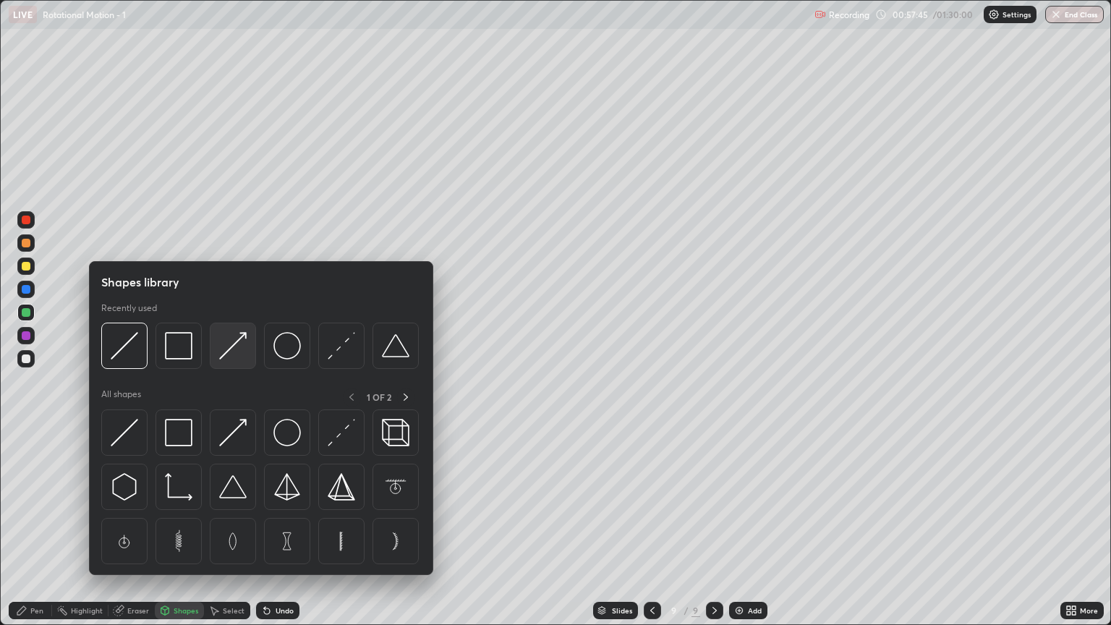
click at [233, 351] on img at bounding box center [232, 345] width 27 height 27
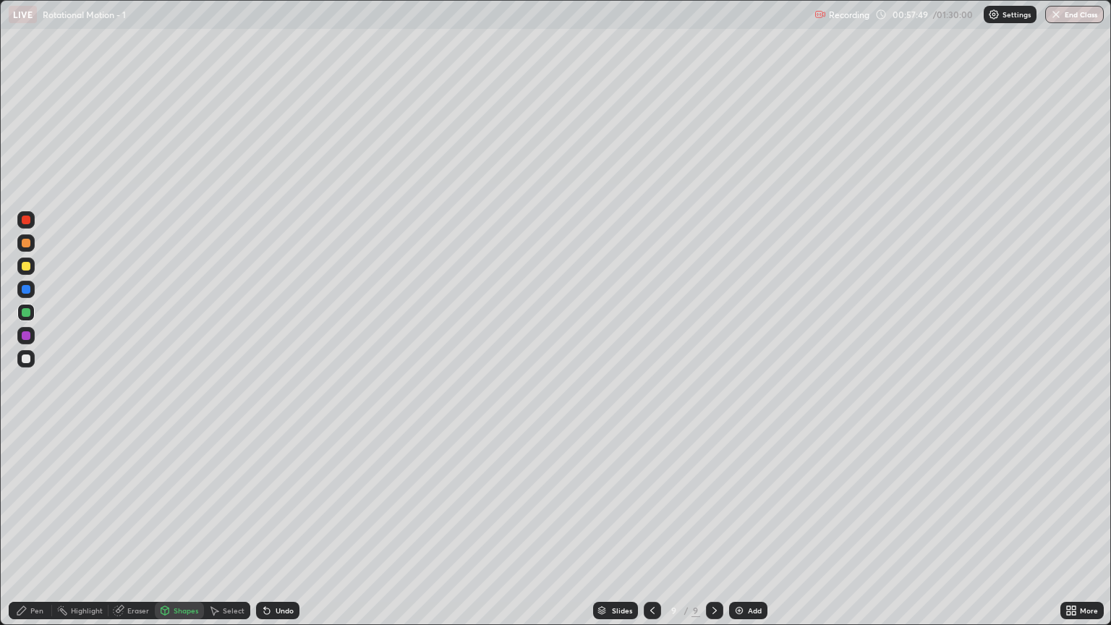
click at [41, 533] on div "Pen" at bounding box center [30, 610] width 43 height 17
click at [650, 533] on icon at bounding box center [653, 611] width 12 height 12
click at [717, 533] on icon at bounding box center [715, 611] width 12 height 12
click at [26, 268] on div at bounding box center [26, 266] width 9 height 9
click at [187, 533] on div "Shapes" at bounding box center [179, 610] width 49 height 17
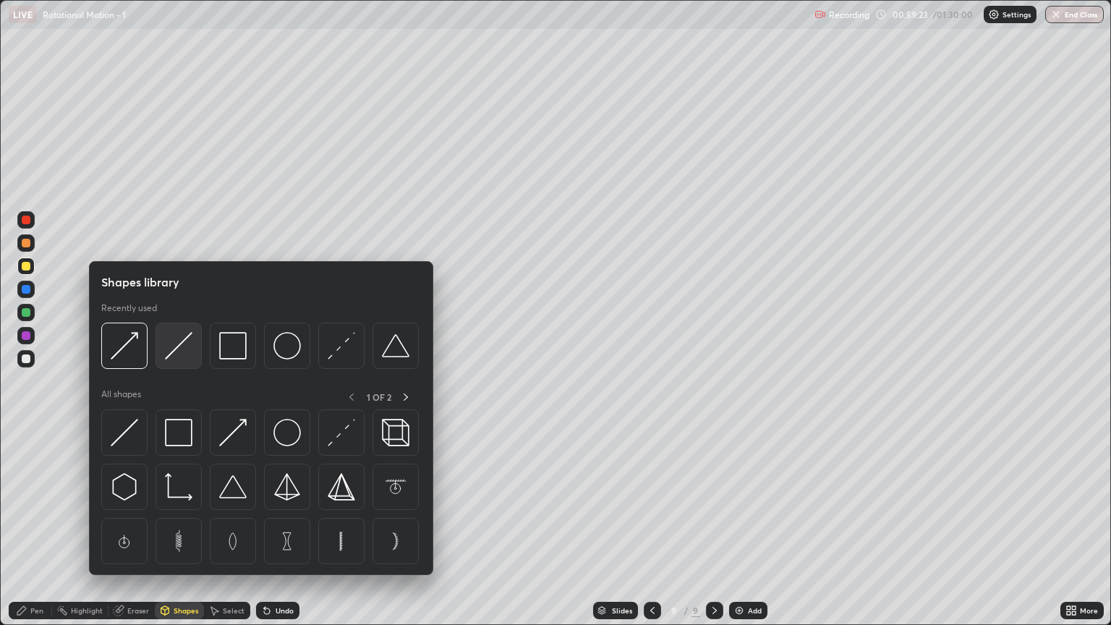
click at [182, 357] on img at bounding box center [178, 345] width 27 height 27
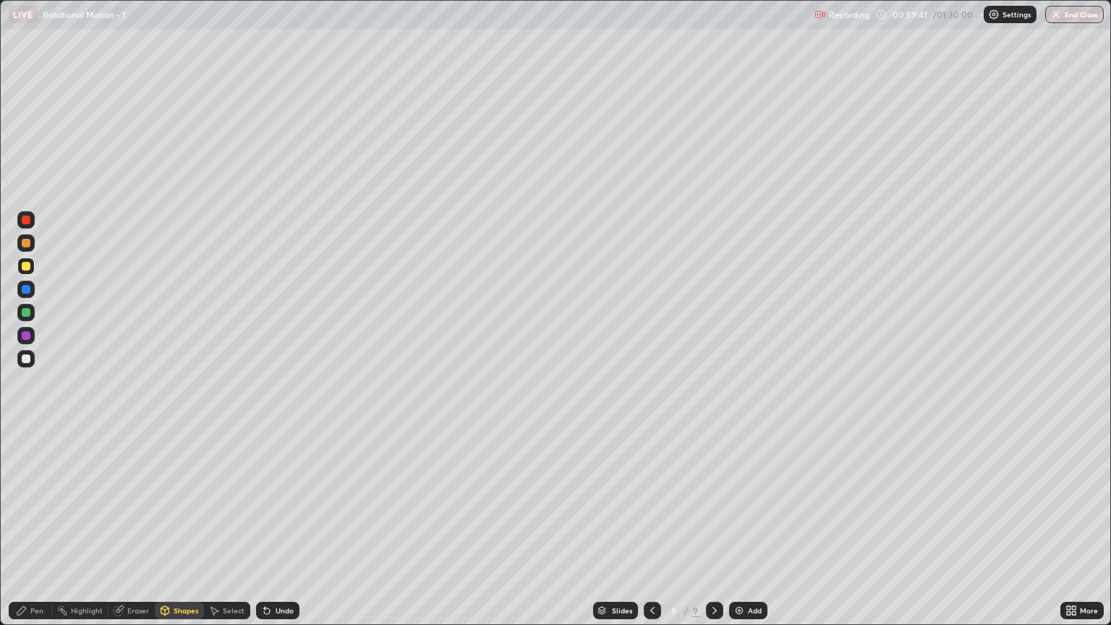
click at [41, 533] on div "Pen" at bounding box center [36, 610] width 13 height 7
click at [26, 313] on div at bounding box center [26, 312] width 9 height 9
click at [189, 533] on div "Shapes" at bounding box center [186, 610] width 25 height 7
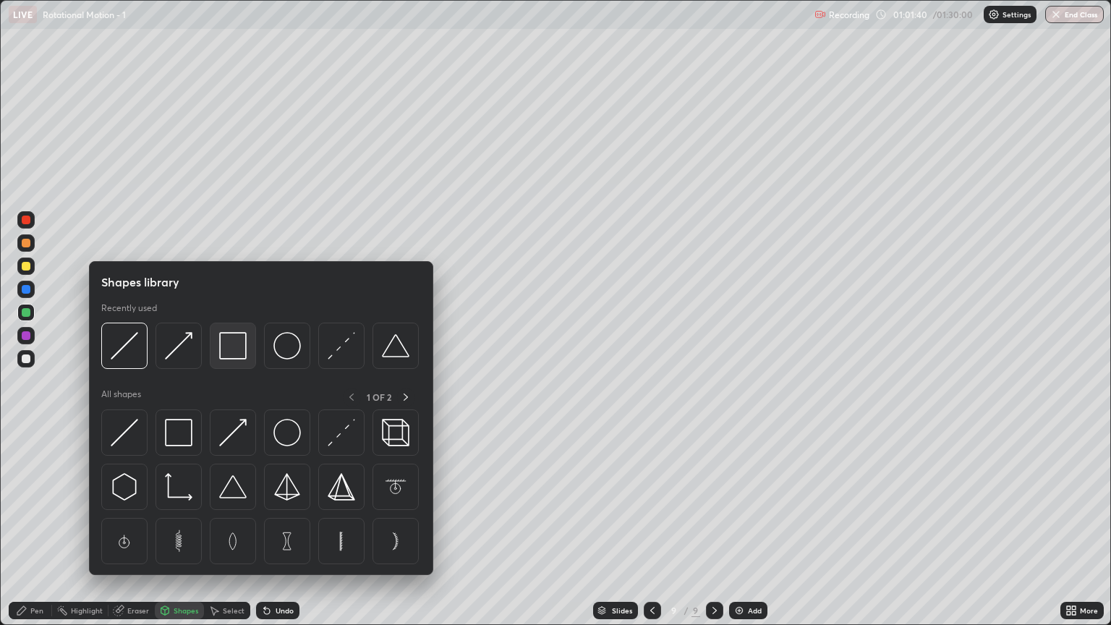
click at [226, 357] on img at bounding box center [232, 345] width 27 height 27
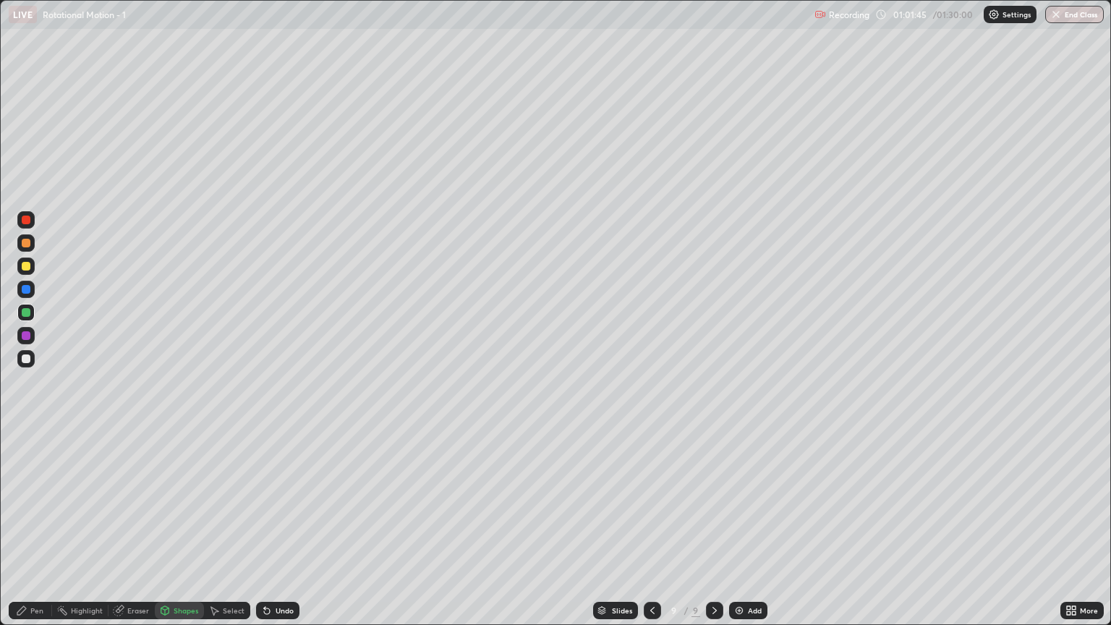
click at [28, 337] on div at bounding box center [26, 335] width 9 height 9
click at [175, 533] on div "Shapes" at bounding box center [186, 610] width 25 height 7
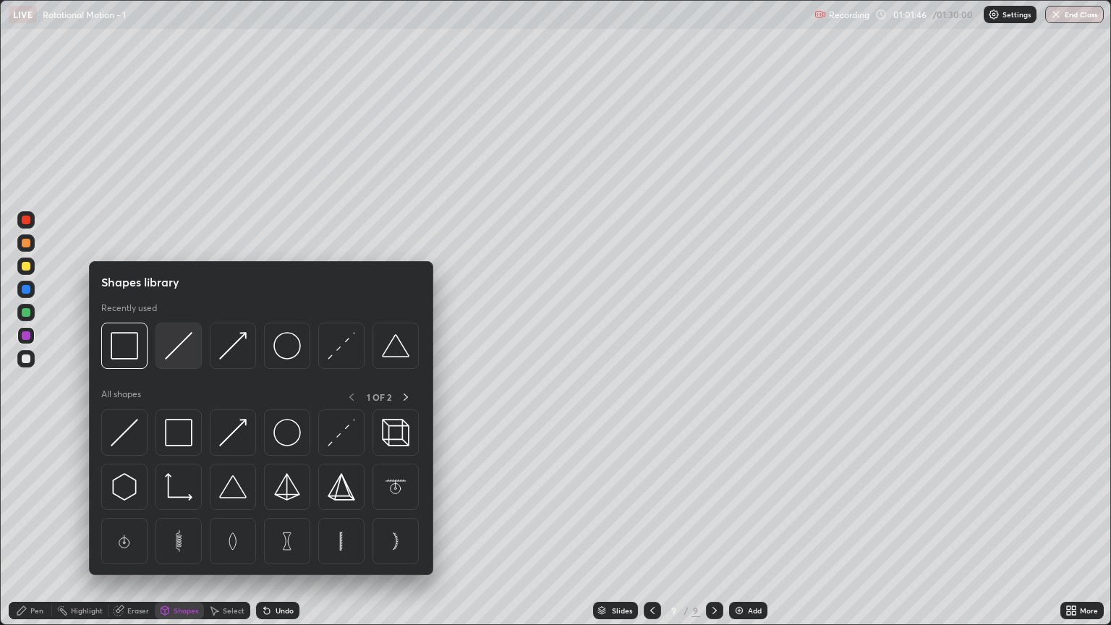
click at [170, 349] on img at bounding box center [178, 345] width 27 height 27
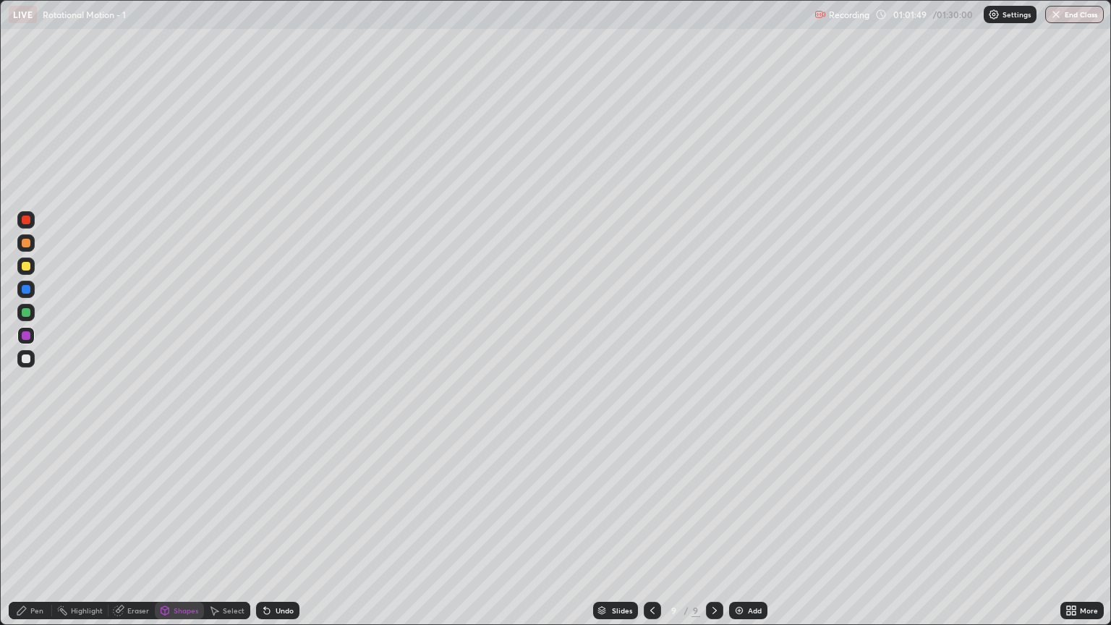
click at [36, 533] on div "Pen" at bounding box center [36, 610] width 13 height 7
click at [23, 362] on div at bounding box center [26, 358] width 9 height 9
click at [729, 533] on div "Add" at bounding box center [748, 610] width 38 height 17
click at [184, 533] on div "Shapes" at bounding box center [186, 610] width 25 height 7
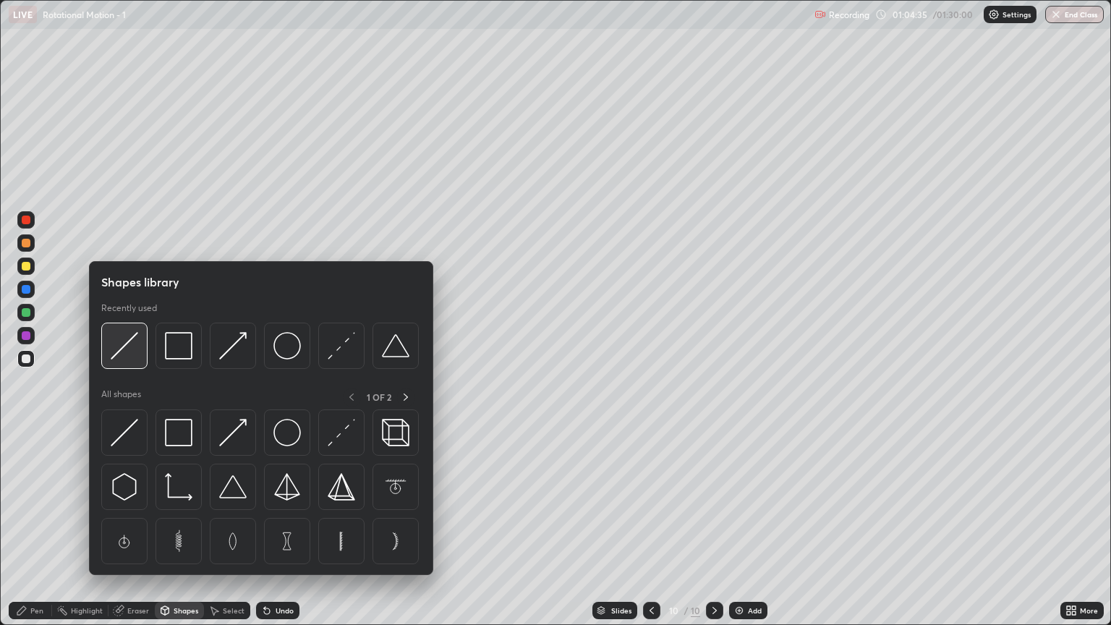
click at [136, 356] on img at bounding box center [124, 345] width 27 height 27
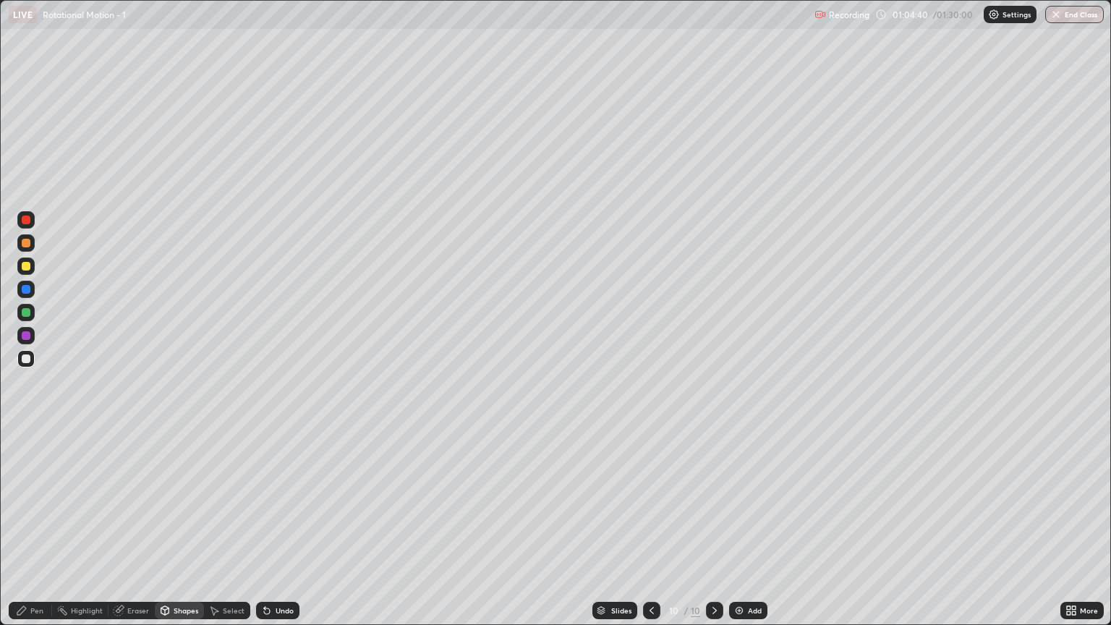
click at [26, 267] on div at bounding box center [26, 266] width 9 height 9
click at [35, 533] on div "Pen" at bounding box center [30, 610] width 43 height 17
click at [185, 533] on div "Shapes" at bounding box center [186, 610] width 25 height 7
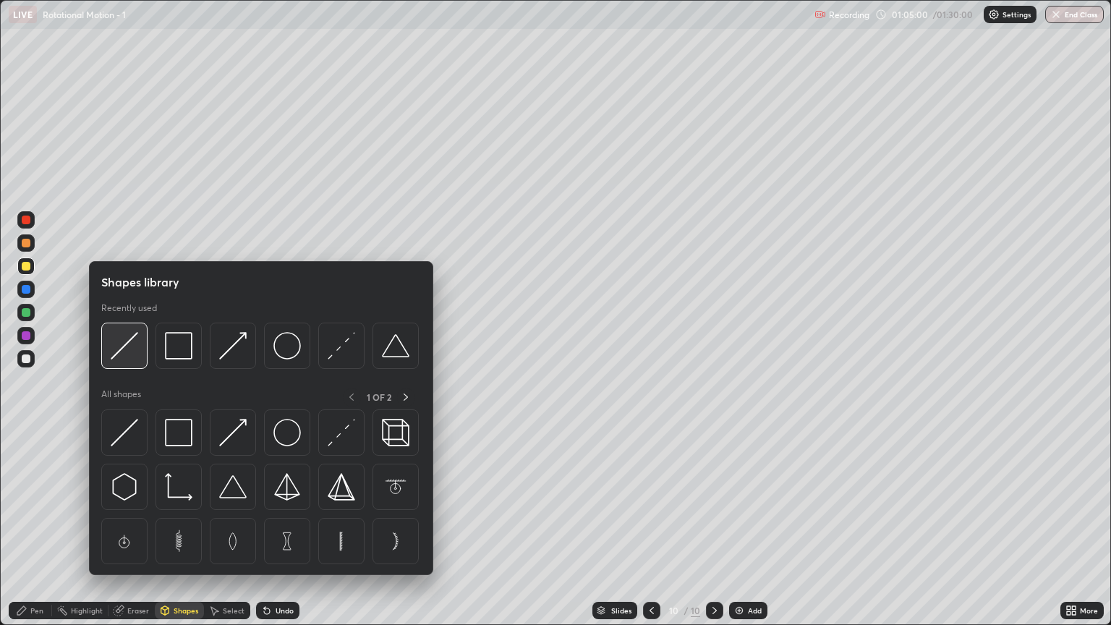
click at [134, 354] on img at bounding box center [124, 345] width 27 height 27
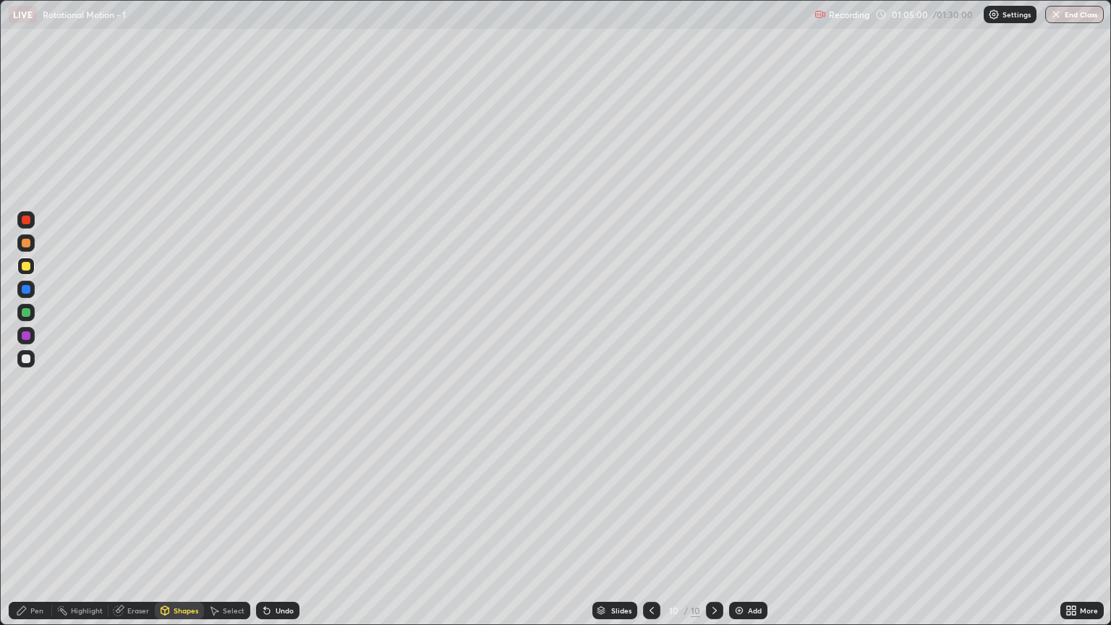
click at [27, 359] on div at bounding box center [26, 358] width 9 height 9
click at [30, 533] on div "Pen" at bounding box center [36, 610] width 13 height 7
click at [186, 533] on div "Shapes" at bounding box center [186, 610] width 25 height 7
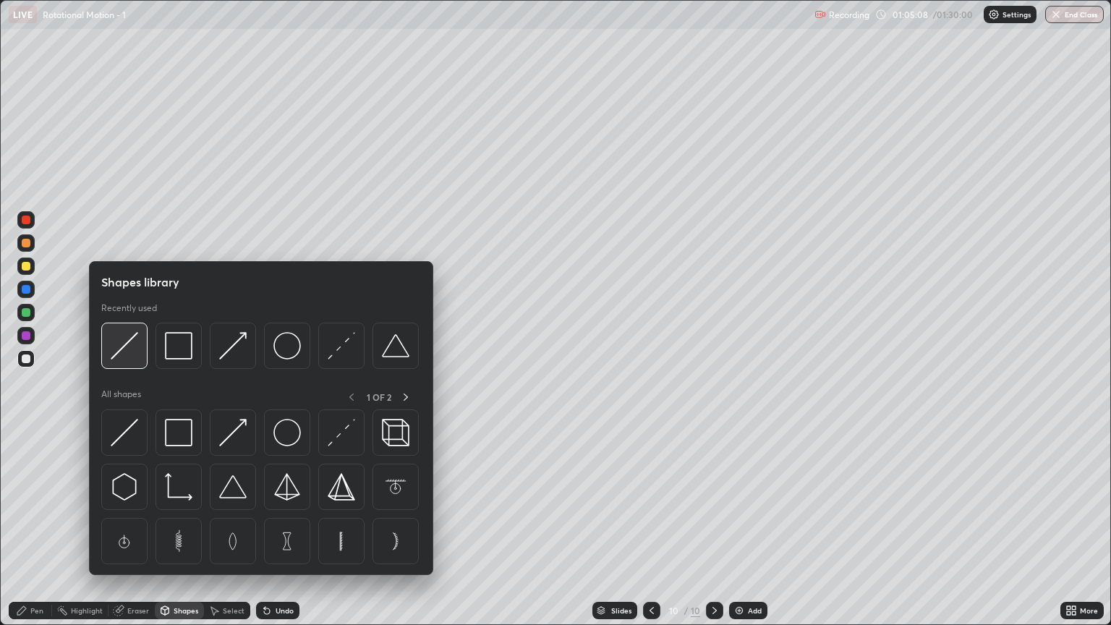
click at [128, 357] on img at bounding box center [124, 345] width 27 height 27
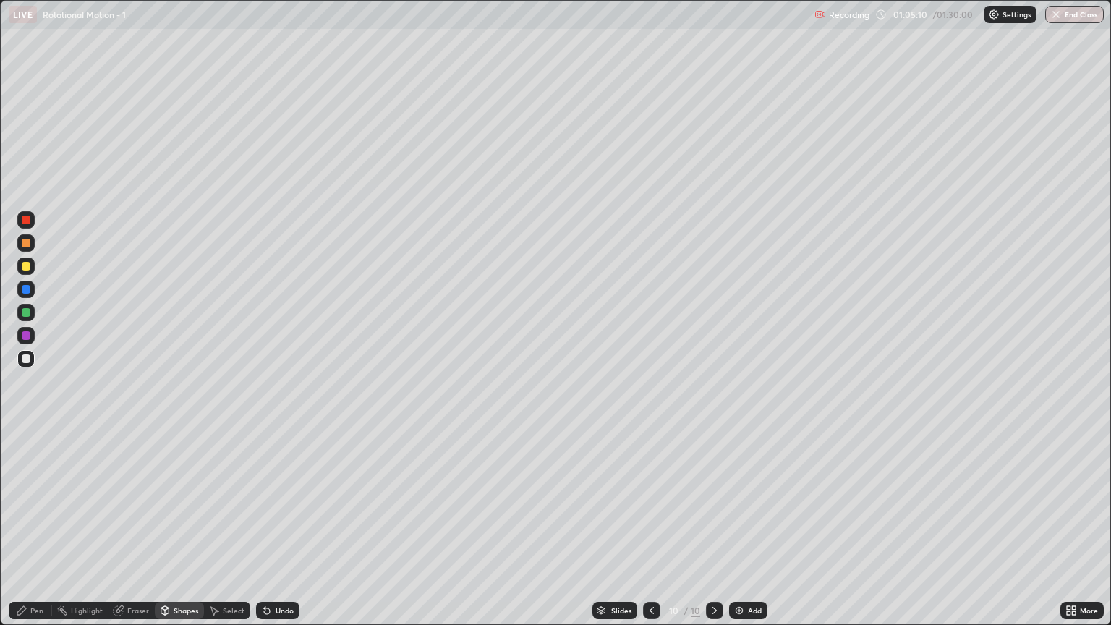
click at [27, 265] on div at bounding box center [26, 266] width 9 height 9
click at [40, 533] on div "Pen" at bounding box center [36, 610] width 13 height 7
click at [184, 533] on div "Shapes" at bounding box center [186, 610] width 25 height 7
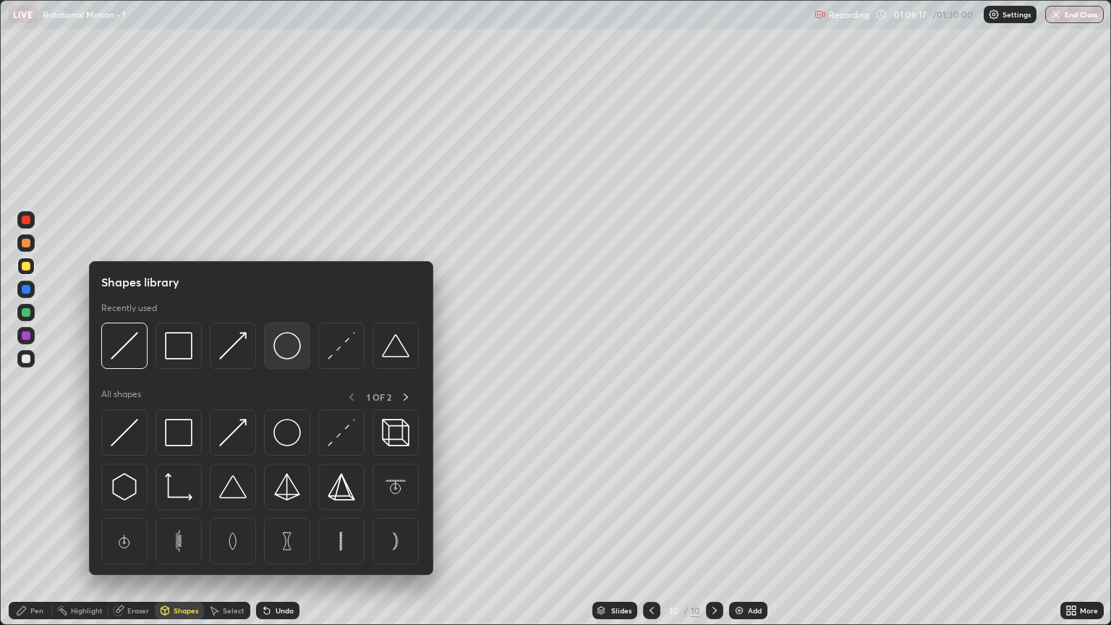
click at [299, 347] on img at bounding box center [286, 345] width 27 height 27
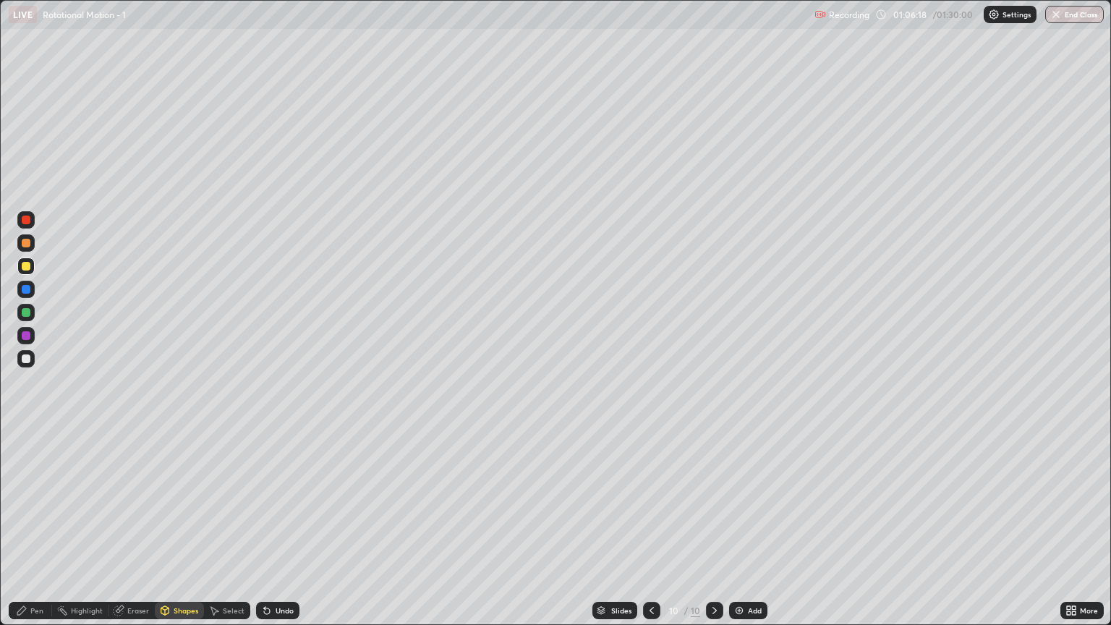
click at [26, 366] on div at bounding box center [25, 358] width 17 height 17
click at [271, 533] on div "Undo" at bounding box center [277, 610] width 43 height 17
click at [278, 533] on div "Undo" at bounding box center [285, 610] width 18 height 7
click at [35, 533] on div "Pen" at bounding box center [36, 610] width 13 height 7
click at [187, 533] on div "Shapes" at bounding box center [179, 610] width 49 height 17
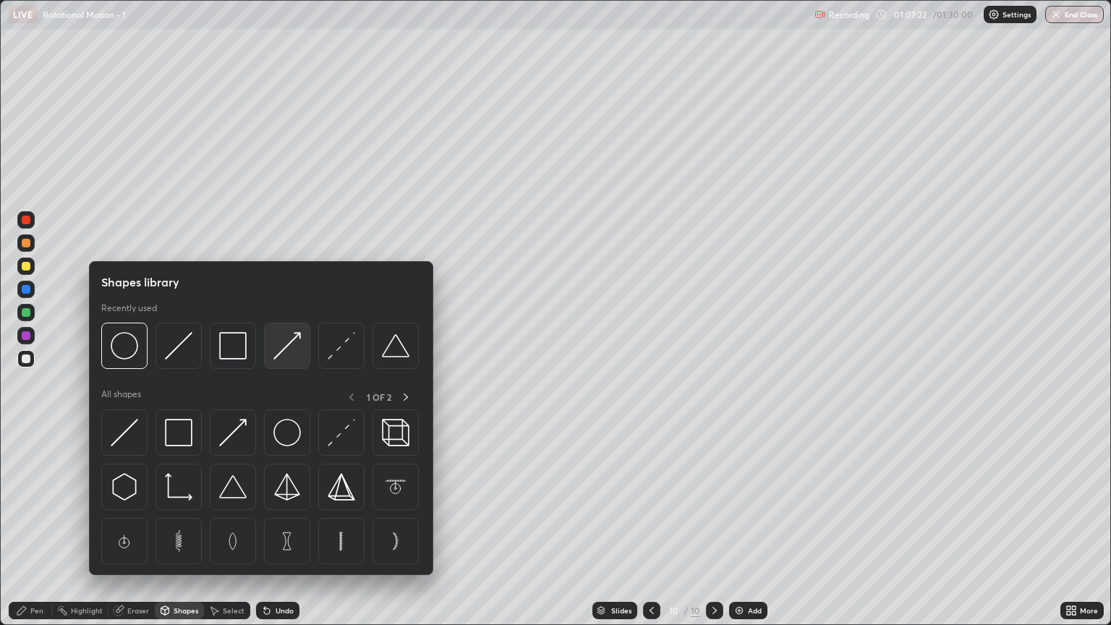
click at [286, 348] on img at bounding box center [286, 345] width 27 height 27
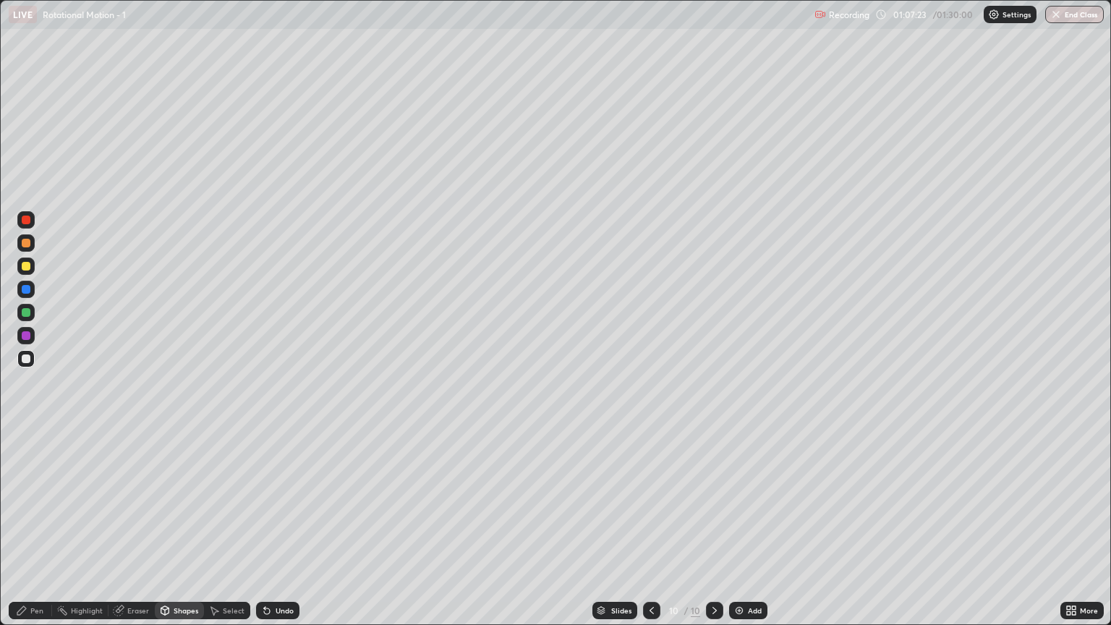
click at [26, 313] on div at bounding box center [26, 312] width 9 height 9
click at [41, 533] on div "Pen" at bounding box center [36, 610] width 13 height 7
click at [181, 533] on div "Shapes" at bounding box center [179, 610] width 49 height 17
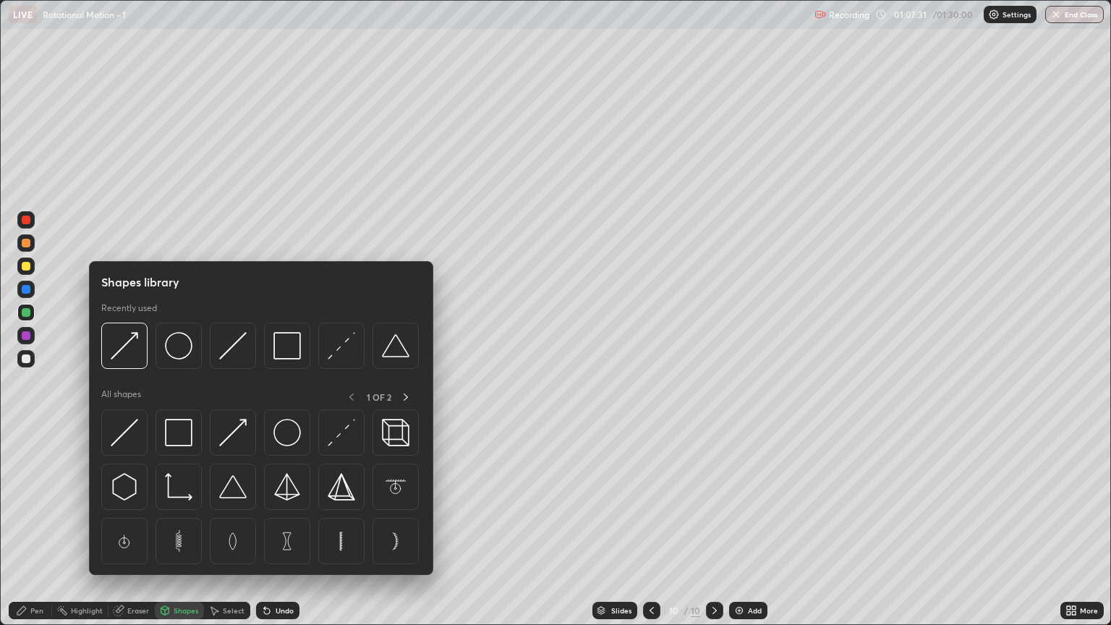
click at [232, 351] on img at bounding box center [232, 345] width 27 height 27
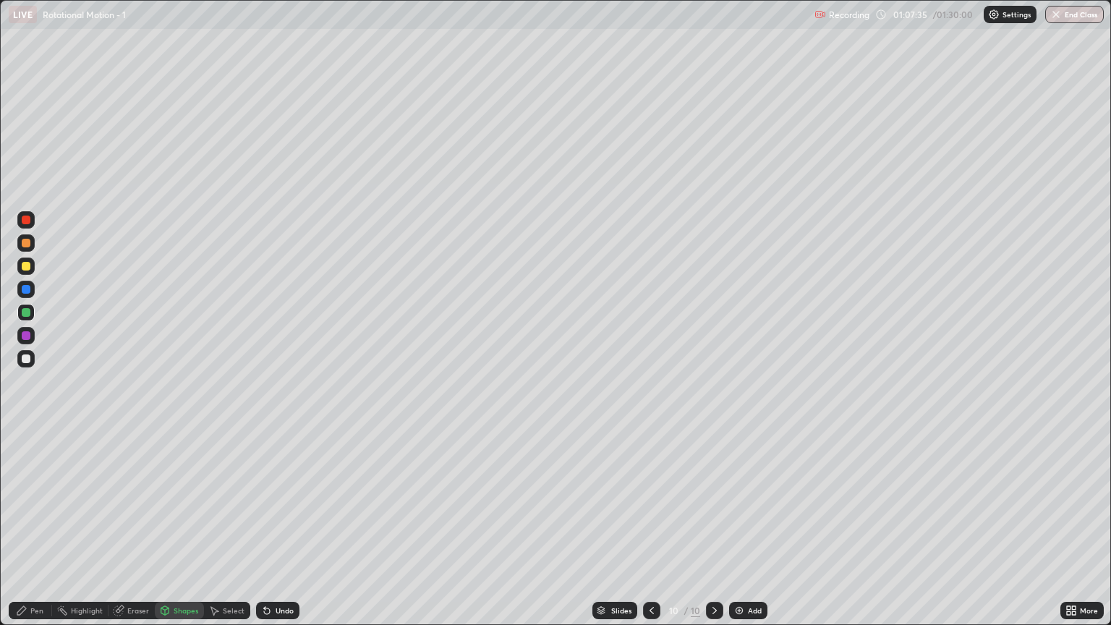
click at [186, 533] on div "Shapes" at bounding box center [186, 610] width 25 height 7
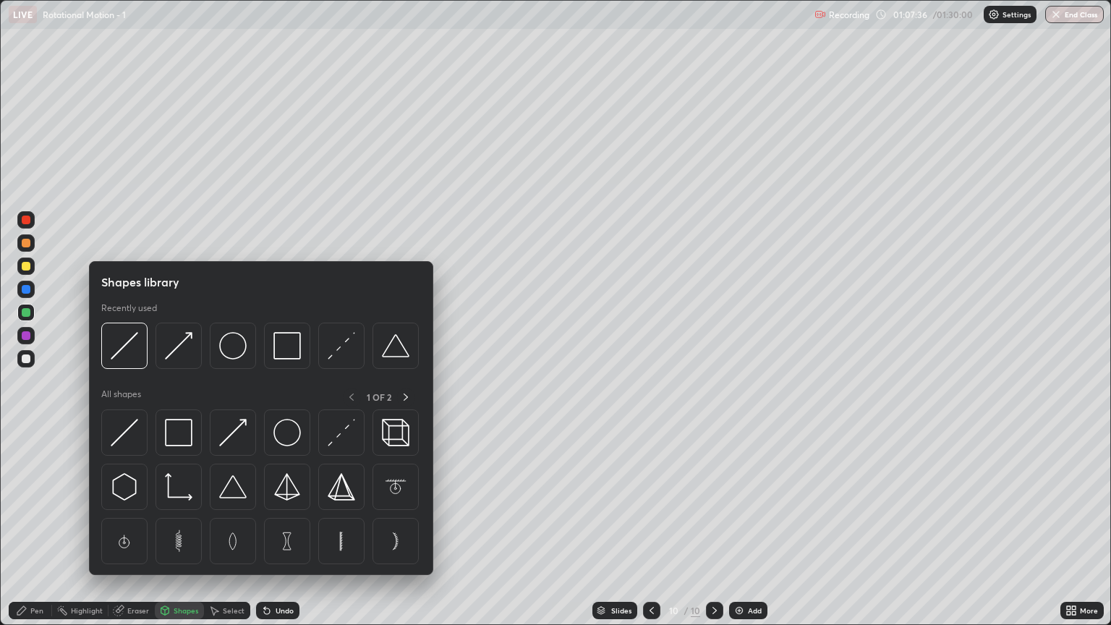
click at [132, 355] on img at bounding box center [124, 345] width 27 height 27
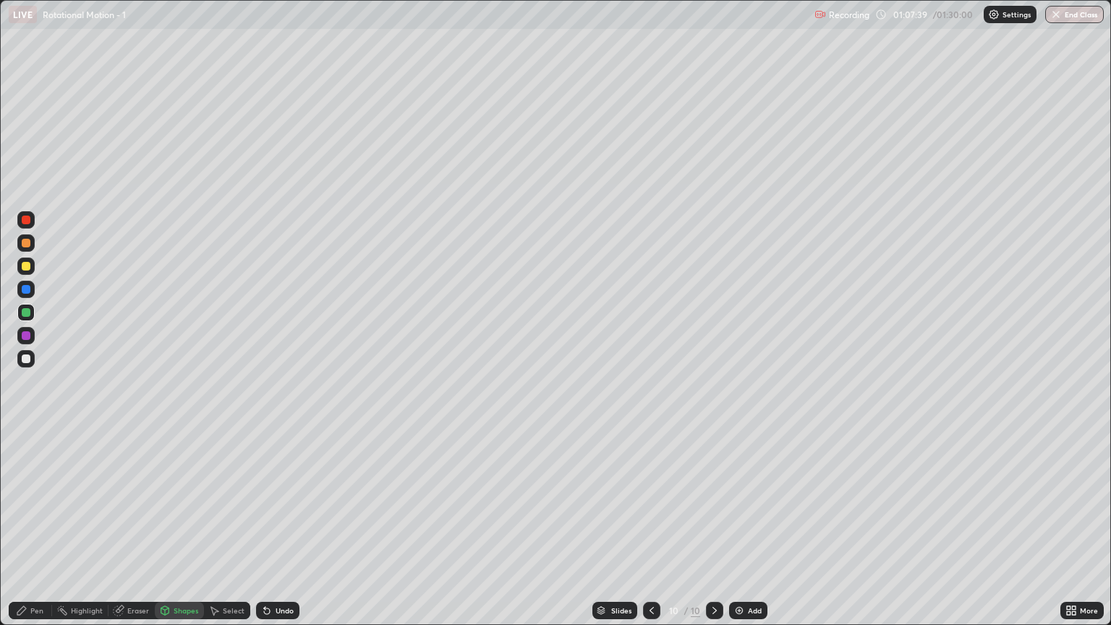
click at [43, 533] on div "Pen" at bounding box center [30, 610] width 43 height 17
click at [27, 244] on div at bounding box center [26, 243] width 9 height 9
click at [23, 359] on div at bounding box center [26, 358] width 9 height 9
click at [737, 533] on img at bounding box center [739, 611] width 12 height 12
click at [179, 533] on div "Shapes" at bounding box center [186, 610] width 25 height 7
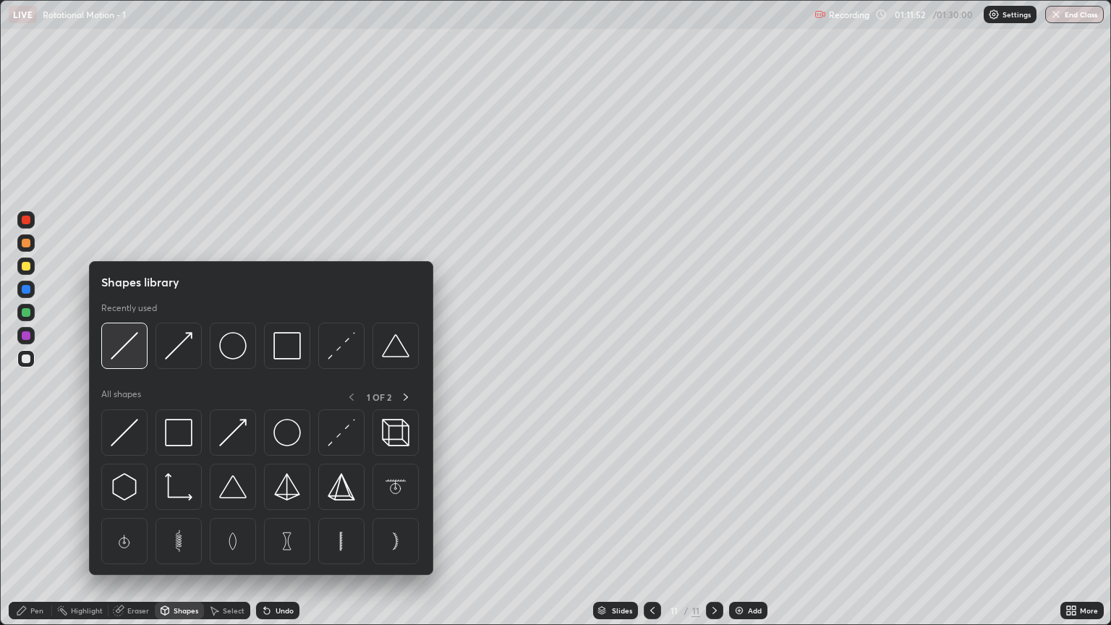
click at [130, 353] on img at bounding box center [124, 345] width 27 height 27
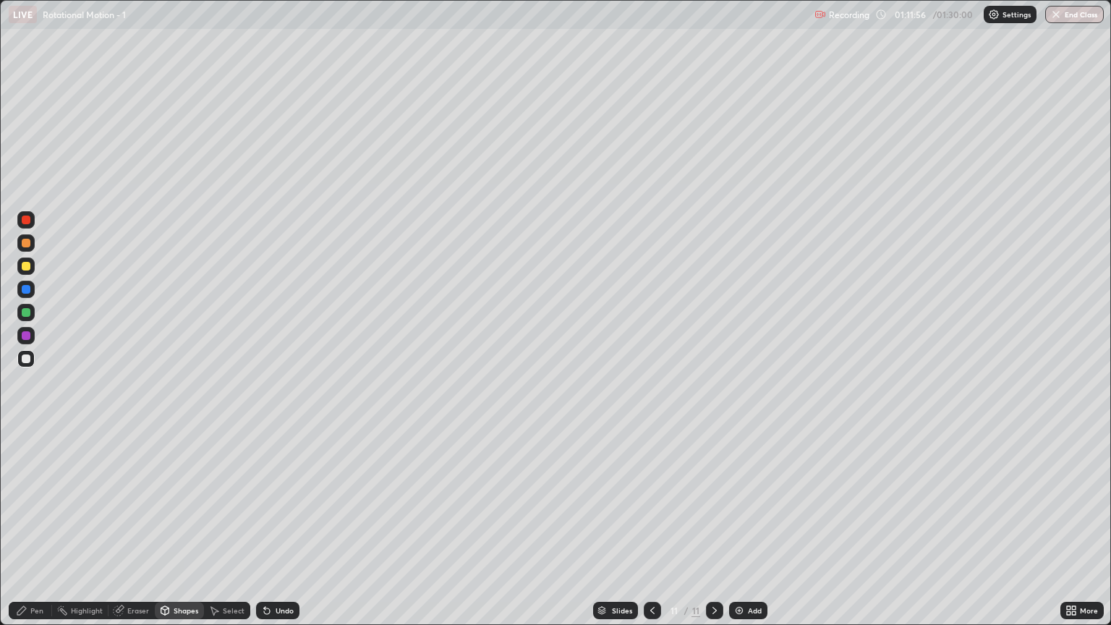
click at [182, 533] on div "Shapes" at bounding box center [186, 610] width 25 height 7
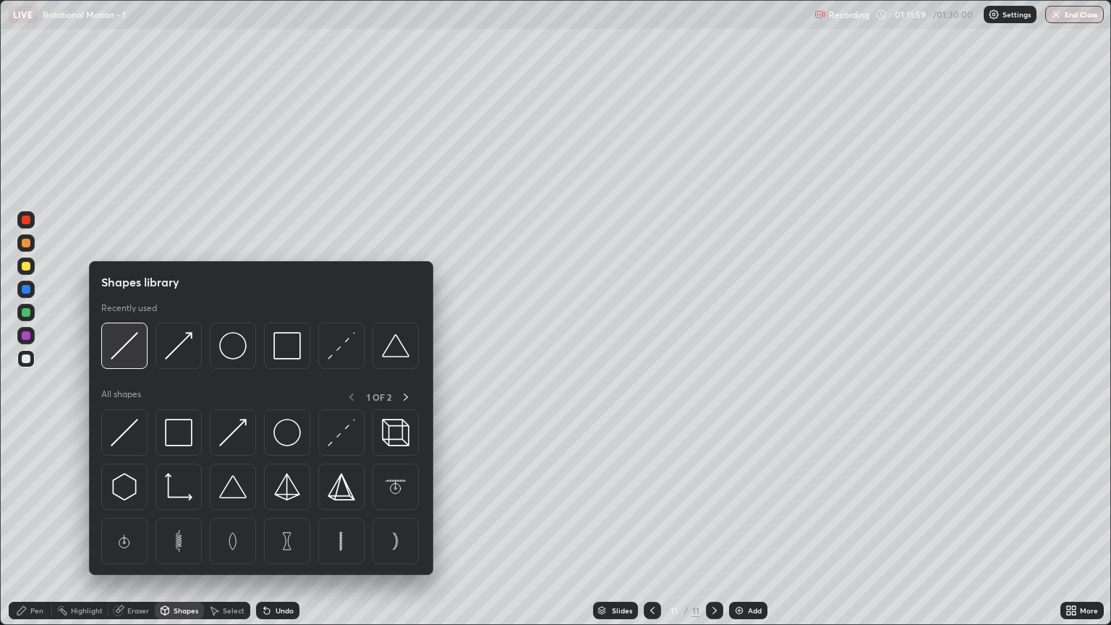
click at [143, 346] on div at bounding box center [124, 346] width 46 height 46
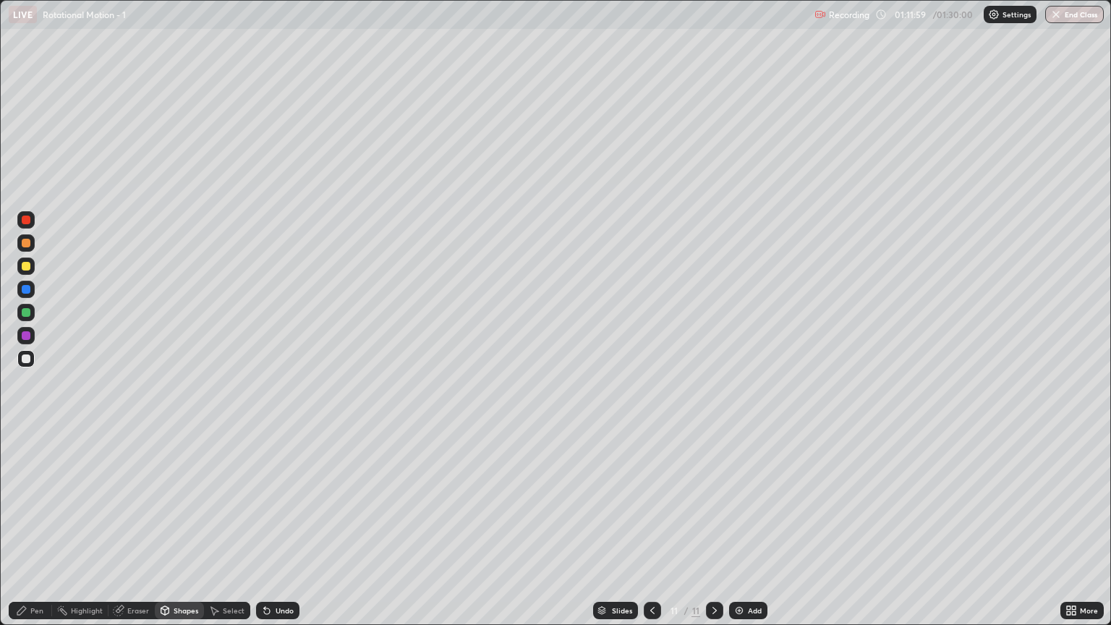
click at [25, 268] on div at bounding box center [26, 266] width 9 height 9
click at [27, 357] on div at bounding box center [26, 358] width 9 height 9
click at [40, 533] on div "Pen" at bounding box center [36, 610] width 13 height 7
click at [185, 533] on div "Shapes" at bounding box center [186, 610] width 25 height 7
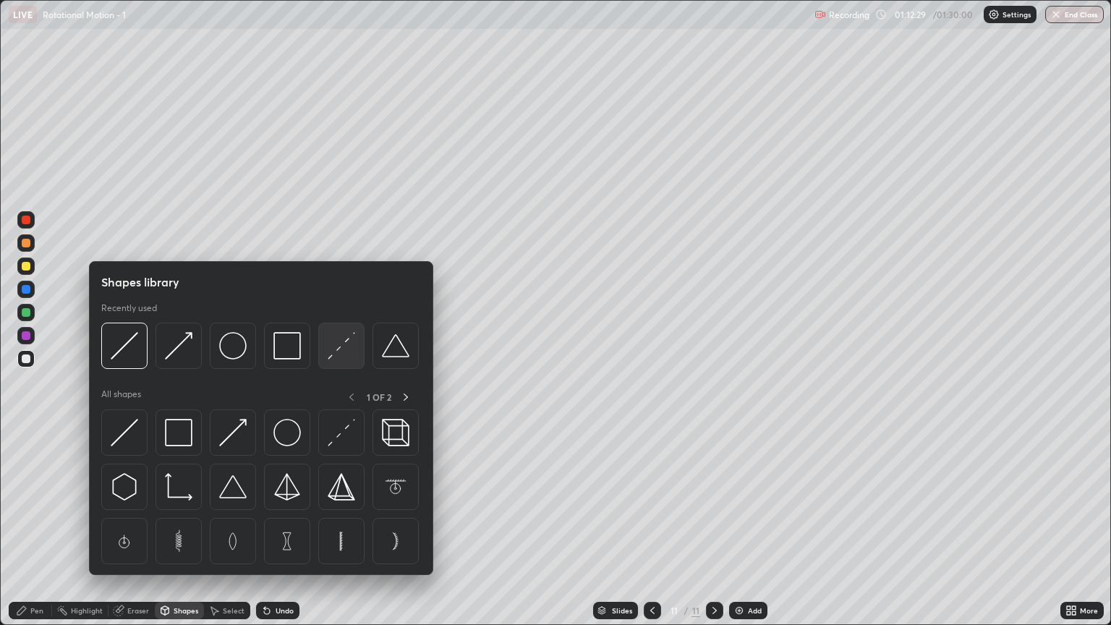
click at [350, 348] on img at bounding box center [341, 345] width 27 height 27
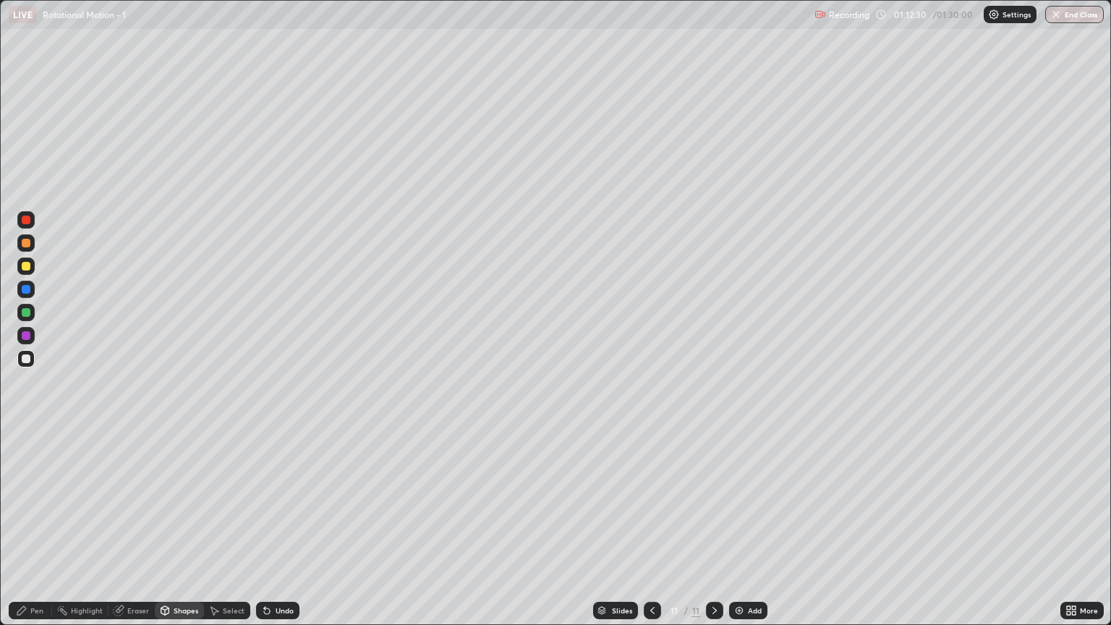
click at [26, 313] on div at bounding box center [26, 312] width 9 height 9
click at [38, 533] on div "Pen" at bounding box center [36, 610] width 13 height 7
click at [26, 359] on div at bounding box center [26, 358] width 9 height 9
click at [650, 533] on icon at bounding box center [653, 611] width 12 height 12
click at [715, 533] on icon at bounding box center [715, 611] width 12 height 12
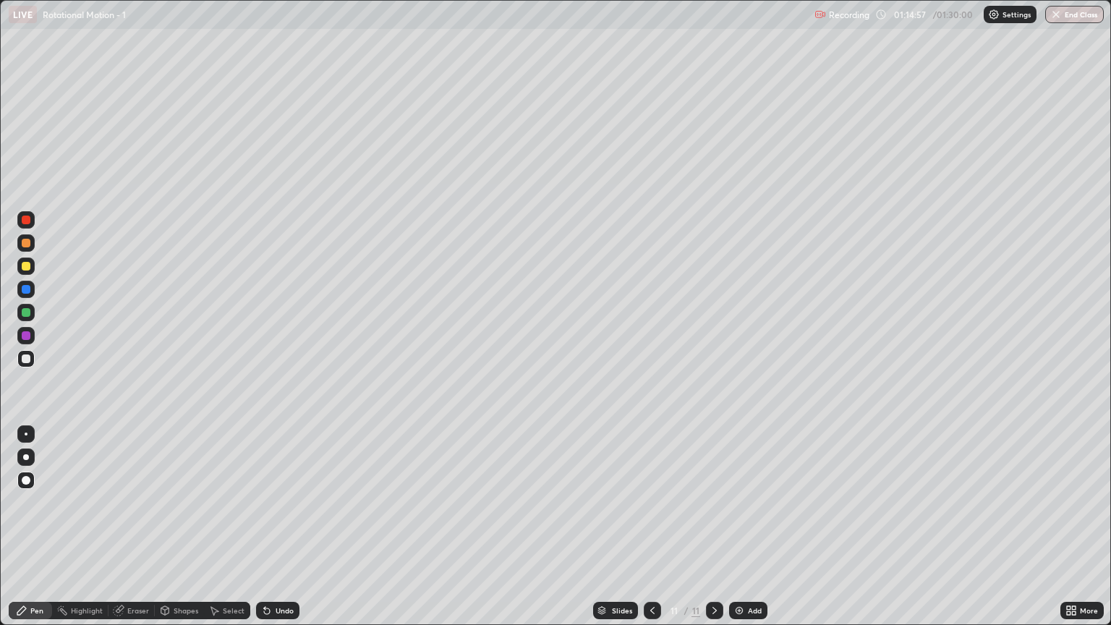
click at [738, 533] on img at bounding box center [739, 611] width 12 height 12
click at [176, 533] on div "Shapes" at bounding box center [186, 610] width 25 height 7
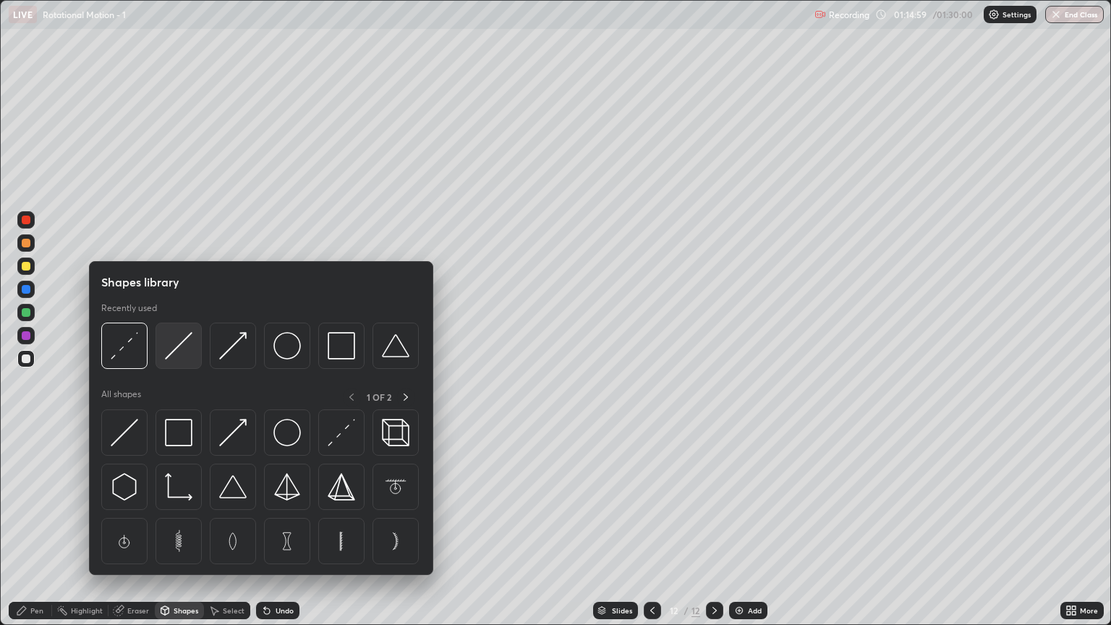
click at [181, 350] on img at bounding box center [178, 345] width 27 height 27
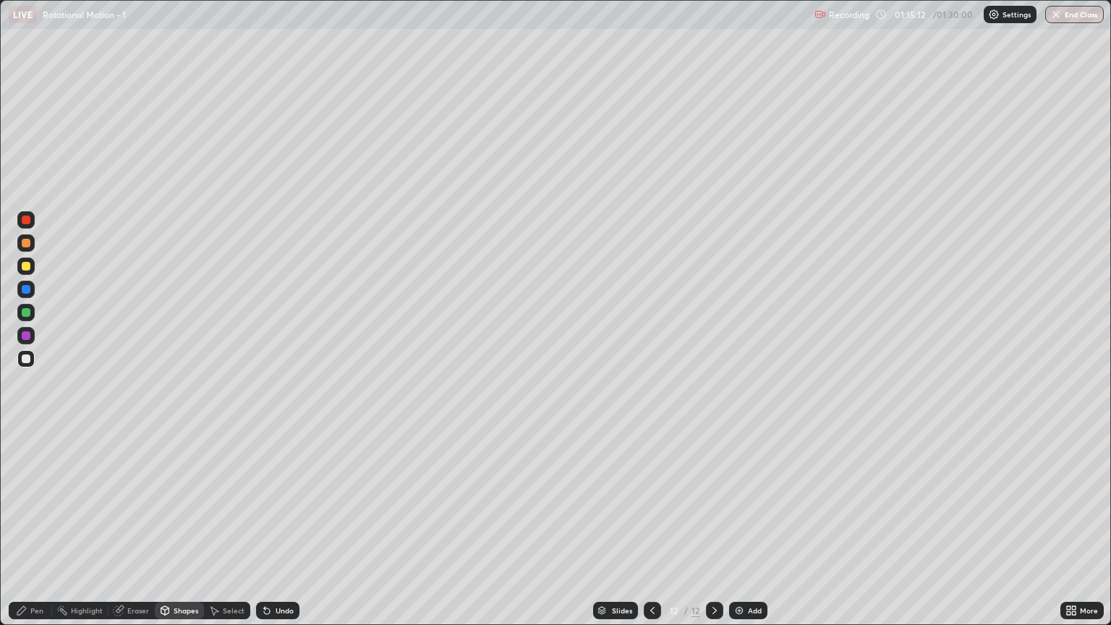
click at [29, 267] on div at bounding box center [26, 266] width 9 height 9
click at [172, 533] on div "Shapes" at bounding box center [179, 610] width 49 height 17
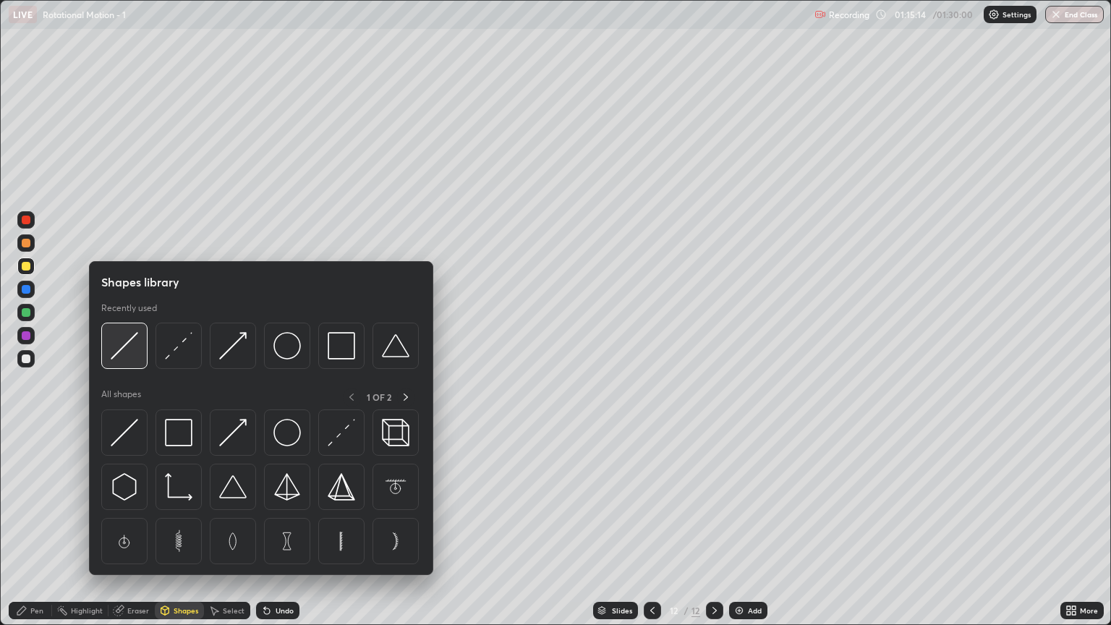
click at [125, 351] on img at bounding box center [124, 345] width 27 height 27
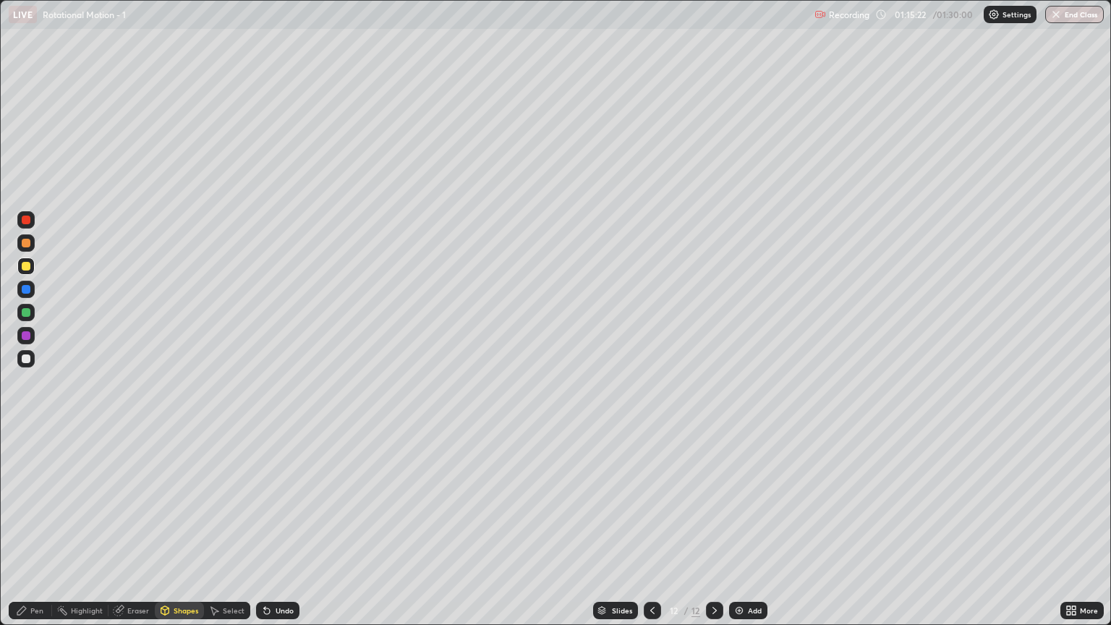
click at [279, 533] on div "Undo" at bounding box center [285, 610] width 18 height 7
click at [30, 533] on div "Pen" at bounding box center [36, 610] width 13 height 7
click at [27, 246] on div at bounding box center [26, 243] width 9 height 9
click at [282, 533] on div "Undo" at bounding box center [285, 610] width 18 height 7
click at [278, 533] on div "Undo" at bounding box center [285, 610] width 18 height 7
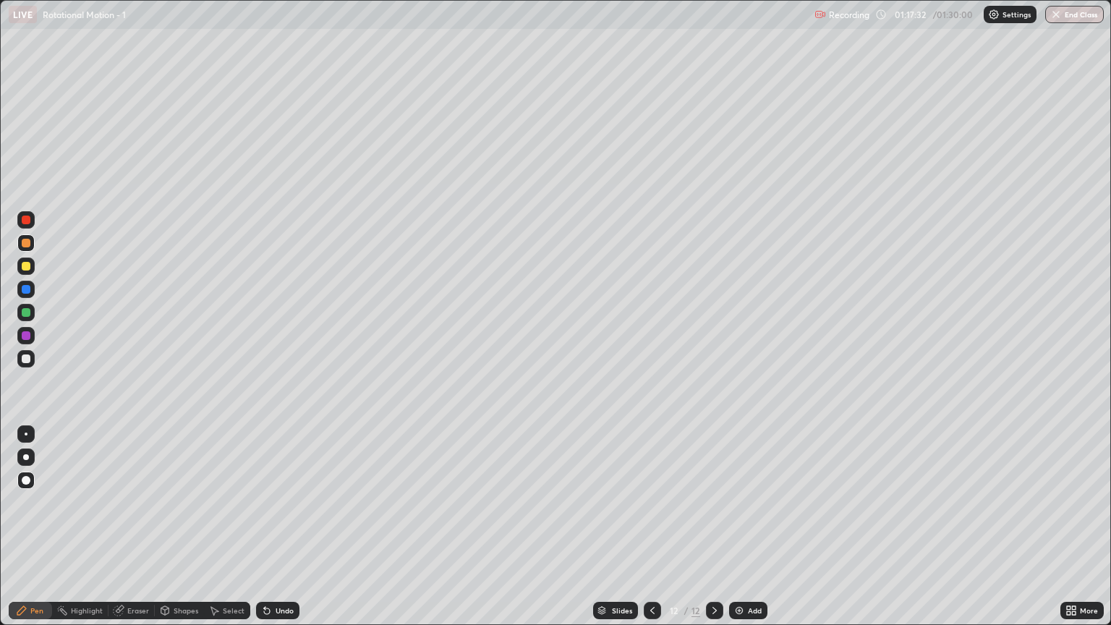
click at [26, 311] on div at bounding box center [26, 312] width 9 height 9
click at [26, 242] on div at bounding box center [26, 243] width 9 height 9
click at [279, 533] on div "Undo" at bounding box center [285, 610] width 18 height 7
click at [27, 291] on div at bounding box center [26, 289] width 9 height 9
click at [25, 223] on div at bounding box center [26, 220] width 9 height 9
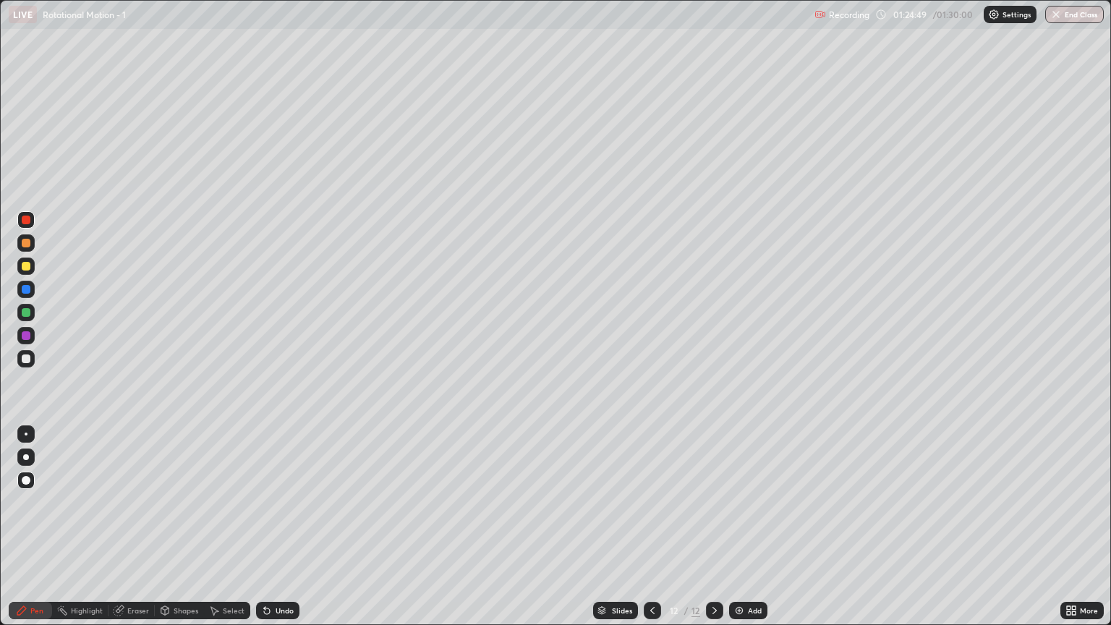
click at [738, 533] on img at bounding box center [739, 611] width 12 height 12
click at [26, 267] on div at bounding box center [26, 266] width 9 height 9
click at [652, 533] on icon at bounding box center [653, 611] width 12 height 12
click at [1082, 12] on button "End Class" at bounding box center [1075, 14] width 57 height 17
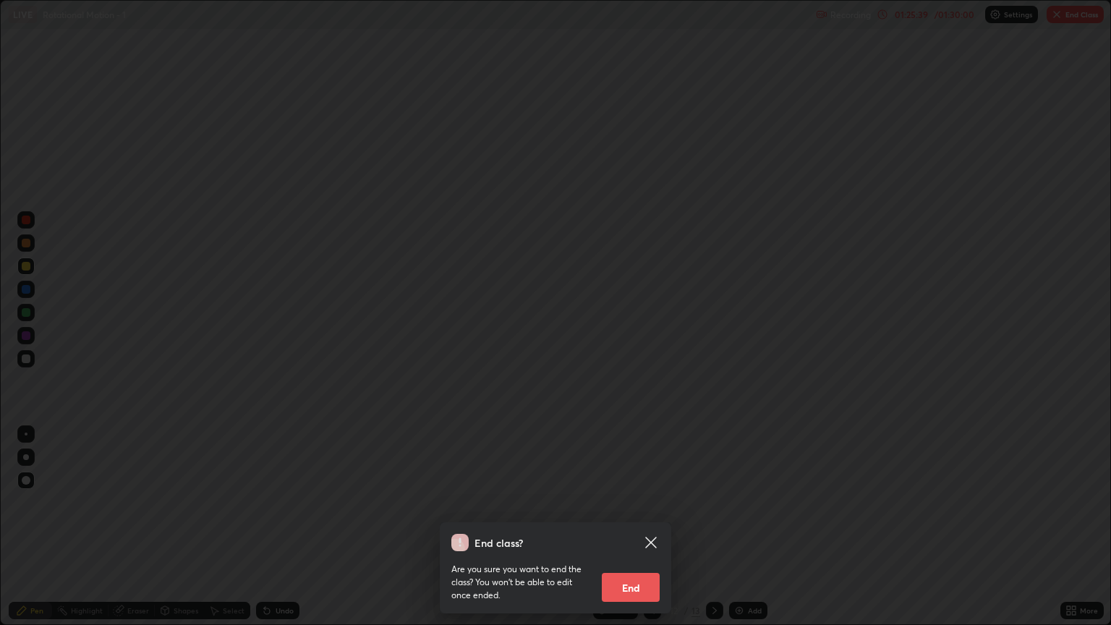
click at [650, 533] on button "End" at bounding box center [631, 587] width 58 height 29
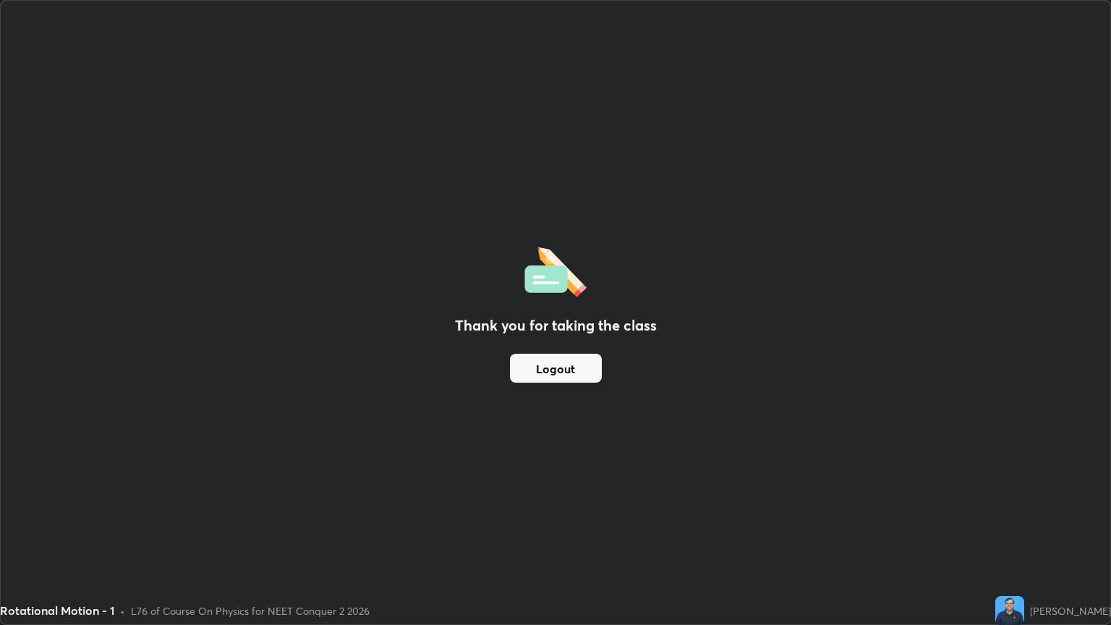
click at [571, 364] on button "Logout" at bounding box center [556, 368] width 92 height 29
